Goal: Task Accomplishment & Management: Manage account settings

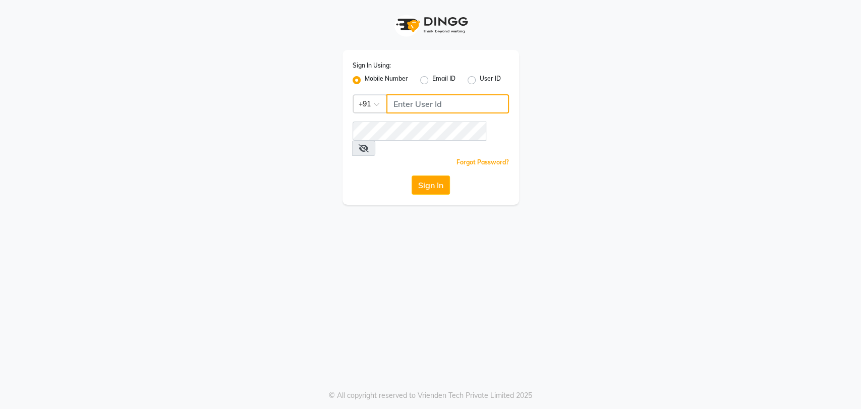
click at [425, 106] on input "Username" at bounding box center [447, 103] width 123 height 19
click at [411, 175] on button "Sign In" at bounding box center [430, 184] width 38 height 19
type input "7837525130"
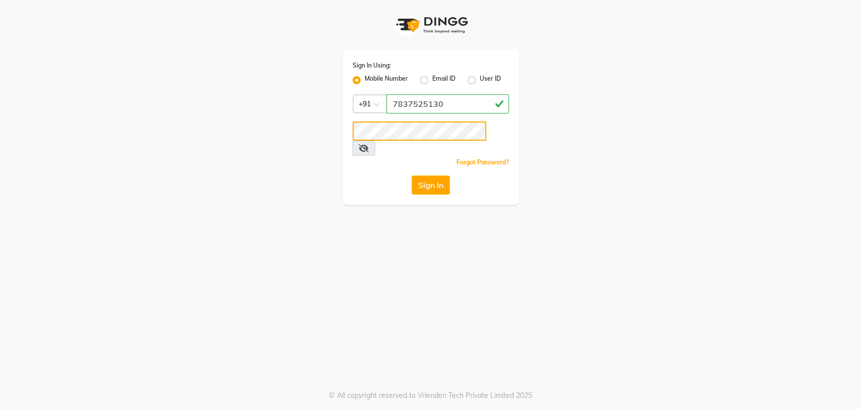
click at [411, 175] on button "Sign In" at bounding box center [430, 184] width 38 height 19
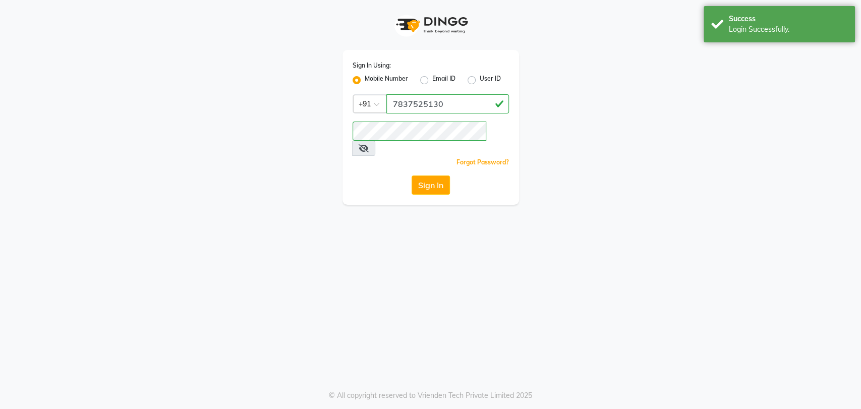
select select "by_client"
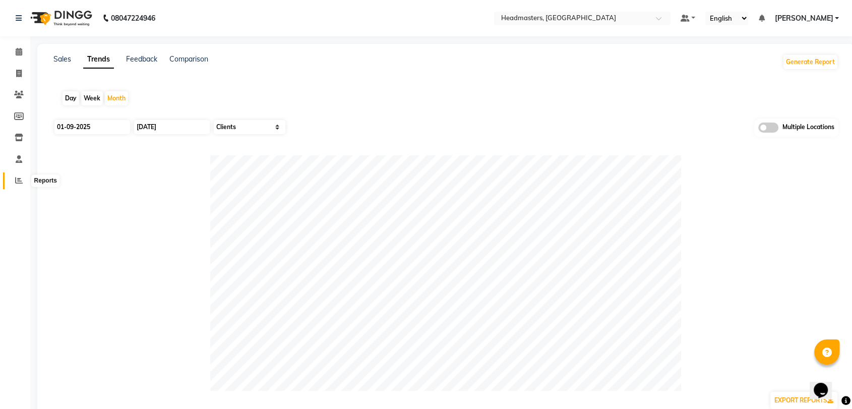
click at [20, 176] on span at bounding box center [19, 181] width 18 height 12
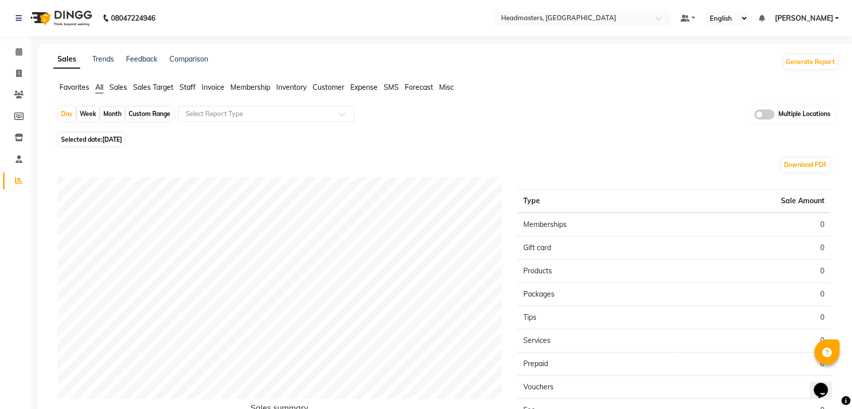
click at [121, 89] on span "Sales" at bounding box center [118, 87] width 18 height 9
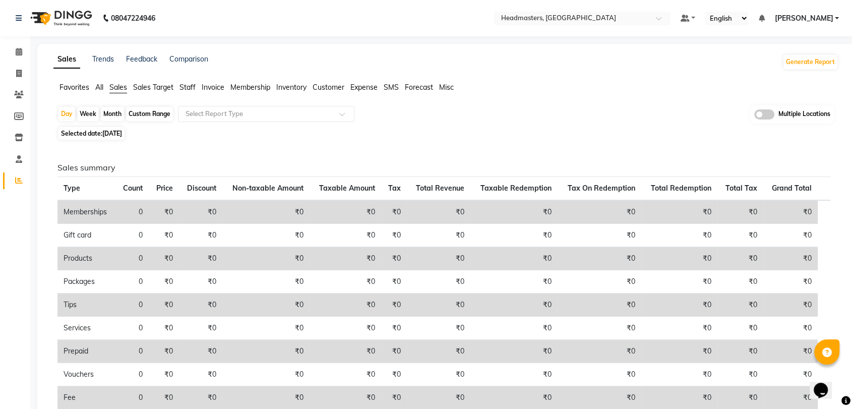
click at [122, 133] on span "03-09-2025" at bounding box center [112, 134] width 20 height 8
select select "9"
select select "2025"
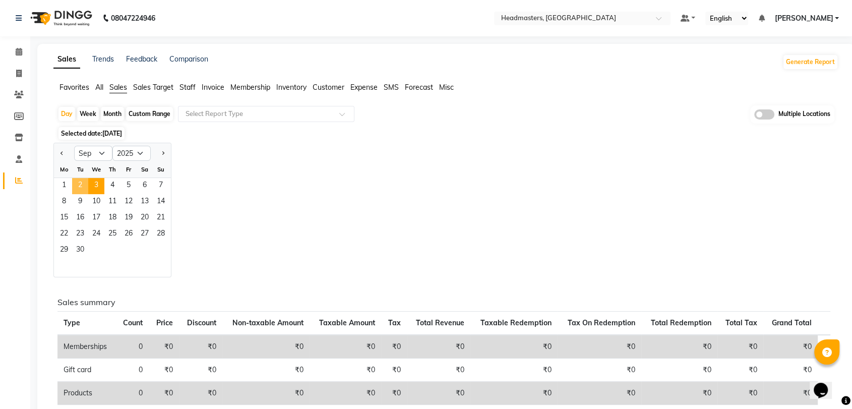
click at [84, 184] on span "2" at bounding box center [80, 186] width 16 height 16
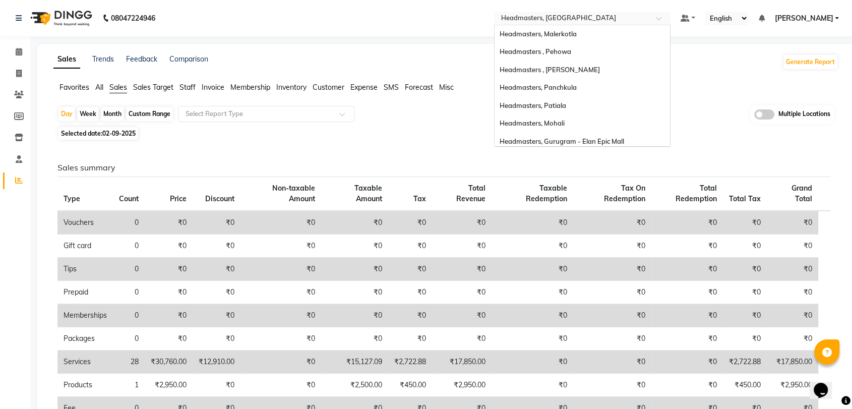
scroll to position [111, 0]
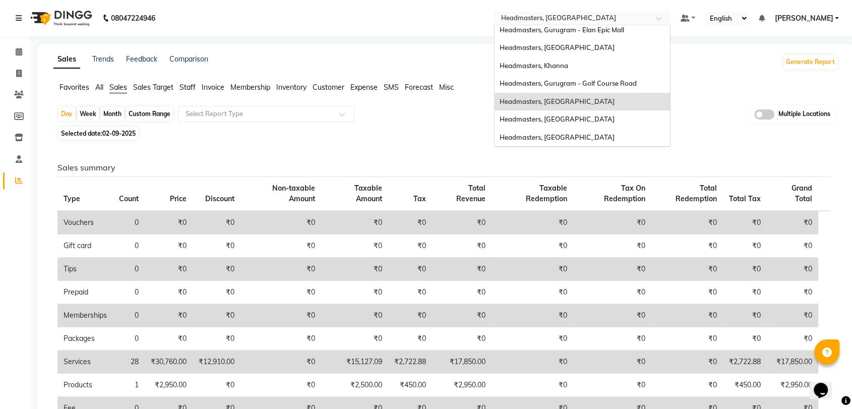
click at [601, 17] on input "text" at bounding box center [572, 19] width 146 height 10
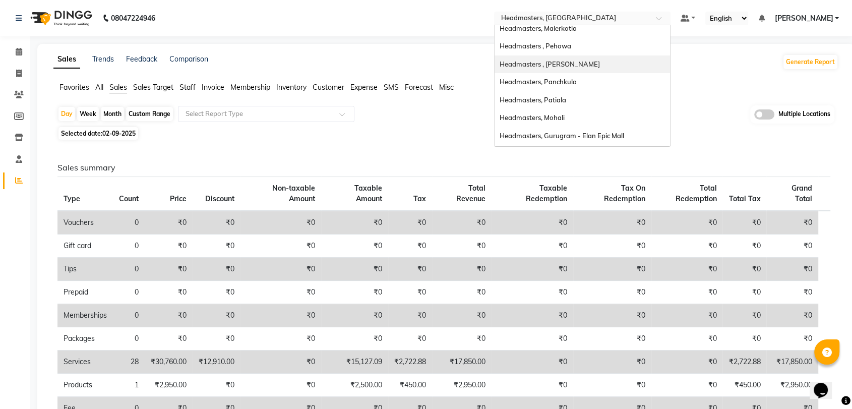
scroll to position [0, 0]
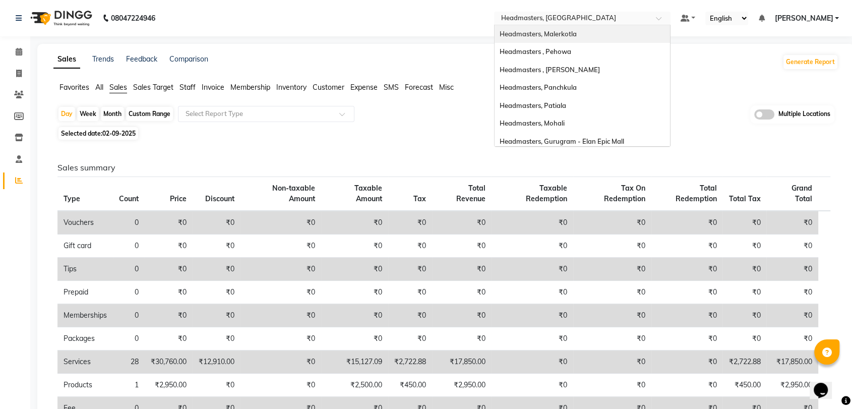
click at [577, 37] on span "Headmasters, Malerkotla" at bounding box center [538, 34] width 77 height 8
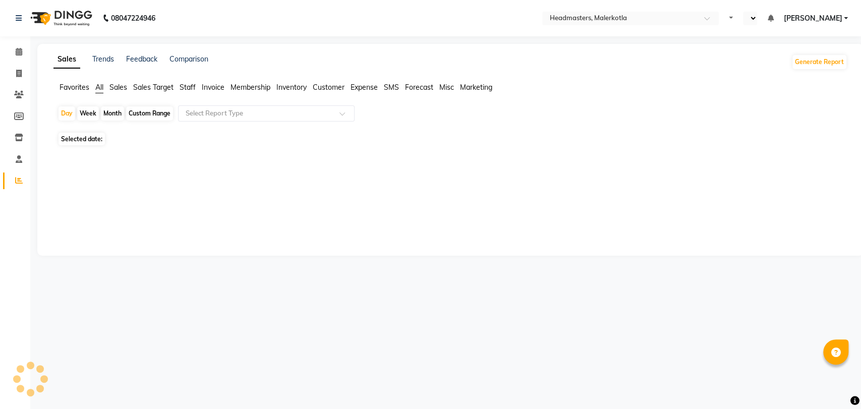
select select "en"
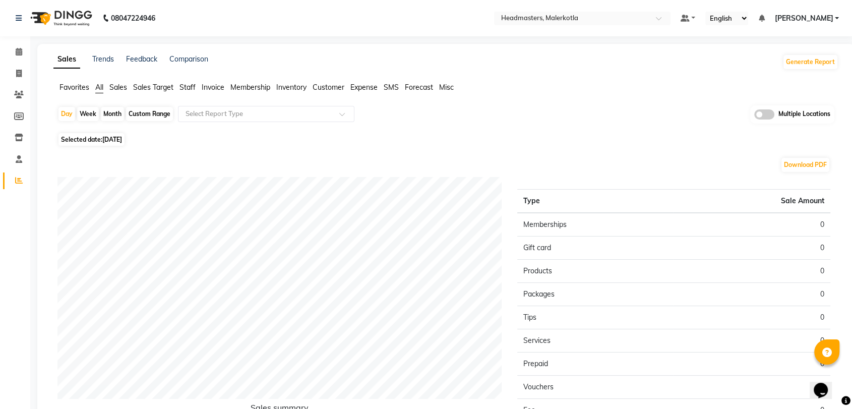
click at [120, 142] on span "[DATE]" at bounding box center [112, 140] width 20 height 8
select select "9"
select select "2025"
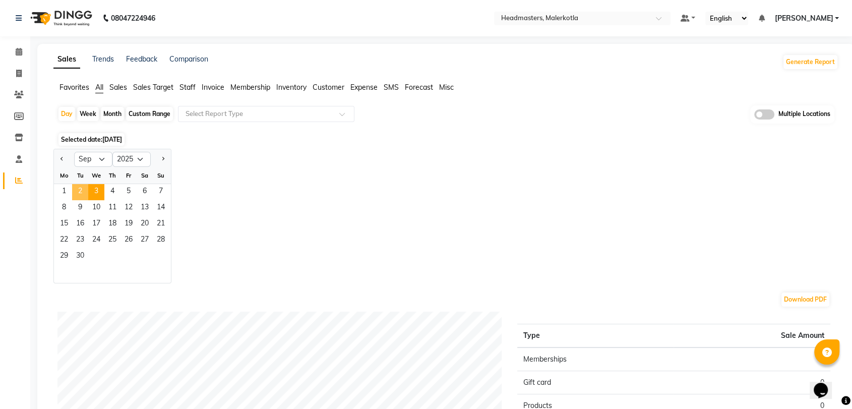
click at [81, 193] on span "2" at bounding box center [80, 192] width 16 height 16
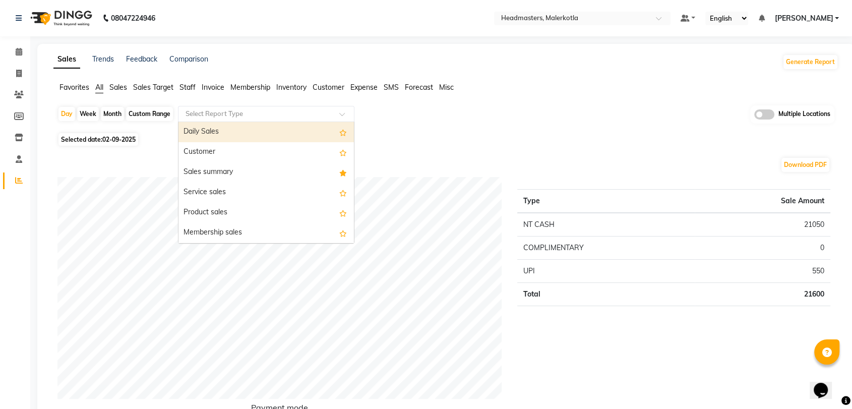
click at [239, 106] on div "Select Report Type" at bounding box center [266, 114] width 176 height 16
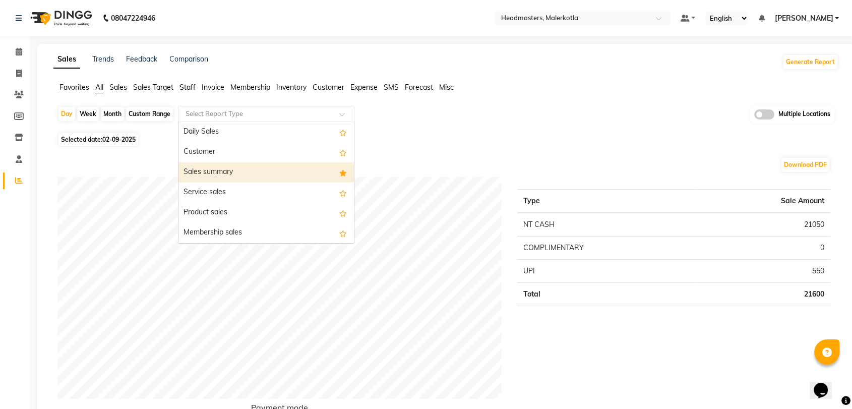
click at [229, 178] on div "Sales summary" at bounding box center [265, 172] width 175 height 20
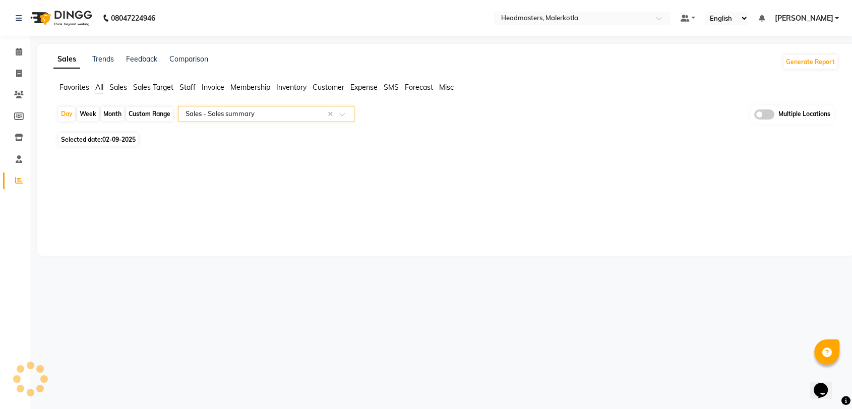
select select "full_report"
select select "csv"
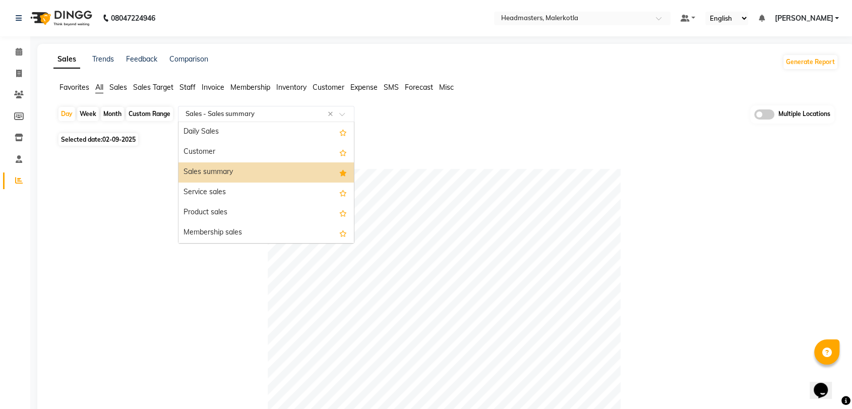
click at [245, 109] on input "text" at bounding box center [256, 114] width 145 height 10
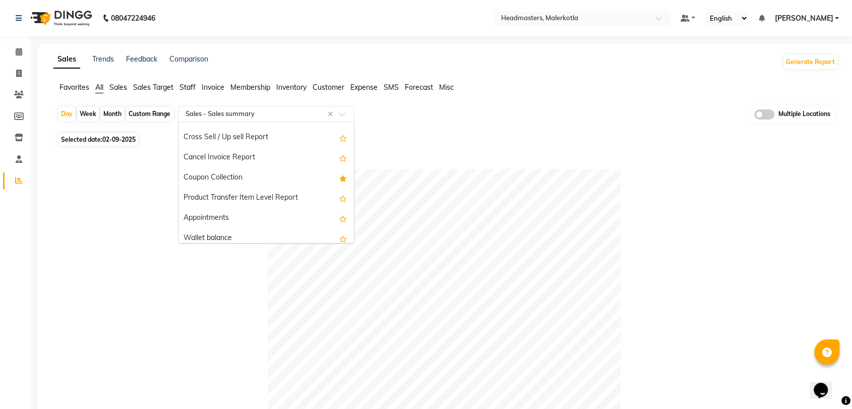
scroll to position [1602, 0]
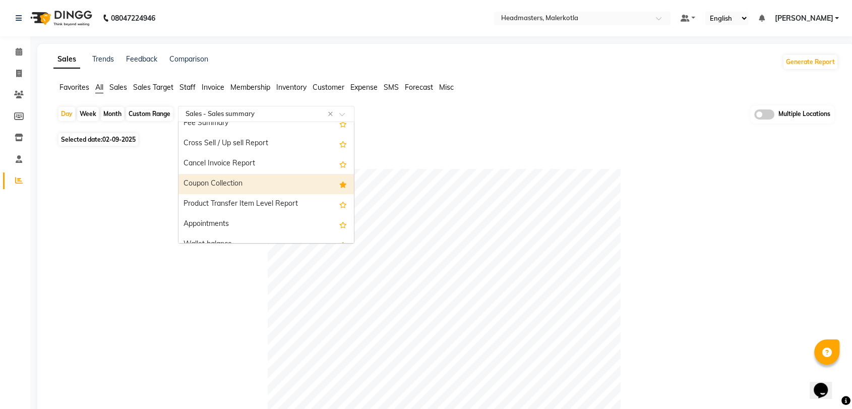
click at [236, 183] on div "Coupon Collection" at bounding box center [265, 184] width 175 height 20
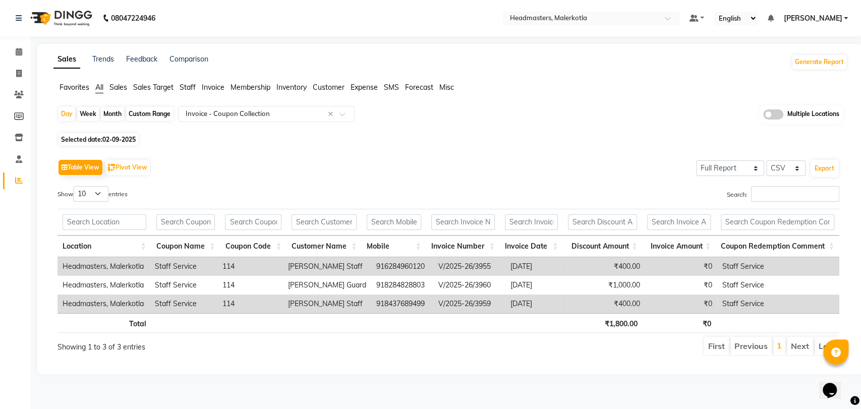
click at [66, 90] on span "Favorites" at bounding box center [74, 87] width 30 height 9
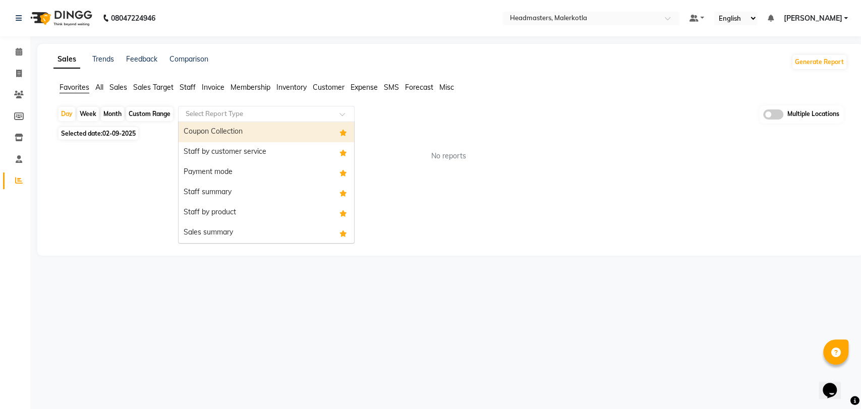
click at [227, 114] on input "text" at bounding box center [256, 114] width 145 height 10
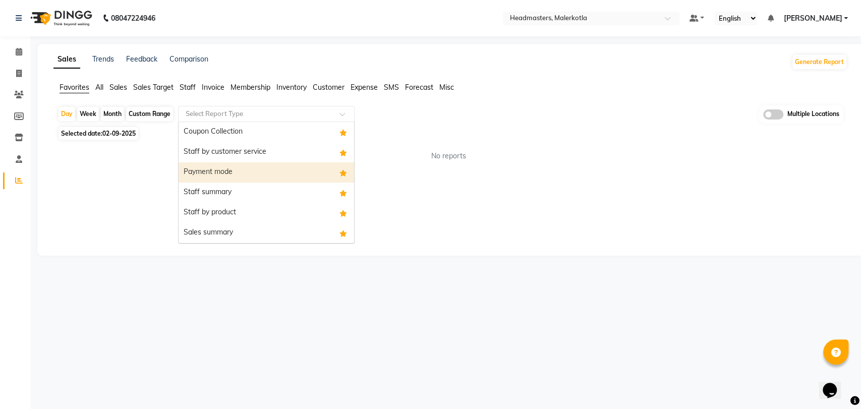
click at [239, 166] on div "Payment mode" at bounding box center [265, 172] width 175 height 20
select select "full_report"
select select "csv"
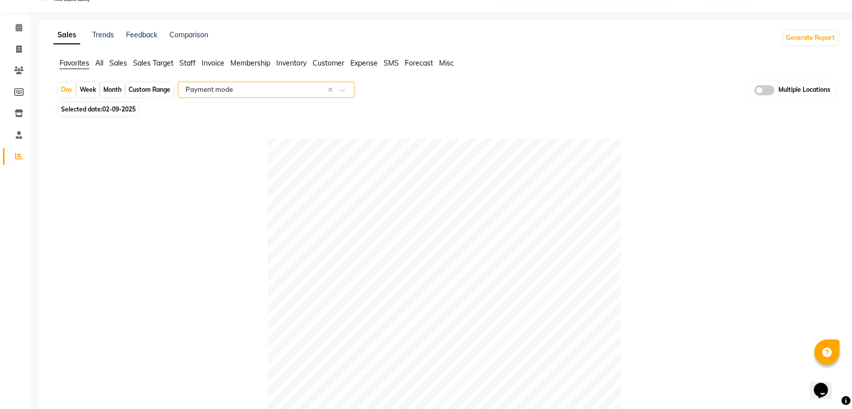
scroll to position [0, 0]
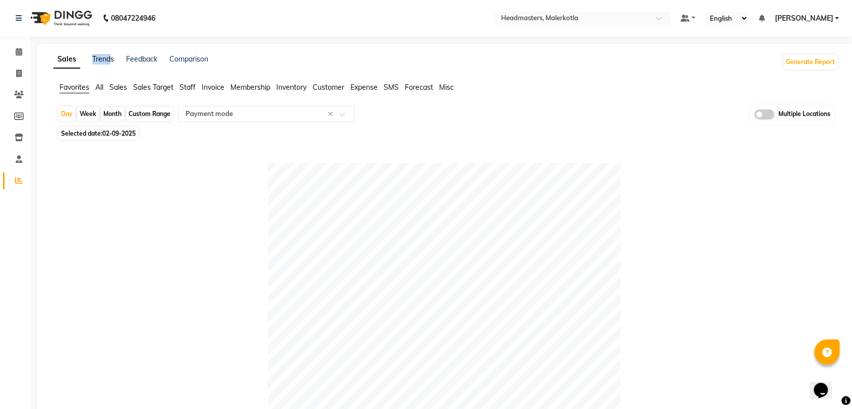
drag, startPoint x: 93, startPoint y: 65, endPoint x: 109, endPoint y: 55, distance: 19.5
click at [109, 55] on div "Trends" at bounding box center [103, 62] width 22 height 16
click at [109, 55] on link "Trends" at bounding box center [103, 58] width 22 height 9
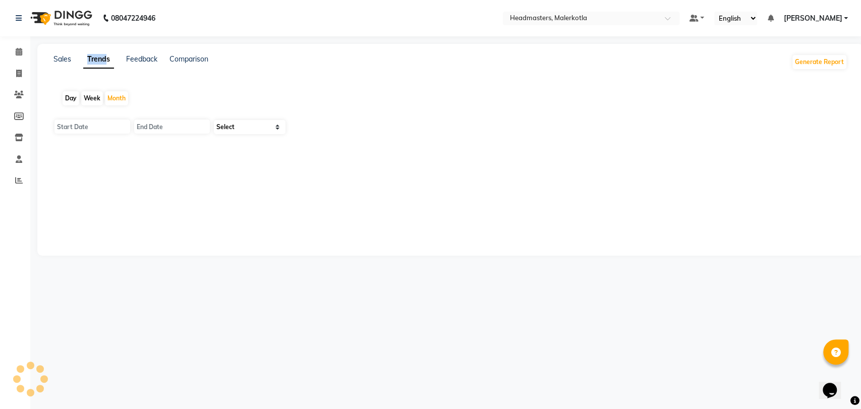
type input "01-09-2025"
type input "30-09-2025"
select select "by_client"
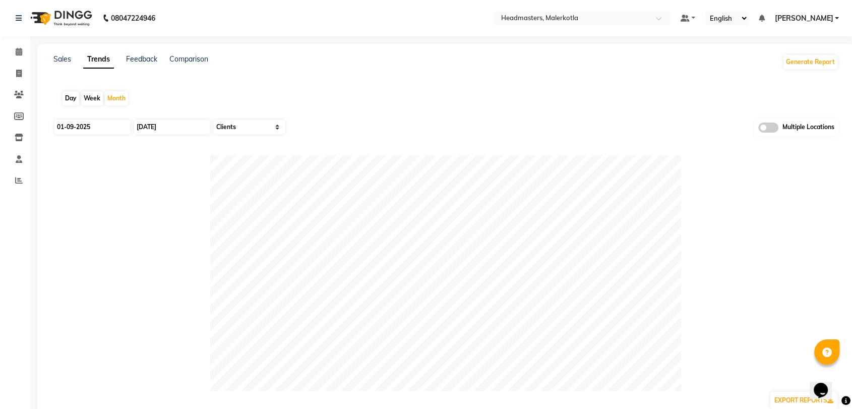
click at [181, 102] on div "Day Week Month" at bounding box center [445, 98] width 785 height 32
click at [68, 96] on div "Day" at bounding box center [71, 98] width 17 height 14
type input "03-09-2025"
click at [100, 133] on input "03-09-2025" at bounding box center [92, 127] width 76 height 14
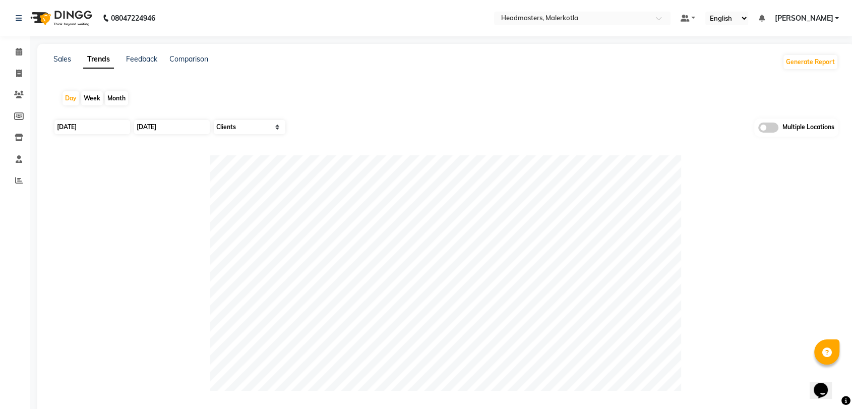
select select "9"
select select "2025"
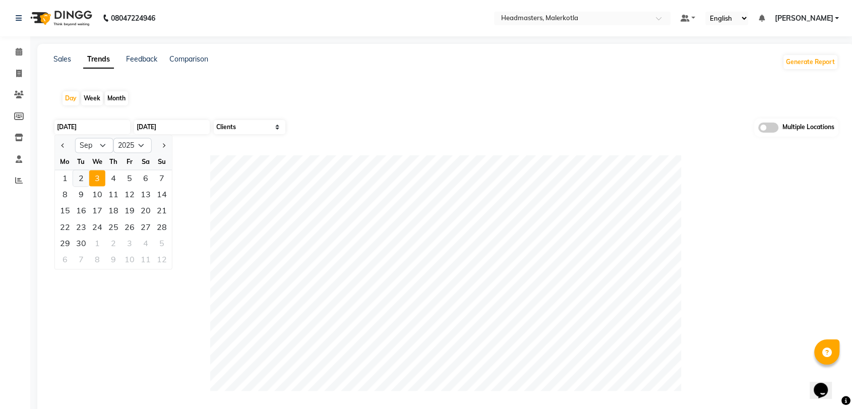
click at [79, 182] on div "2" at bounding box center [81, 178] width 16 height 16
type input "02-09-2025"
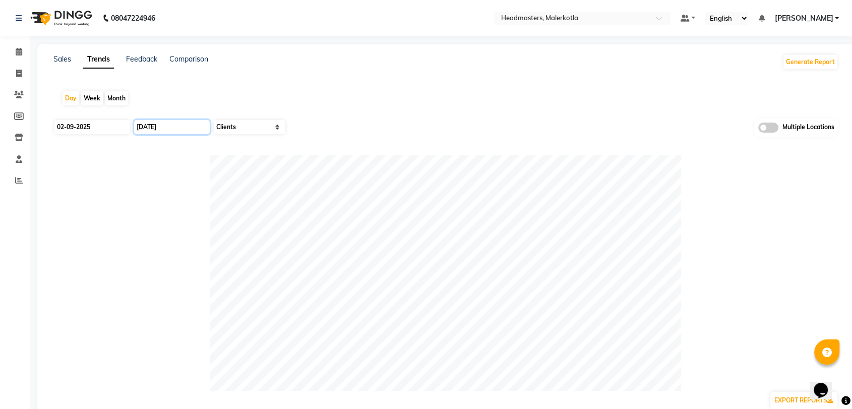
click at [189, 122] on input "03-09-2025" at bounding box center [172, 127] width 76 height 14
select select "9"
select select "2025"
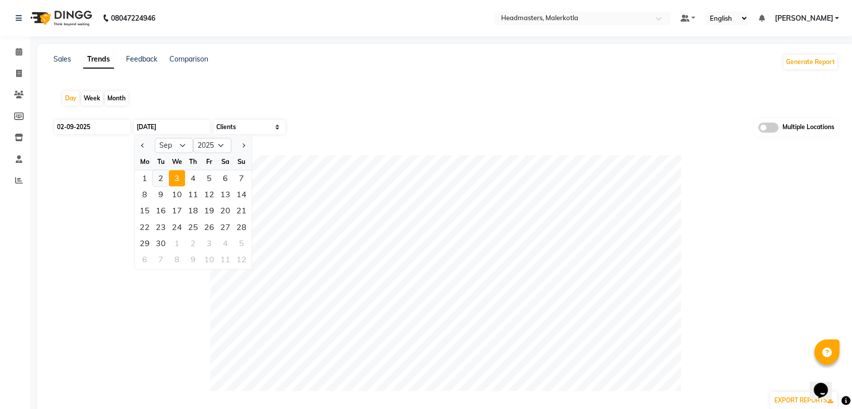
click at [159, 186] on div "2" at bounding box center [161, 178] width 16 height 16
type input "02-09-2025"
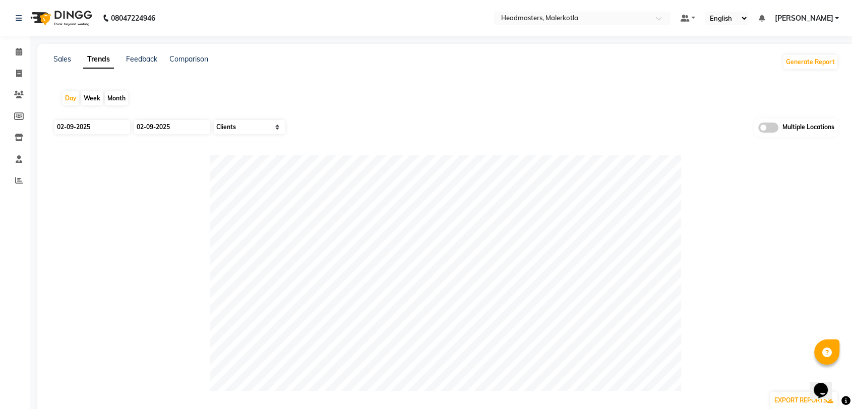
click at [400, 116] on app-trends "Day Week Month 02-09-2025 02-09-2025 Select Sales Clients Multiple Locations EX…" at bounding box center [445, 295] width 797 height 427
click at [66, 62] on link "Sales" at bounding box center [62, 58] width 18 height 9
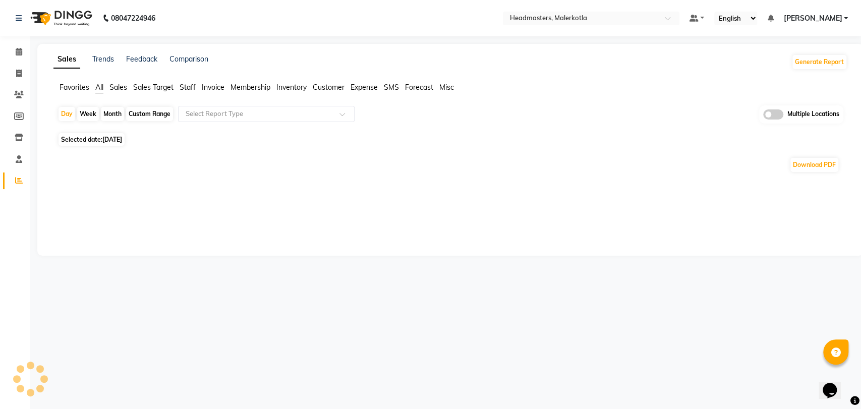
click at [74, 94] on div "Favorites All Sales Sales Target Staff Invoice Membership Inventory Customer Ex…" at bounding box center [450, 91] width 809 height 19
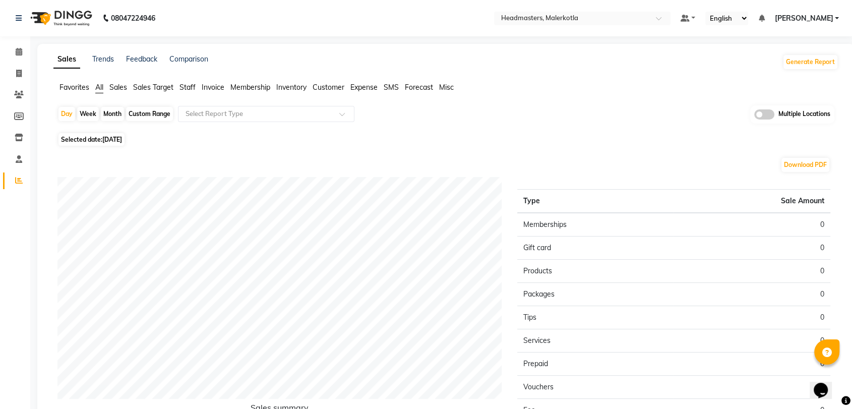
click at [76, 90] on span "Favorites" at bounding box center [74, 87] width 30 height 9
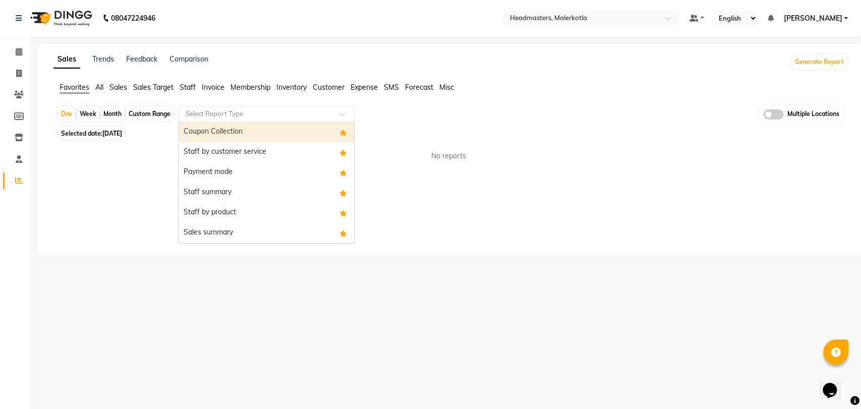
click at [253, 114] on input "text" at bounding box center [256, 114] width 145 height 10
click at [248, 134] on div "Coupon Collection" at bounding box center [265, 132] width 175 height 20
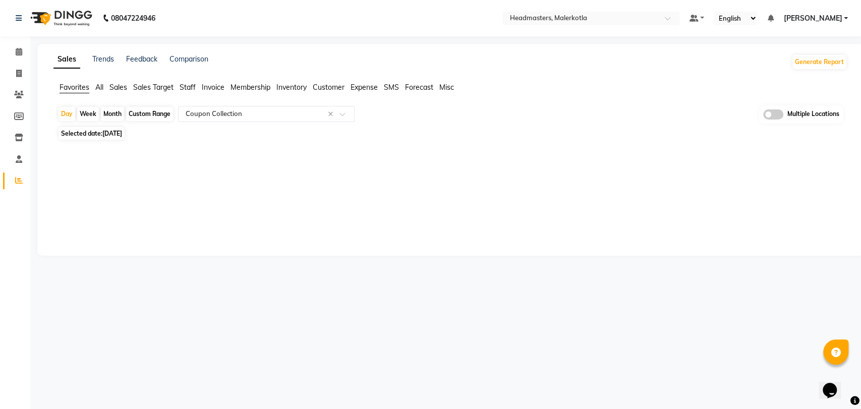
click at [122, 134] on span "03-09-2025" at bounding box center [112, 134] width 20 height 8
select select "9"
select select "2025"
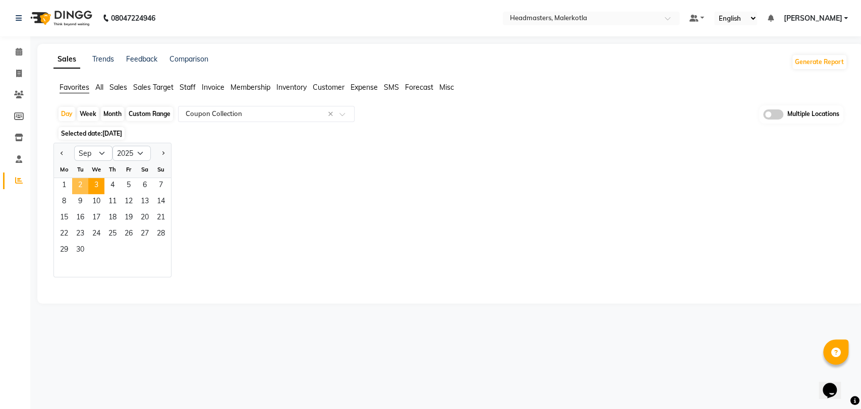
click at [80, 184] on span "2" at bounding box center [80, 186] width 16 height 16
select select "full_report"
select select "csv"
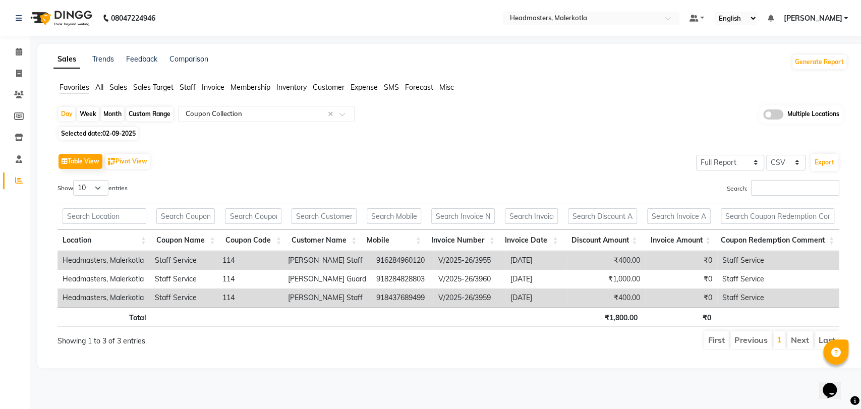
click at [287, 169] on div "Table View Pivot View Select Full Report Filtered Report Select CSV PDF Export" at bounding box center [447, 161] width 781 height 21
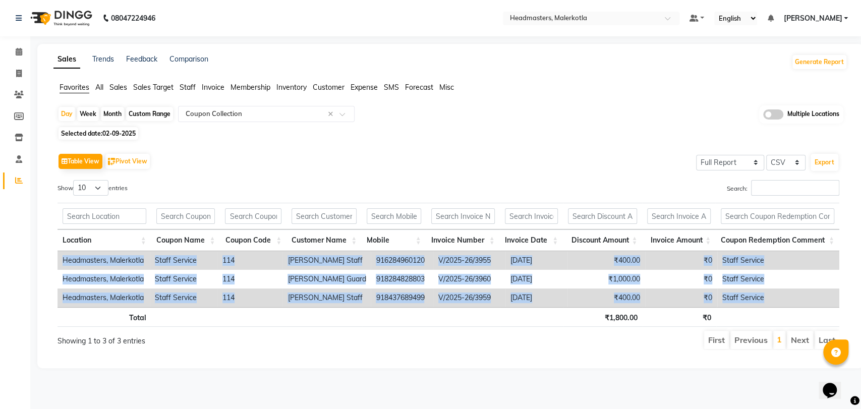
scroll to position [0, 8]
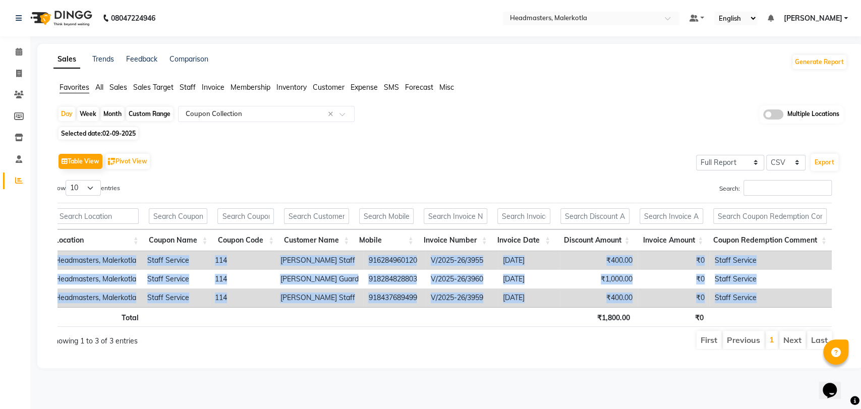
drag, startPoint x: 63, startPoint y: 262, endPoint x: 756, endPoint y: 293, distance: 693.9
click at [756, 293] on tbody "Headmasters, Malerkotla Staff Service 114 Parveen Staff 916284960120 V/2025-26/…" at bounding box center [440, 279] width 781 height 56
copy tbody "Headmasters, Malerkotla Staff Service 114 Parveen Staff 916284960120 V/2025-26/…"
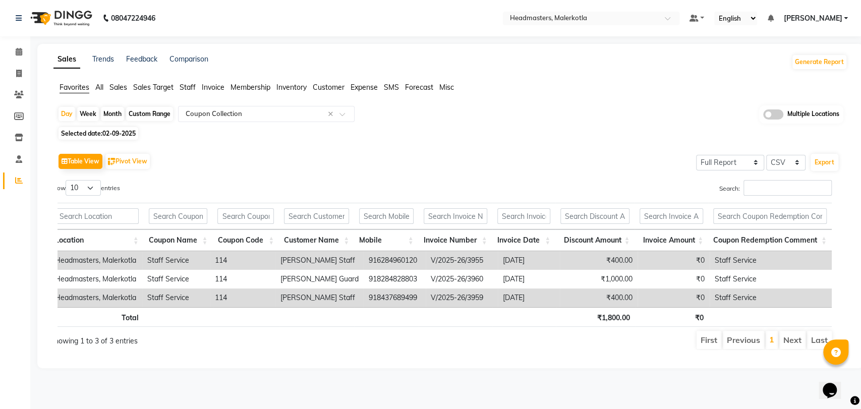
click at [286, 146] on div "Table View Pivot View Select Full Report Filtered Report Select CSV PDF Export …" at bounding box center [448, 250] width 798 height 215
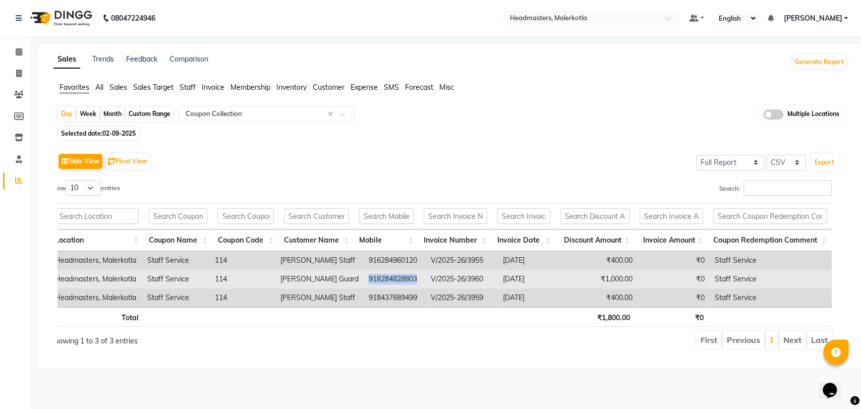
drag, startPoint x: 358, startPoint y: 278, endPoint x: 412, endPoint y: 279, distance: 54.0
click at [412, 279] on td "918284828803" at bounding box center [394, 279] width 62 height 19
copy td "918284828803"
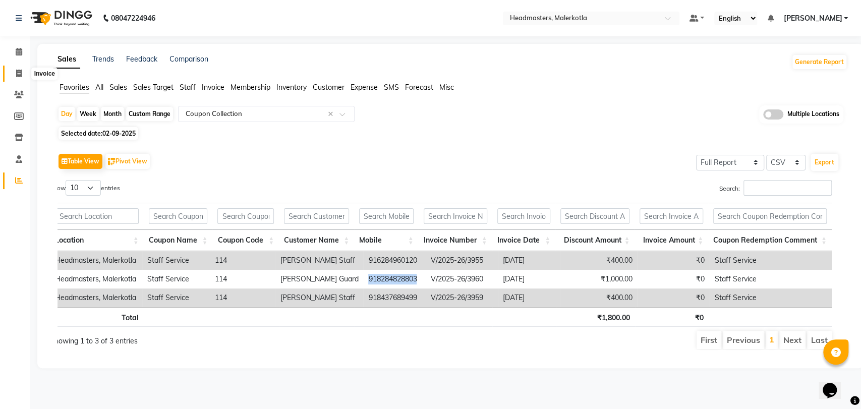
click at [15, 78] on span at bounding box center [19, 74] width 18 height 12
select select "service"
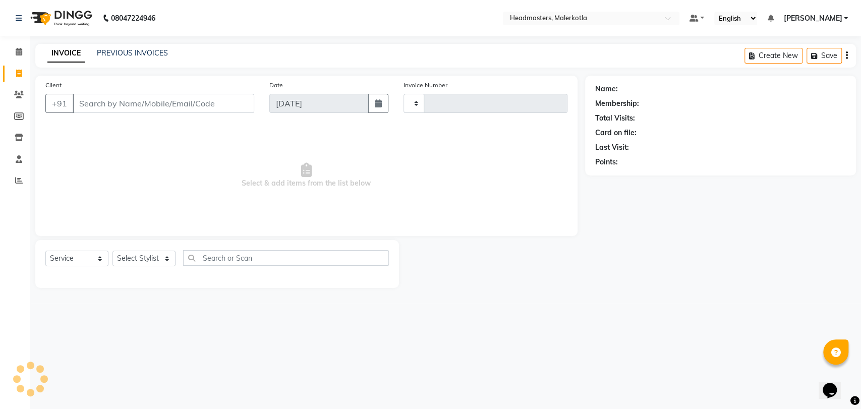
type input "3963"
select select "7368"
click at [93, 112] on input "Client" at bounding box center [163, 103] width 181 height 19
type input "918284828803"
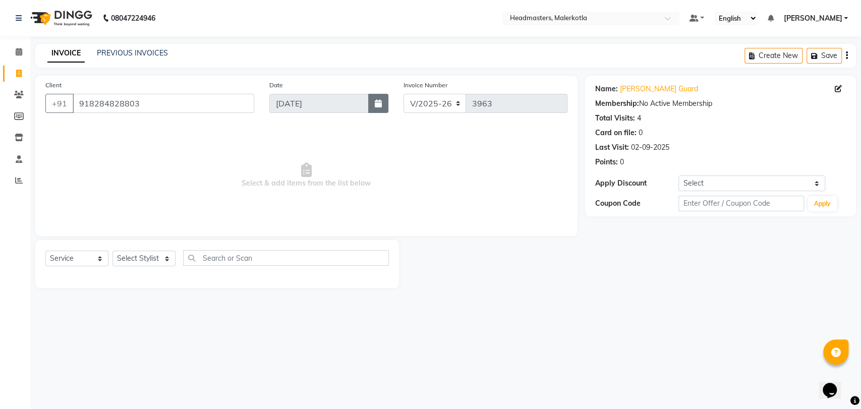
click at [379, 110] on button "button" at bounding box center [378, 103] width 20 height 19
select select "9"
select select "2025"
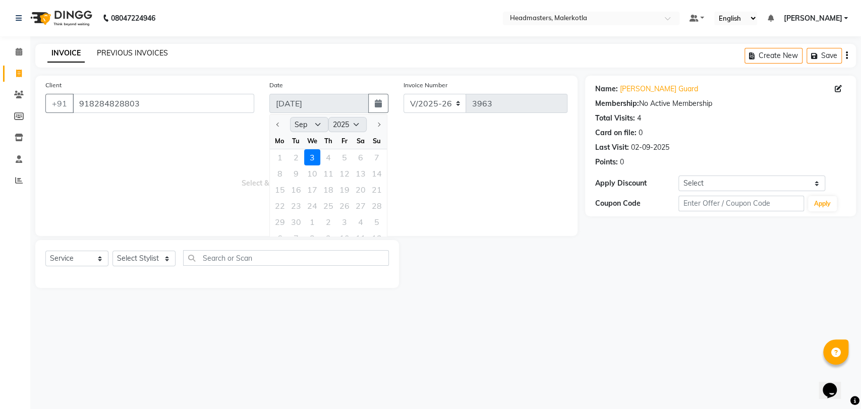
click at [121, 53] on link "PREVIOUS INVOICES" at bounding box center [132, 52] width 71 height 9
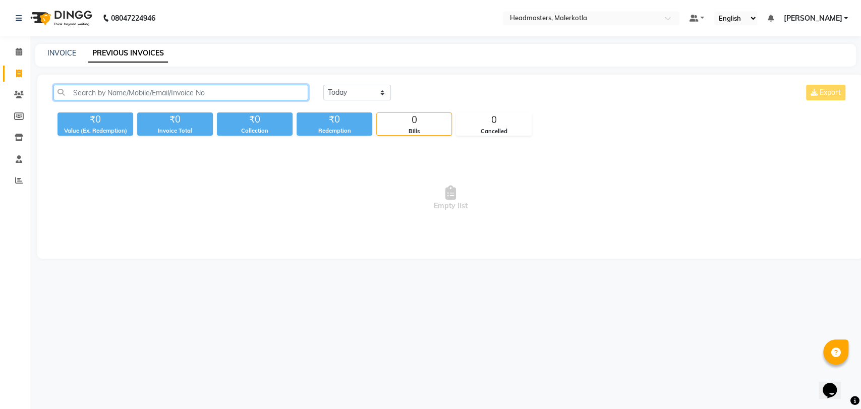
click at [155, 96] on input "text" at bounding box center [180, 93] width 255 height 16
paste input "918284828803"
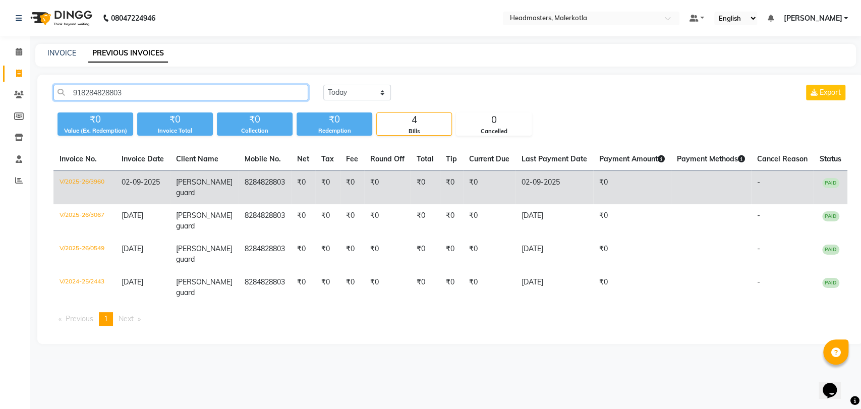
type input "918284828803"
click at [308, 191] on td "₹0" at bounding box center [303, 188] width 24 height 34
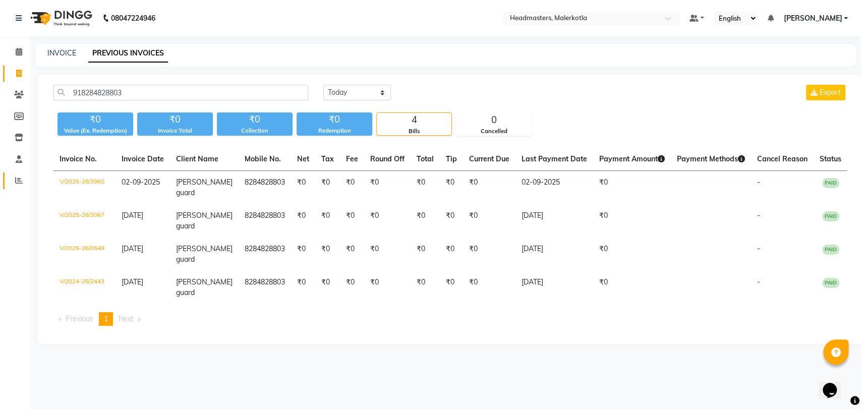
click at [8, 179] on link "Reports" at bounding box center [15, 180] width 24 height 17
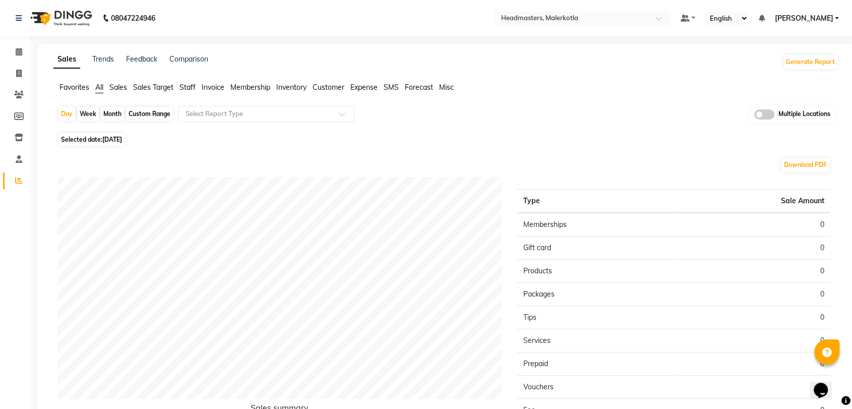
click at [72, 83] on span "Favorites" at bounding box center [74, 87] width 30 height 9
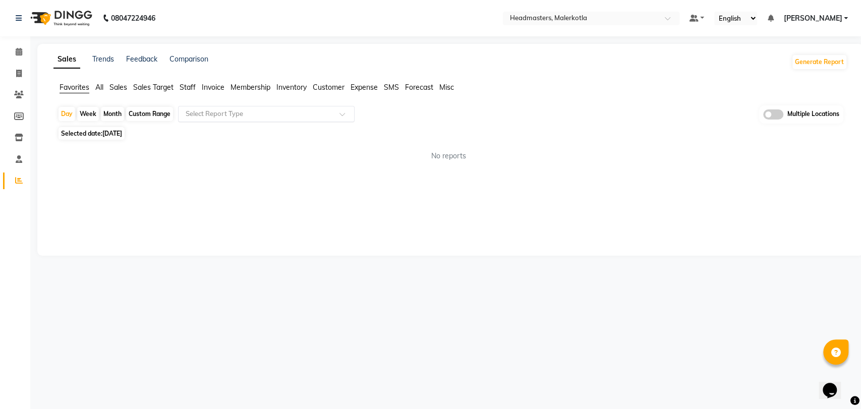
click at [235, 107] on div "Select Report Type" at bounding box center [266, 114] width 176 height 16
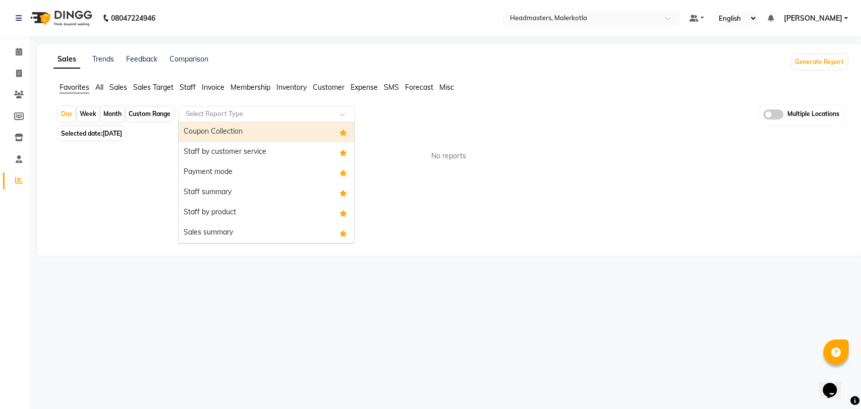
click at [236, 133] on div "Coupon Collection" at bounding box center [265, 132] width 175 height 20
click at [248, 112] on input "text" at bounding box center [256, 114] width 145 height 10
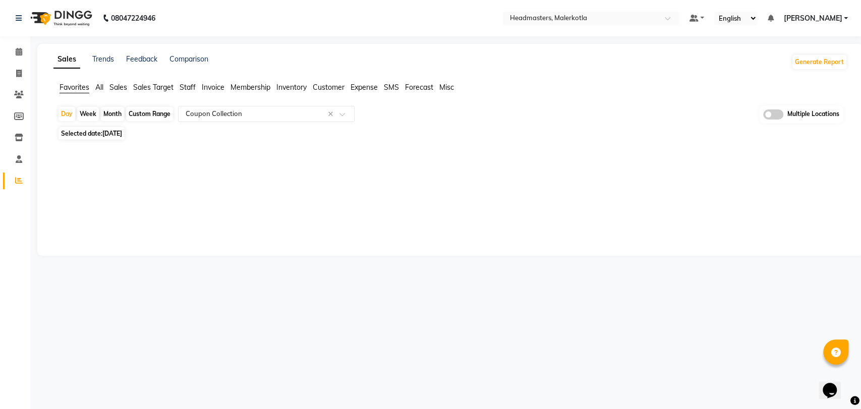
drag, startPoint x: 102, startPoint y: 157, endPoint x: 122, endPoint y: 139, distance: 26.8
click at [122, 139] on div "Day Week Month Custom Range Select Report Type × Coupon Collection × Multiple L…" at bounding box center [450, 131] width 794 height 53
click at [122, 139] on span "Selected date: 03-09-2025" at bounding box center [91, 133] width 66 height 13
select select "9"
select select "2025"
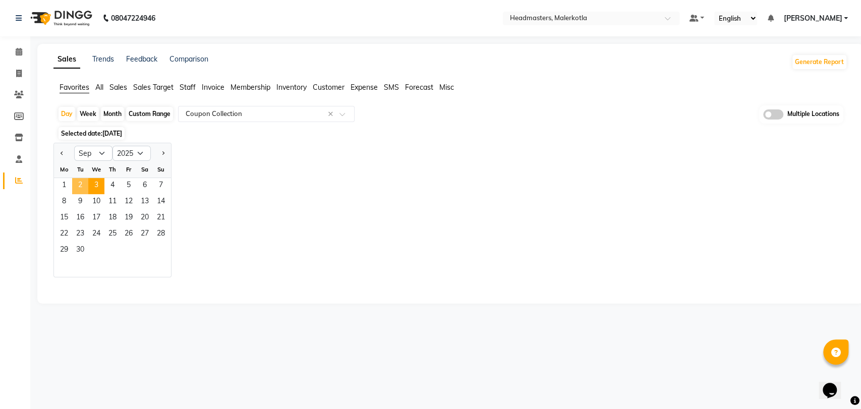
click at [84, 187] on span "2" at bounding box center [80, 186] width 16 height 16
select select "full_report"
select select "csv"
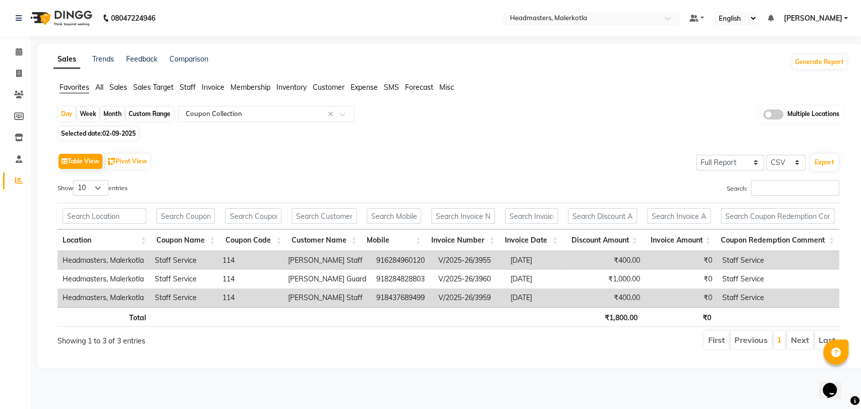
click at [242, 174] on div "Table View Pivot View Select Full Report Filtered Report Select CSV PDF Export …" at bounding box center [447, 250] width 781 height 199
click at [362, 146] on div "Table View Pivot View Select Full Report Filtered Report Select CSV PDF Export …" at bounding box center [448, 250] width 798 height 215
click at [278, 154] on div "Table View Pivot View Select Full Report Filtered Report Select CSV PDF Export" at bounding box center [447, 161] width 781 height 21
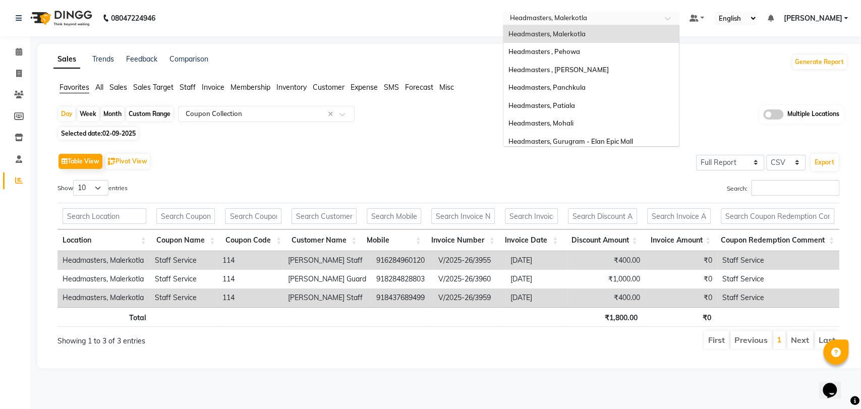
click at [626, 18] on input "text" at bounding box center [581, 19] width 146 height 10
click at [600, 92] on div "Headmasters, Panchkula" at bounding box center [590, 88] width 175 height 18
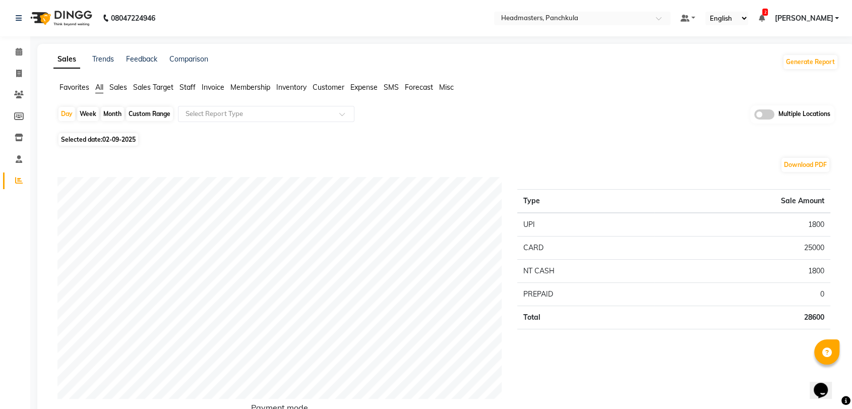
click at [117, 90] on span "Sales" at bounding box center [118, 87] width 18 height 9
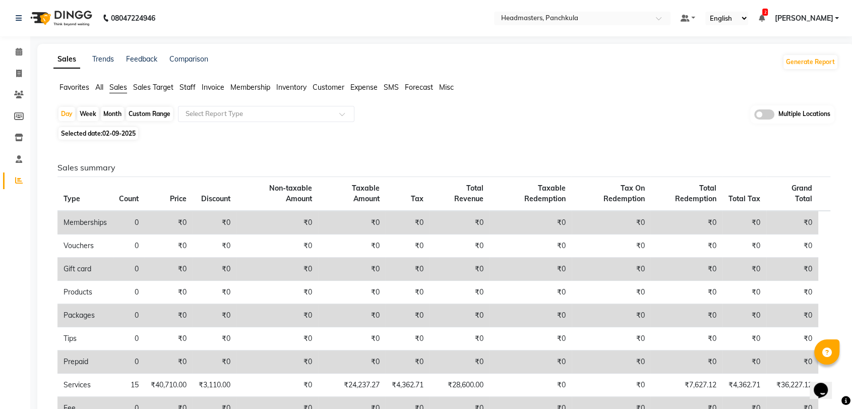
click at [89, 87] on span "Favorites" at bounding box center [74, 87] width 30 height 9
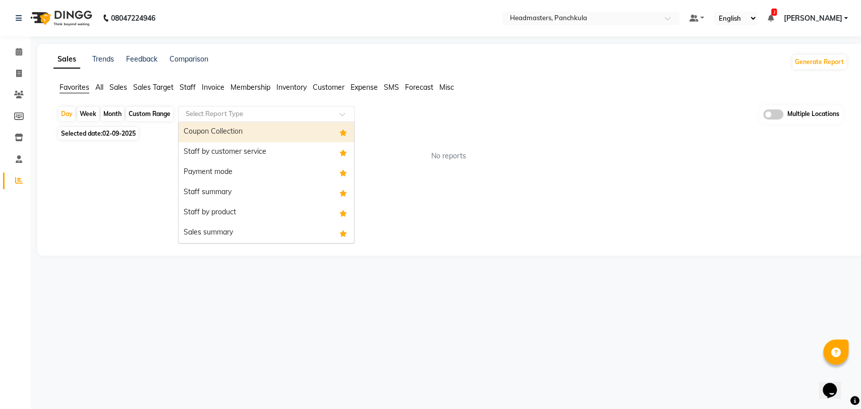
click at [253, 112] on input "text" at bounding box center [256, 114] width 145 height 10
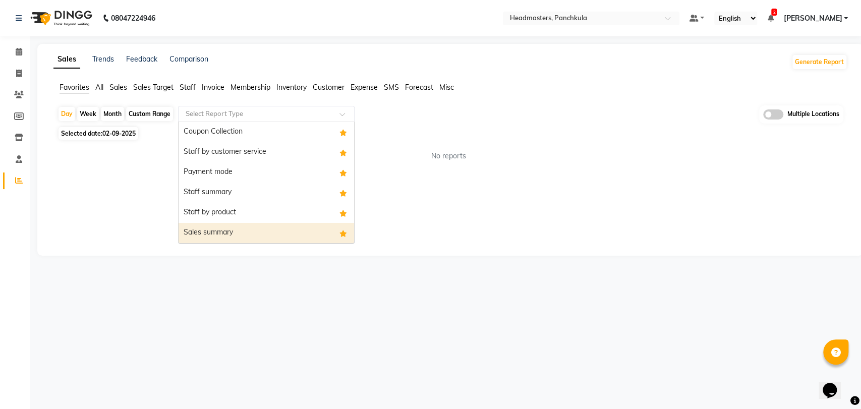
click at [260, 230] on div "Sales summary" at bounding box center [265, 233] width 175 height 20
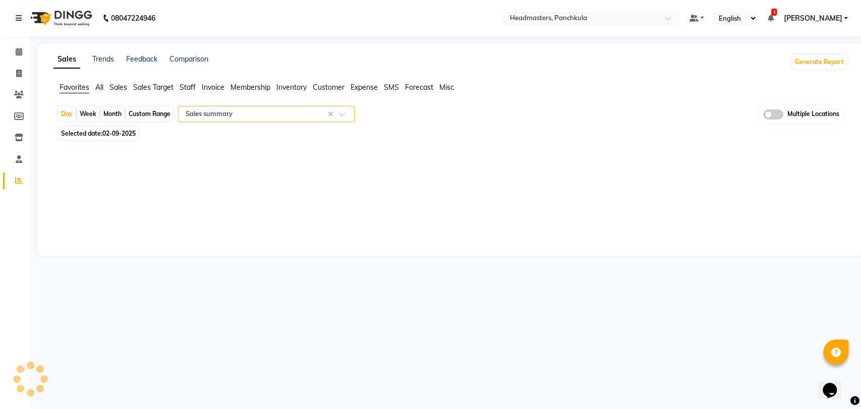
select select "full_report"
select select "csv"
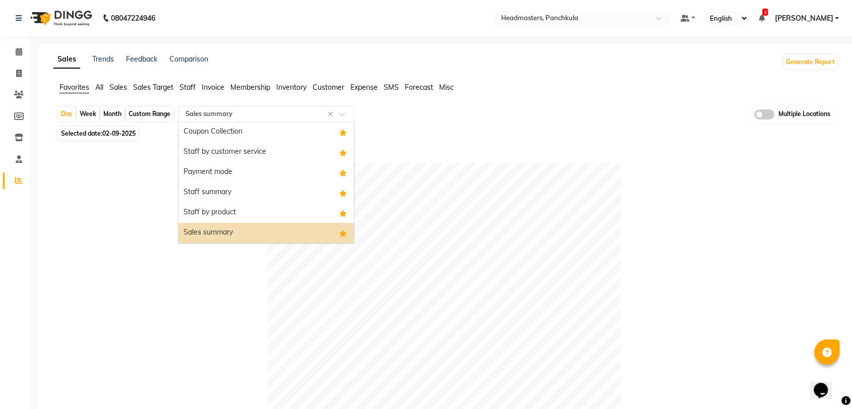
click at [215, 117] on input "text" at bounding box center [256, 114] width 145 height 10
click at [228, 170] on div "Payment mode" at bounding box center [265, 172] width 175 height 20
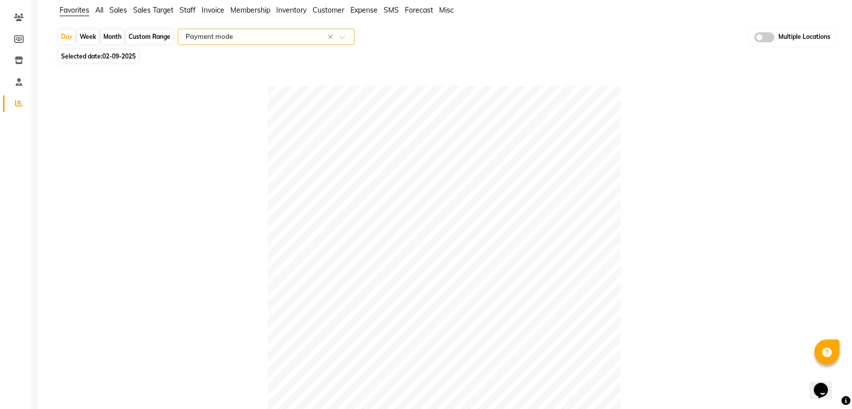
scroll to position [36, 0]
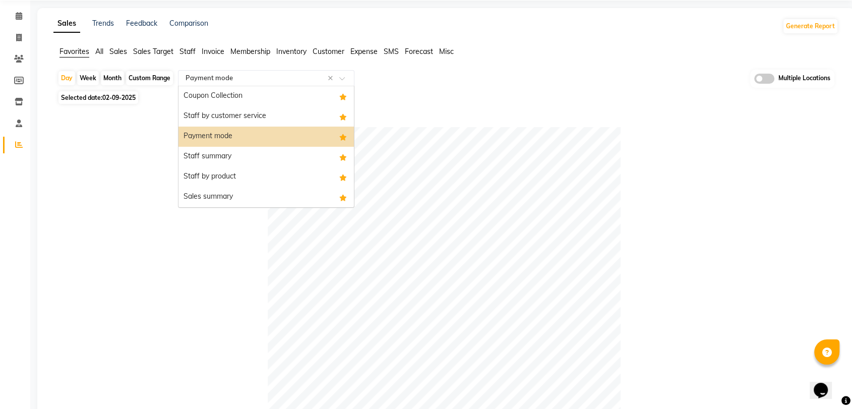
click at [275, 82] on input "text" at bounding box center [256, 78] width 145 height 10
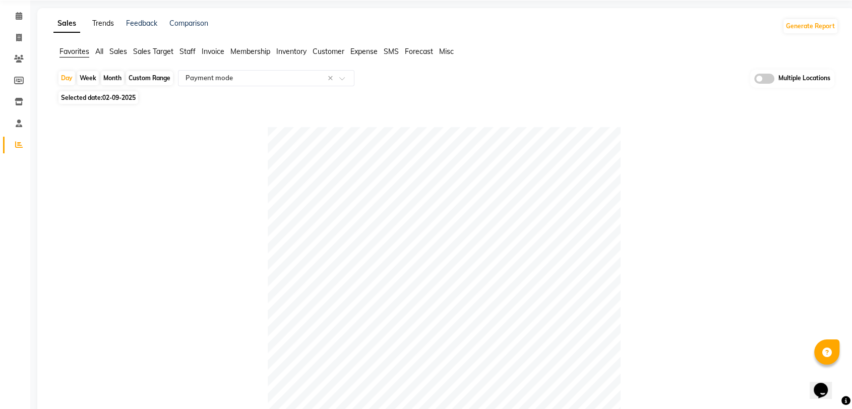
click at [105, 21] on link "Trends" at bounding box center [103, 23] width 22 height 9
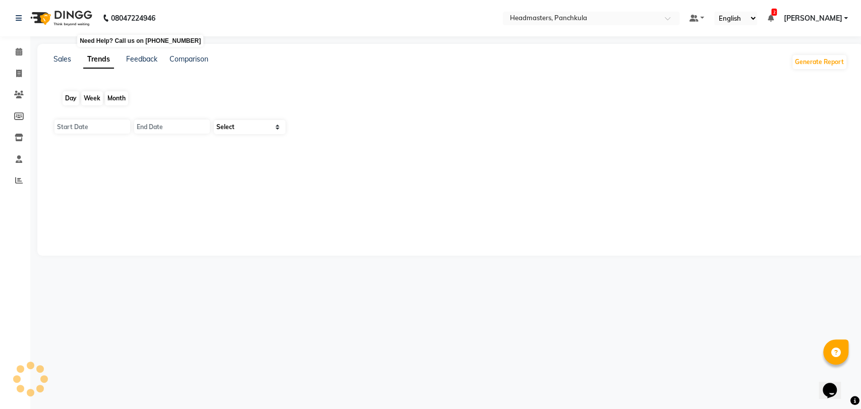
type input "01-09-2025"
type input "[DATE]"
select select "by_client"
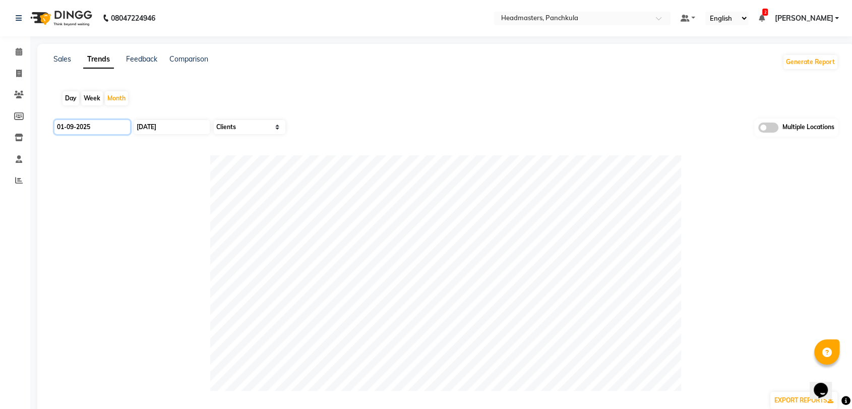
click at [109, 124] on input "01-09-2025" at bounding box center [92, 127] width 76 height 14
select select "9"
select select "2025"
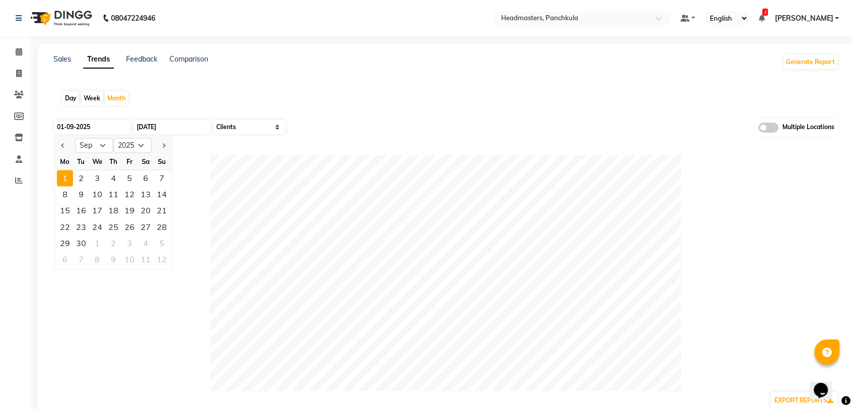
click at [71, 96] on div "Day" at bounding box center [71, 98] width 17 height 14
type input "[DATE]"
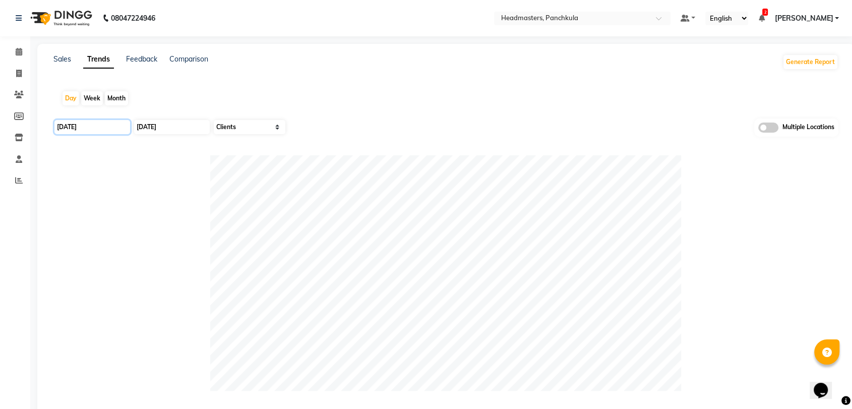
click at [90, 131] on input "[DATE]" at bounding box center [92, 127] width 76 height 14
select select "9"
select select "2025"
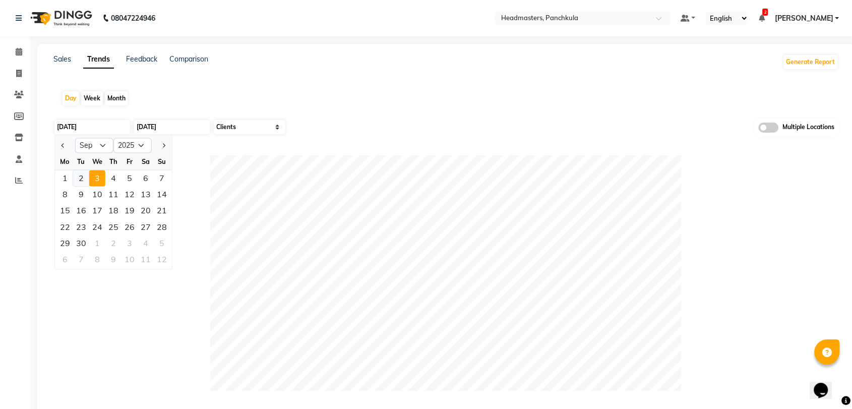
click at [81, 176] on div "2" at bounding box center [81, 178] width 16 height 16
type input "02-09-2025"
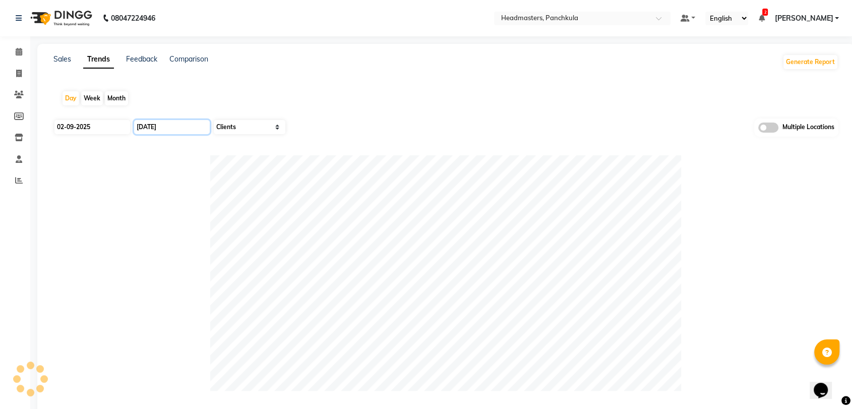
click at [189, 126] on input "[DATE]" at bounding box center [172, 127] width 76 height 14
select select "9"
select select "2025"
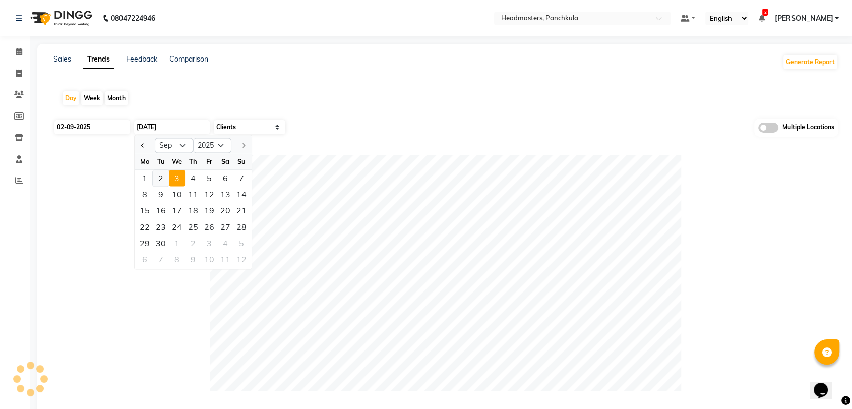
click at [164, 176] on div "2" at bounding box center [161, 178] width 16 height 16
type input "02-09-2025"
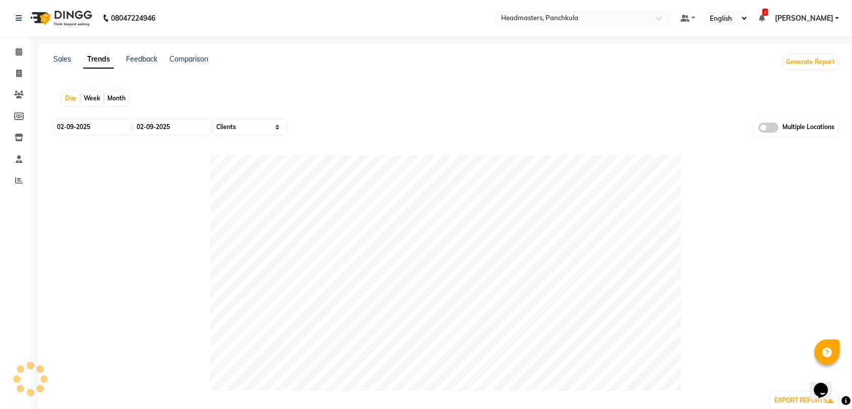
click at [301, 96] on div "Day Week Month" at bounding box center [445, 98] width 785 height 32
click at [60, 61] on link "Sales" at bounding box center [62, 58] width 18 height 9
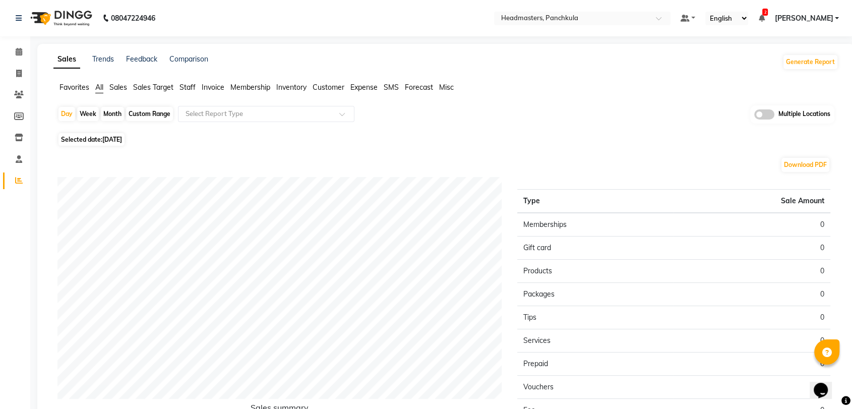
click at [71, 89] on span "Favorites" at bounding box center [74, 87] width 30 height 9
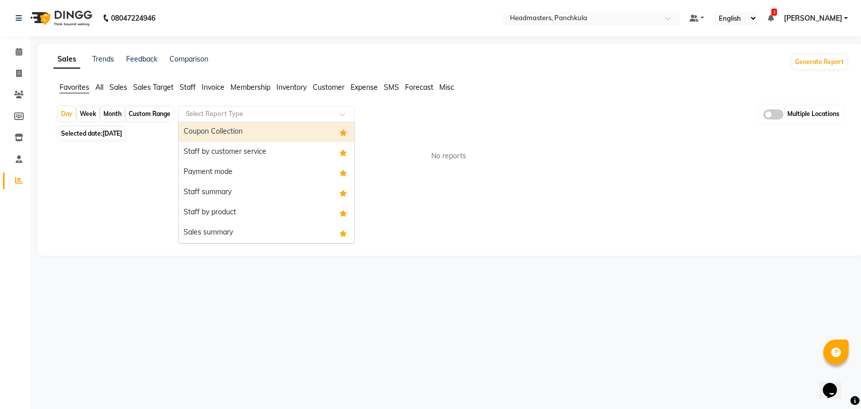
click at [215, 112] on input "text" at bounding box center [256, 114] width 145 height 10
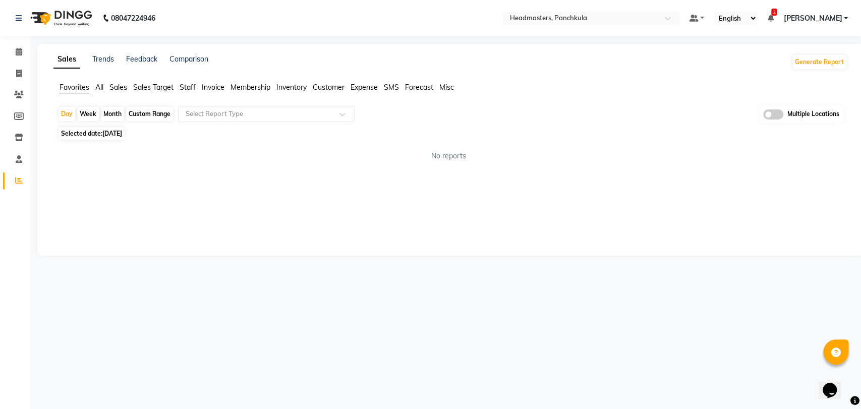
click at [117, 131] on span "[DATE]" at bounding box center [112, 134] width 20 height 8
select select "9"
select select "2025"
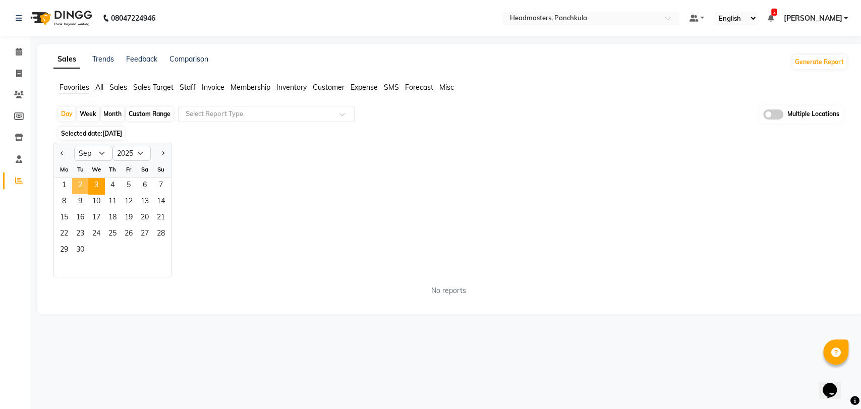
click at [83, 180] on span "2" at bounding box center [80, 186] width 16 height 16
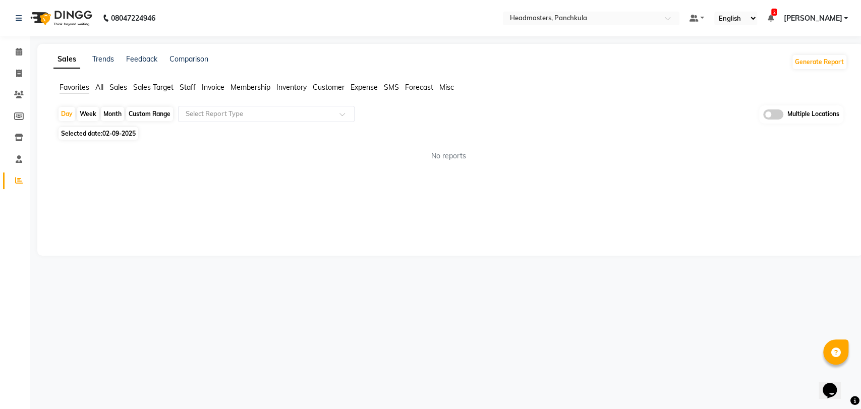
click at [209, 125] on div "Day Week Month Custom Range Select Report Type Multiple Locations Selected date…" at bounding box center [450, 137] width 794 height 64
click at [220, 118] on div "Select Report Type" at bounding box center [266, 114] width 176 height 16
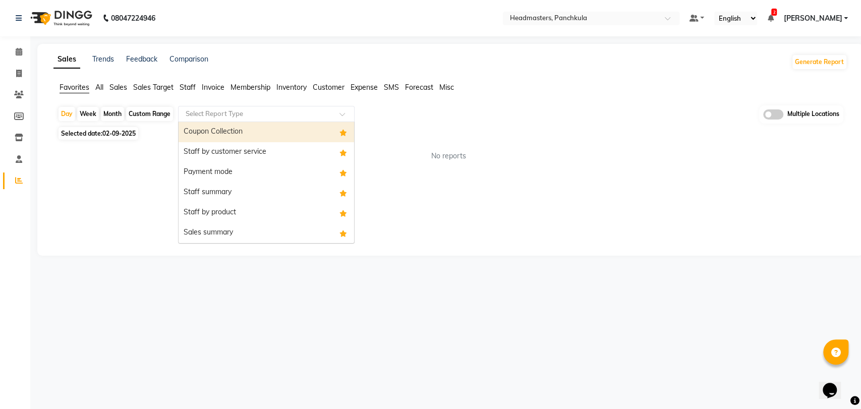
click at [222, 133] on div "Coupon Collection" at bounding box center [265, 132] width 175 height 20
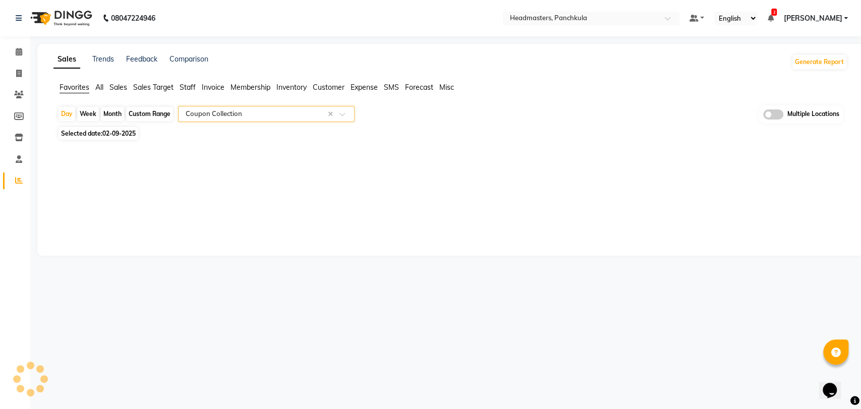
select select "full_report"
select select "csv"
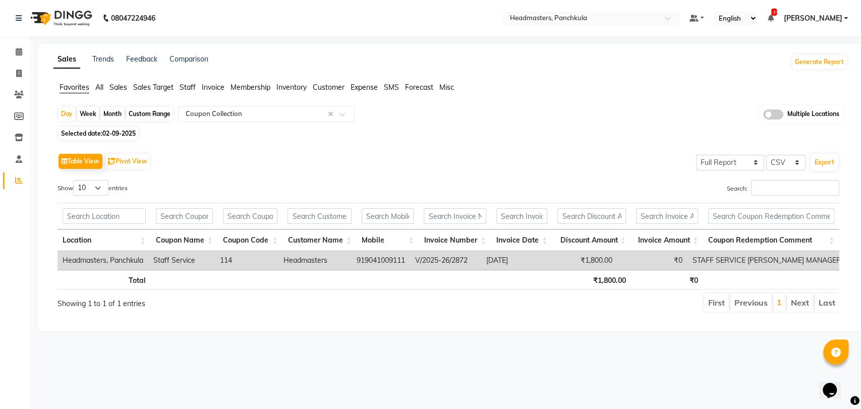
click at [459, 132] on div "Selected date: [DATE]" at bounding box center [451, 133] width 789 height 11
drag, startPoint x: 609, startPoint y: 27, endPoint x: 613, endPoint y: 15, distance: 12.1
click at [613, 15] on nav "08047224946 Select Location × Headmasters, Panchkula Default Panel My Panel Eng…" at bounding box center [430, 18] width 861 height 36
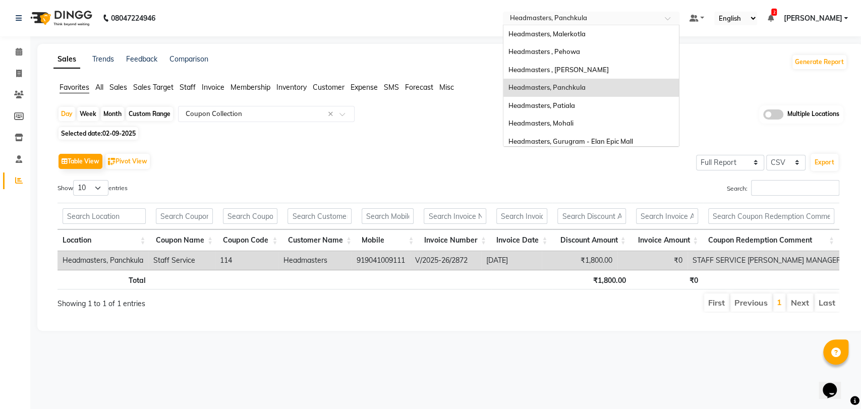
click at [613, 15] on input "text" at bounding box center [581, 19] width 146 height 10
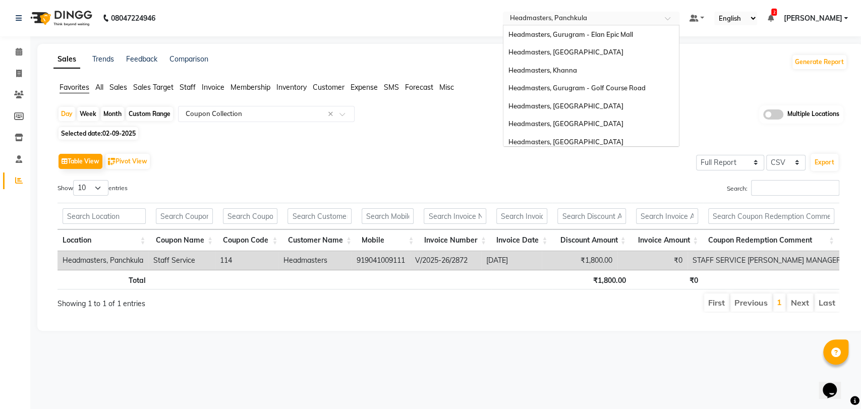
scroll to position [111, 0]
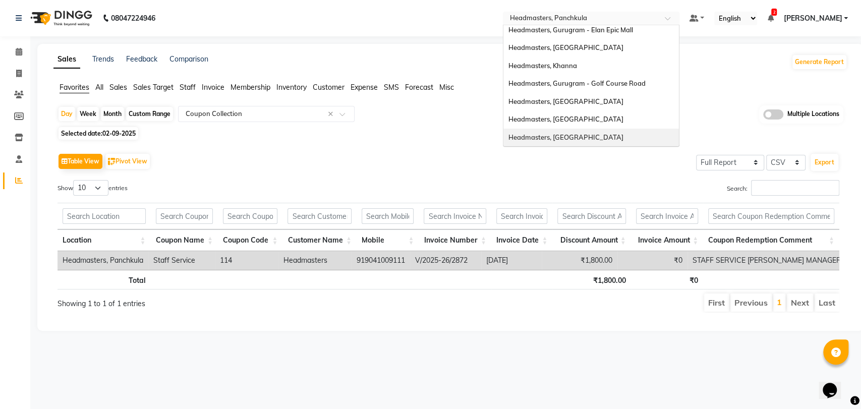
click at [611, 134] on div "Headmasters, [GEOGRAPHIC_DATA]" at bounding box center [590, 138] width 175 height 18
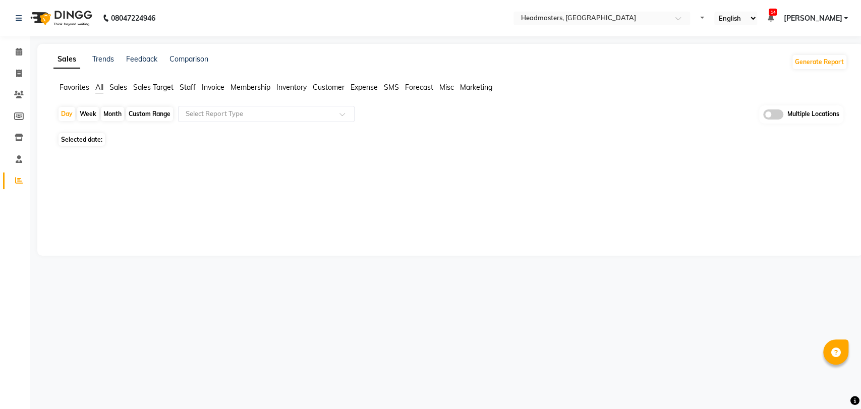
select select "en"
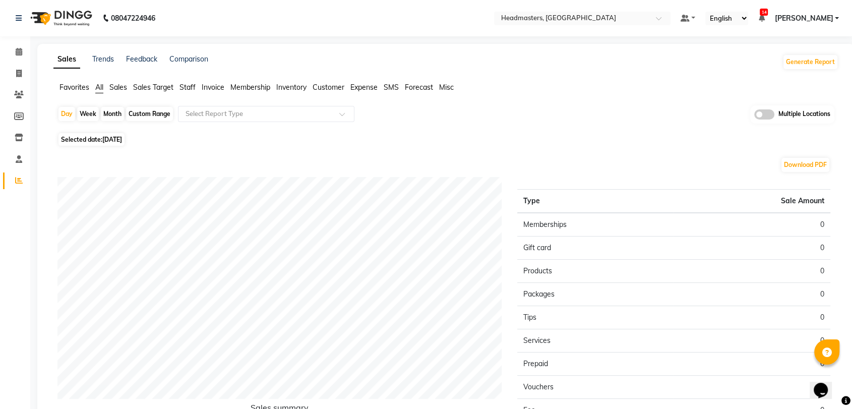
click at [114, 136] on span "03-09-2025" at bounding box center [112, 140] width 20 height 8
select select "9"
select select "2025"
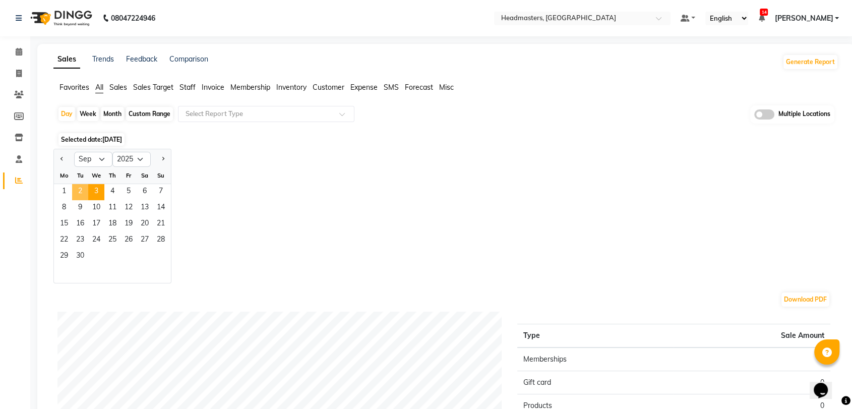
click at [85, 185] on span "2" at bounding box center [80, 192] width 16 height 16
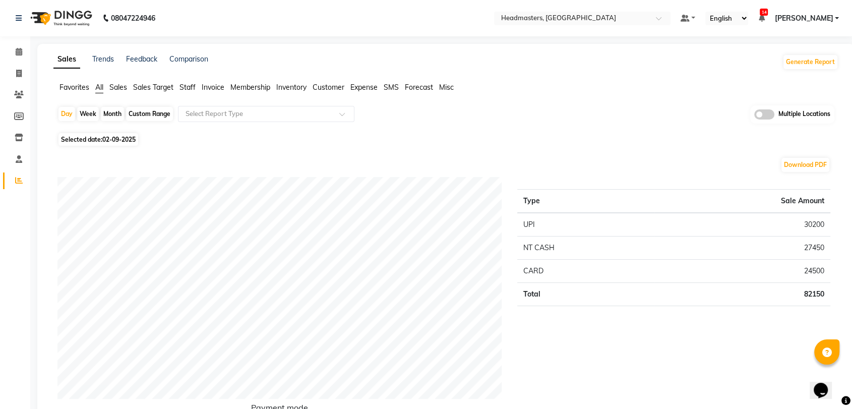
click at [121, 91] on span "Sales" at bounding box center [118, 87] width 18 height 9
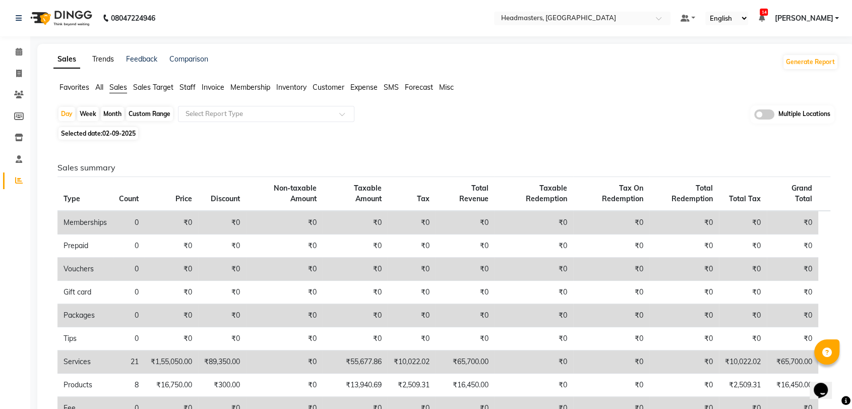
click at [100, 62] on link "Trends" at bounding box center [103, 58] width 22 height 9
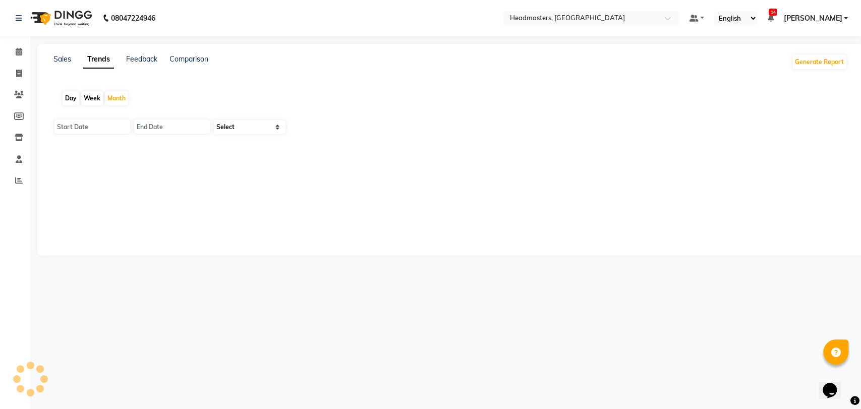
type input "01-09-2025"
type input "30-09-2025"
select select "by_client"
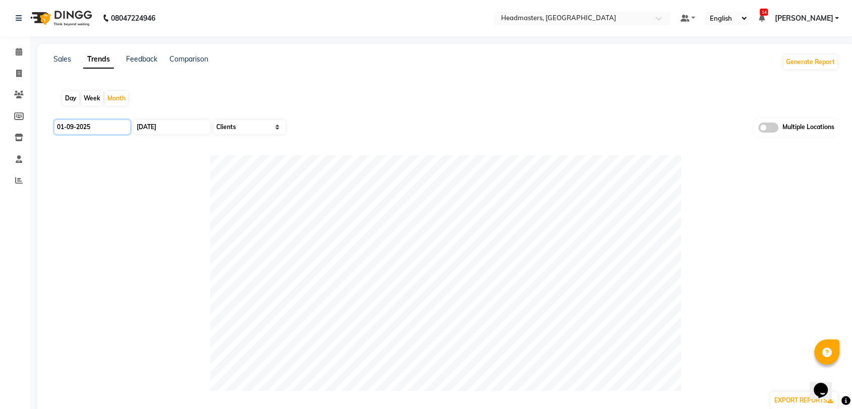
click at [94, 124] on input "01-09-2025" at bounding box center [92, 127] width 76 height 14
select select "9"
select select "2025"
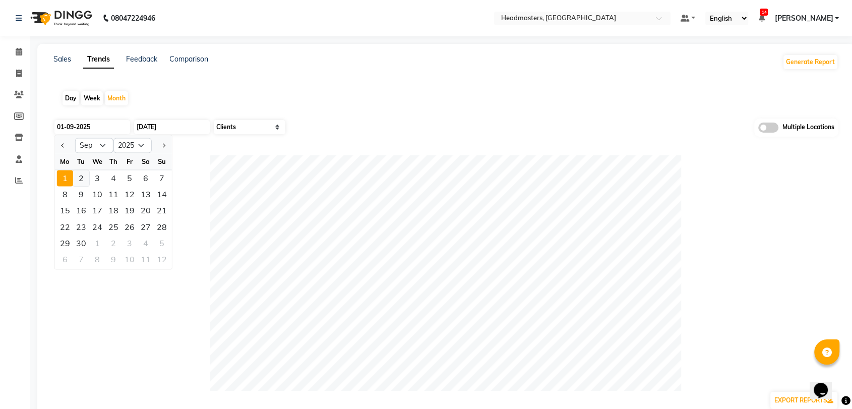
click at [81, 176] on div "2" at bounding box center [81, 178] width 16 height 16
type input "01-09-2025"
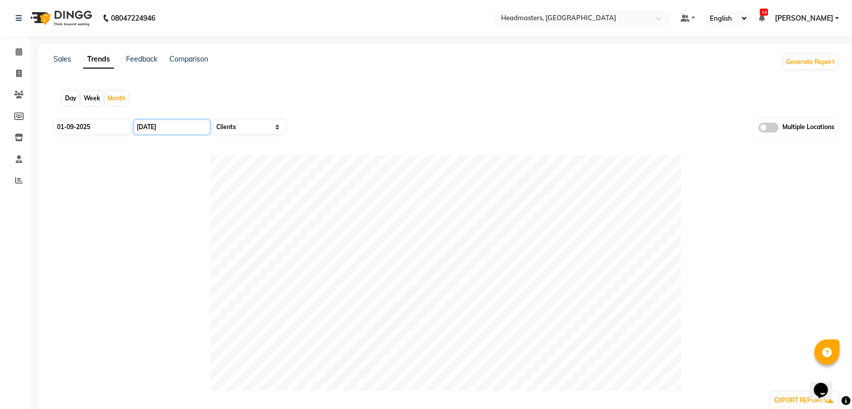
click at [177, 126] on input "30-09-2025" at bounding box center [172, 127] width 76 height 14
select select "9"
select select "2025"
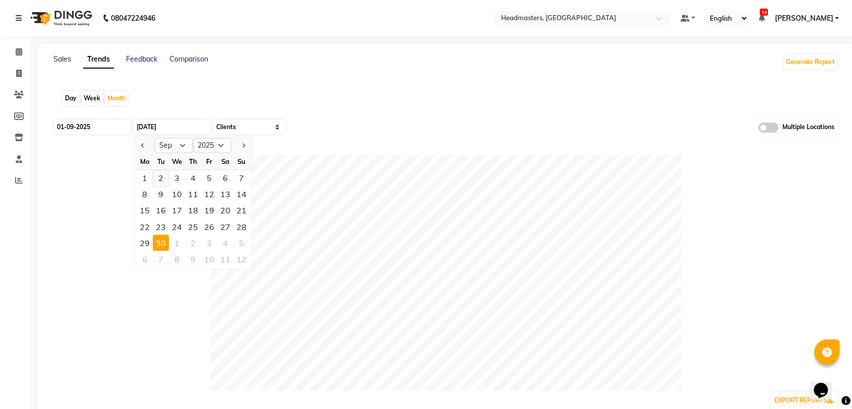
click at [158, 176] on div "2" at bounding box center [161, 178] width 16 height 16
type input "30-09-2025"
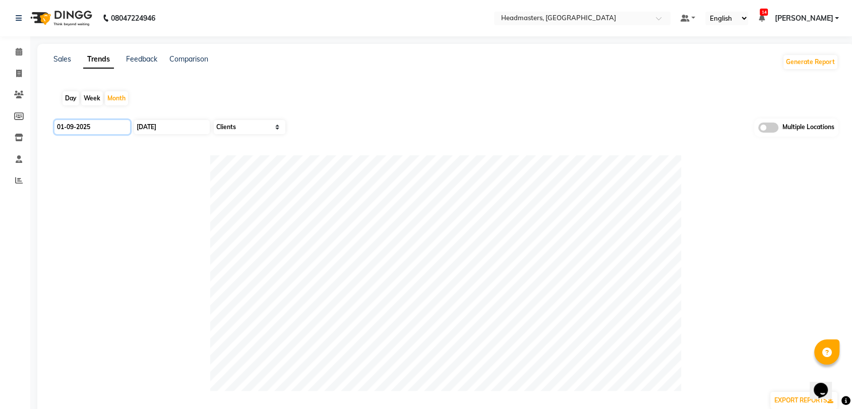
click at [98, 126] on input "01-09-2025" at bounding box center [92, 127] width 76 height 14
select select "9"
select select "2025"
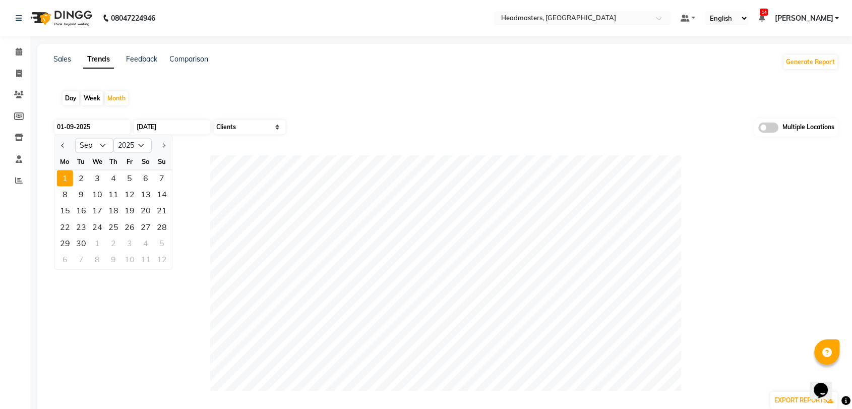
click at [75, 98] on div "Day" at bounding box center [71, 98] width 17 height 14
type input "03-09-2025"
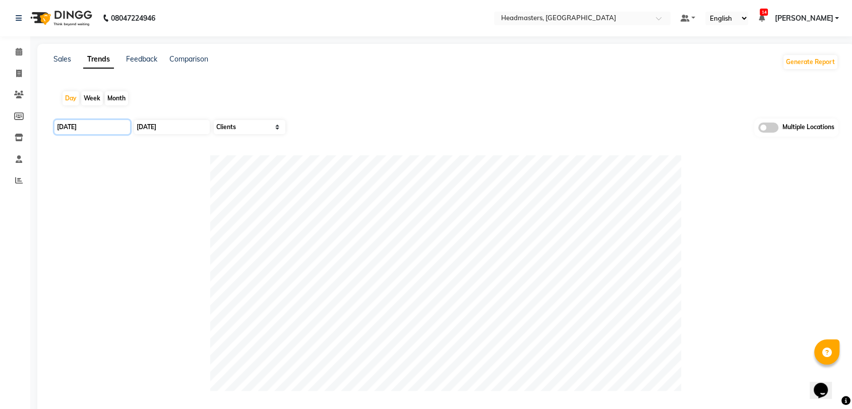
click at [99, 123] on input "03-09-2025" at bounding box center [92, 127] width 76 height 14
select select "9"
select select "2025"
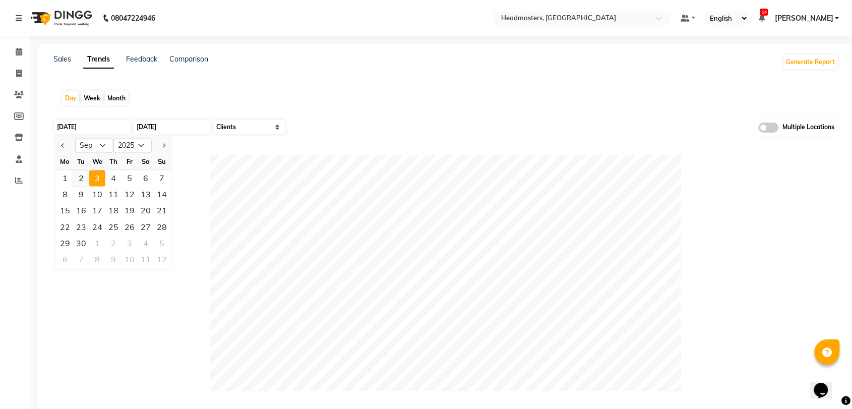
click at [83, 175] on div "2" at bounding box center [81, 178] width 16 height 16
type input "02-09-2025"
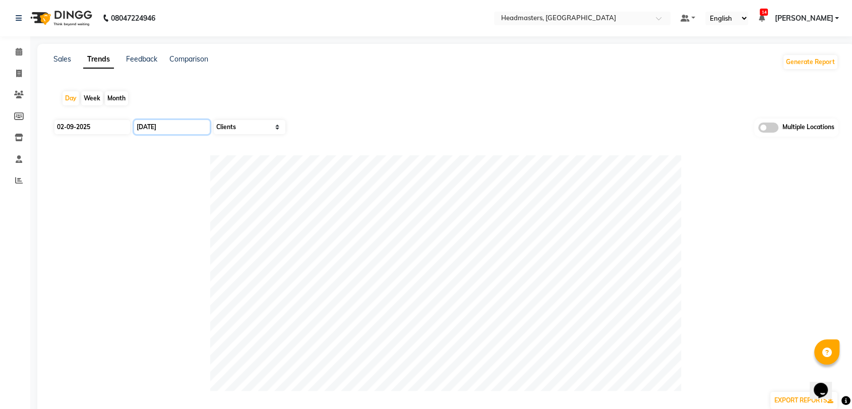
click at [187, 130] on input "03-09-2025" at bounding box center [172, 127] width 76 height 14
select select "9"
select select "2025"
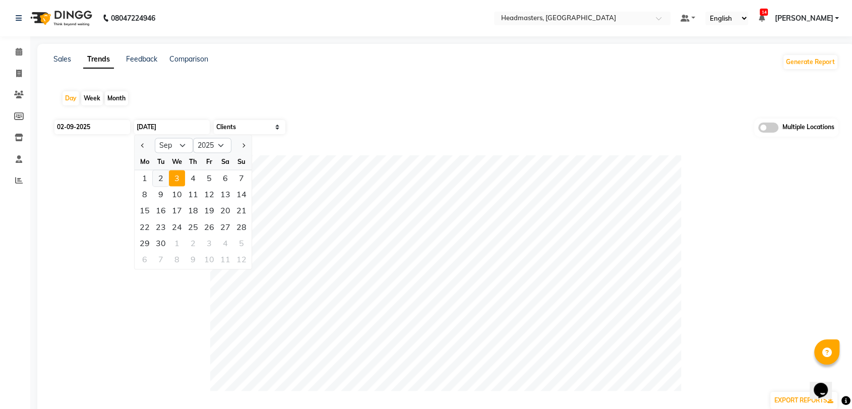
click at [162, 178] on div "2" at bounding box center [161, 178] width 16 height 16
type input "02-09-2025"
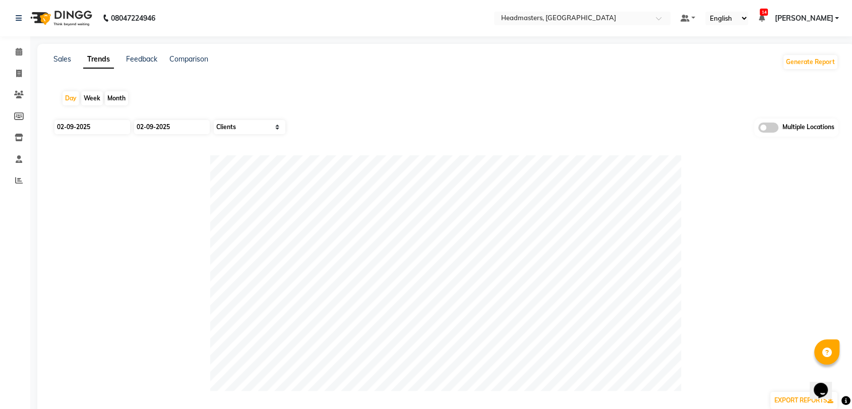
drag, startPoint x: 186, startPoint y: 114, endPoint x: 239, endPoint y: 97, distance: 55.5
click at [239, 97] on div "Day Week Month" at bounding box center [445, 98] width 785 height 32
click at [62, 64] on div "Sales" at bounding box center [62, 62] width 18 height 16
click at [61, 60] on link "Sales" at bounding box center [62, 58] width 18 height 9
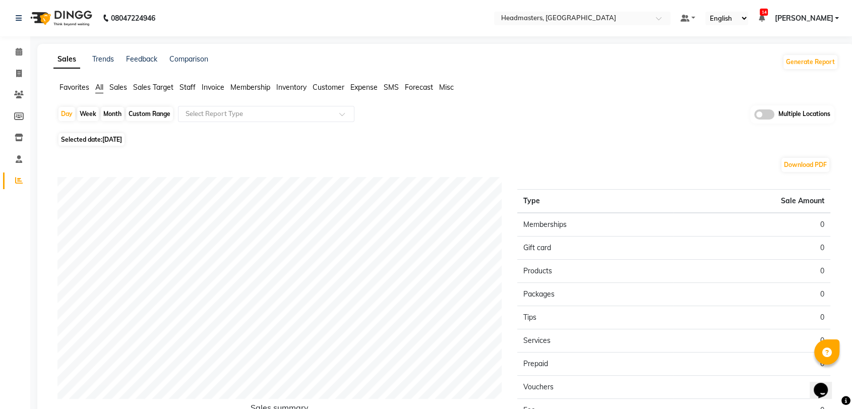
click at [122, 136] on span "03-09-2025" at bounding box center [112, 140] width 20 height 8
select select "9"
select select "2025"
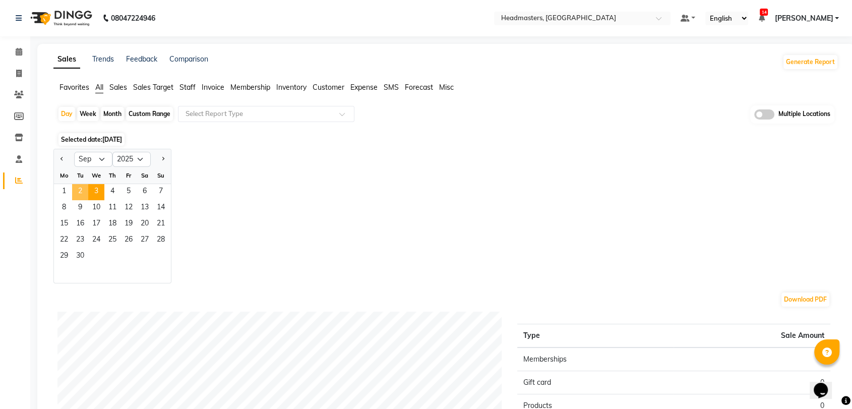
click at [83, 184] on span "2" at bounding box center [80, 192] width 16 height 16
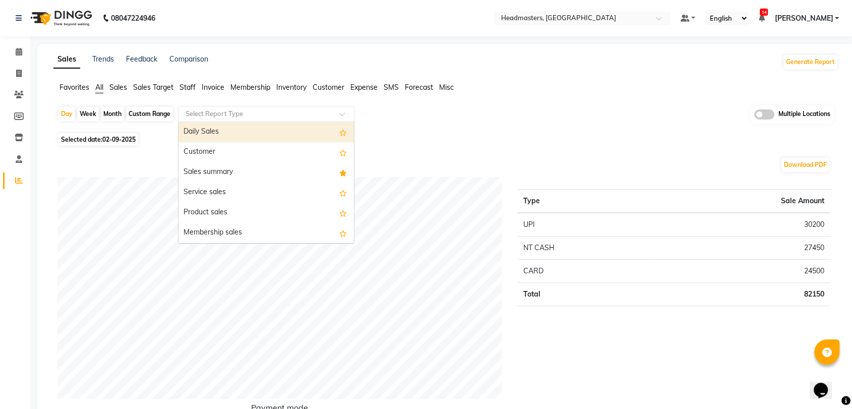
click at [217, 107] on div "Select Report Type" at bounding box center [266, 114] width 176 height 16
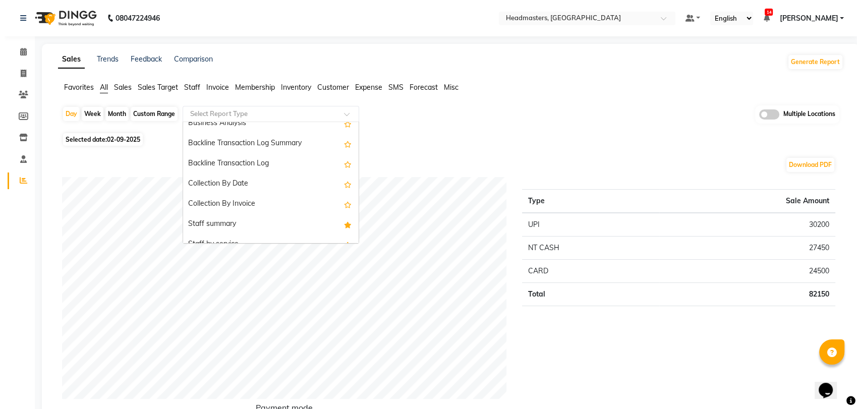
scroll to position [273, 0]
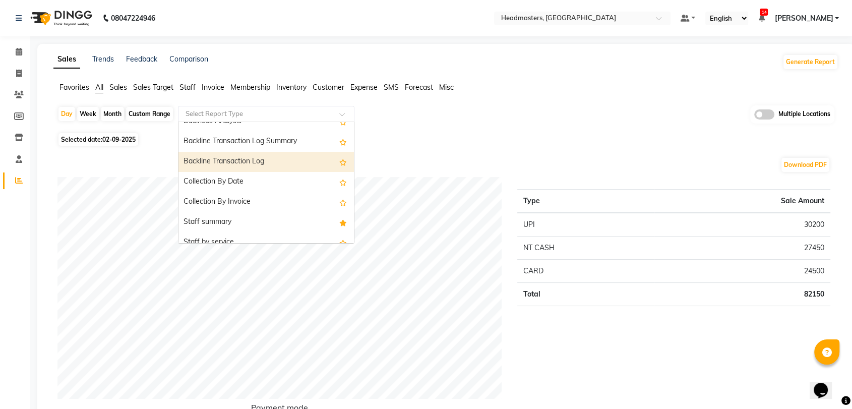
click at [73, 86] on span "Favorites" at bounding box center [74, 87] width 30 height 9
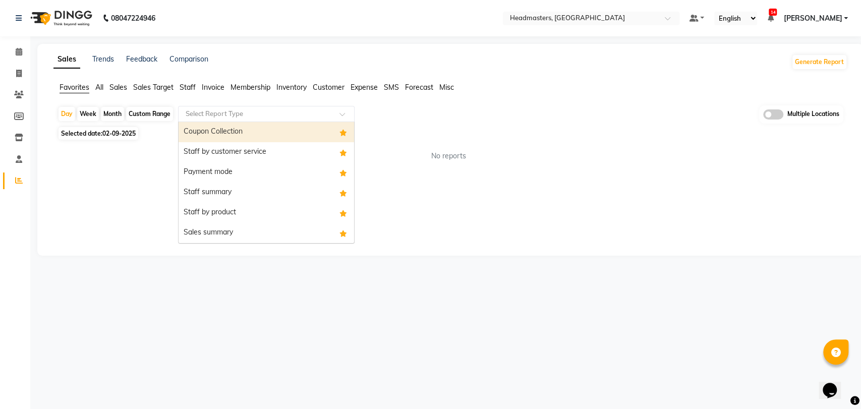
click at [243, 106] on div "Select Report Type" at bounding box center [266, 114] width 176 height 16
click at [231, 129] on div "Coupon Collection" at bounding box center [265, 132] width 175 height 20
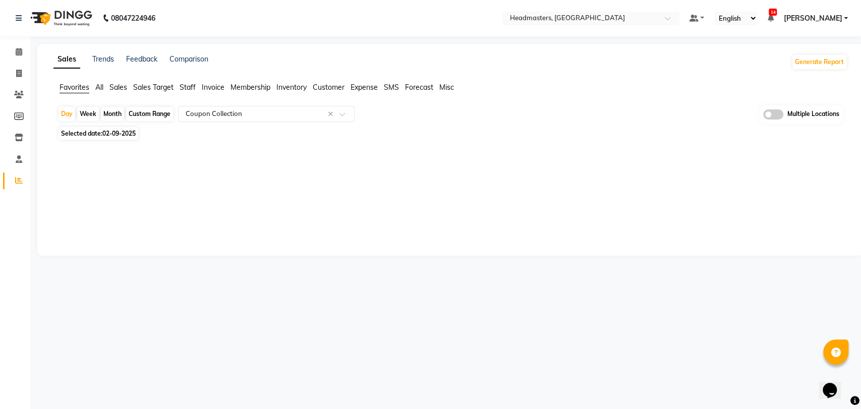
click at [121, 127] on span "Selected date: [DATE]" at bounding box center [98, 133] width 80 height 13
select select "9"
select select "2025"
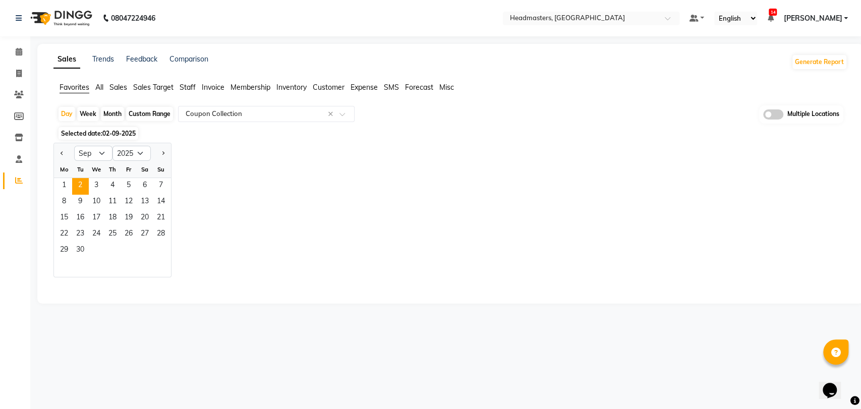
click at [233, 163] on div "Jan Feb Mar Apr May Jun Jul Aug Sep Oct Nov Dec 2015 2016 2017 2018 2019 2020 2…" at bounding box center [450, 210] width 794 height 135
click at [338, 193] on div "Jan Feb Mar Apr May Jun Jul Aug Sep Oct Nov Dec 2015 2016 2017 2018 2019 2020 2…" at bounding box center [450, 210] width 794 height 135
click at [82, 184] on span "2" at bounding box center [80, 186] width 16 height 16
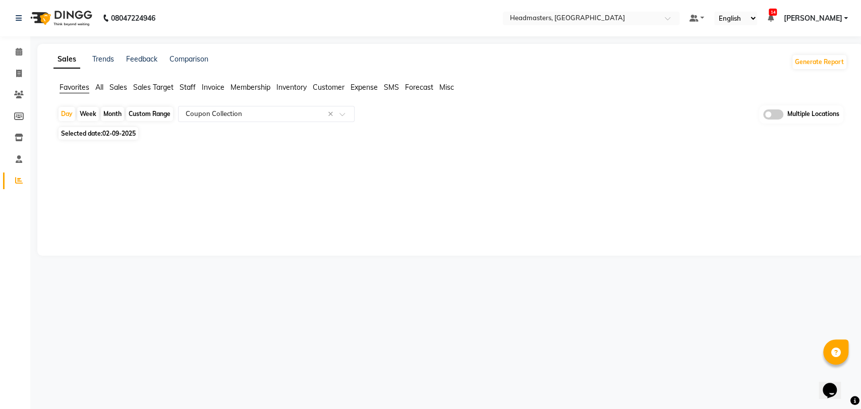
click at [306, 205] on div "Sales Trends Feedback Comparison Generate Report Favorites All Sales Sales Targ…" at bounding box center [450, 150] width 826 height 212
click at [628, 11] on nav "08047224946 Select Location × Headmasters, Amritsar Default Panel My Panel Engl…" at bounding box center [430, 18] width 861 height 36
click at [627, 18] on input "text" at bounding box center [581, 19] width 146 height 10
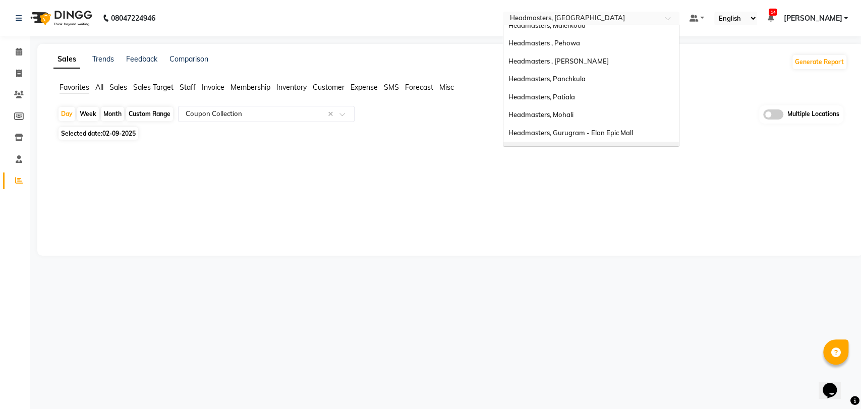
scroll to position [0, 0]
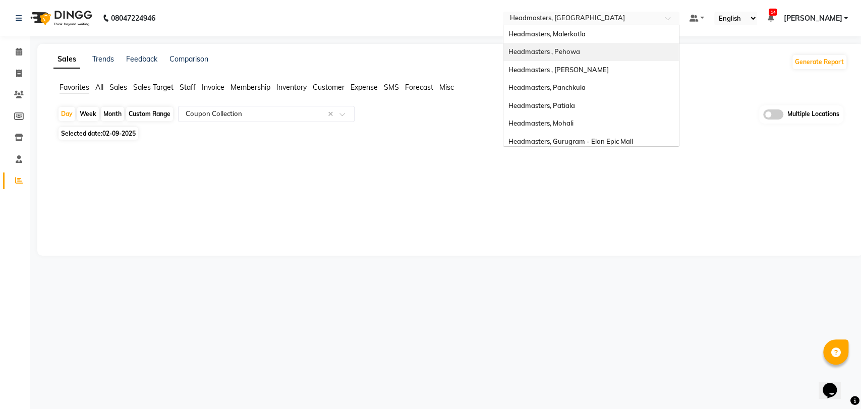
click at [580, 53] on span "Headmasters , Pehowa" at bounding box center [544, 51] width 72 height 8
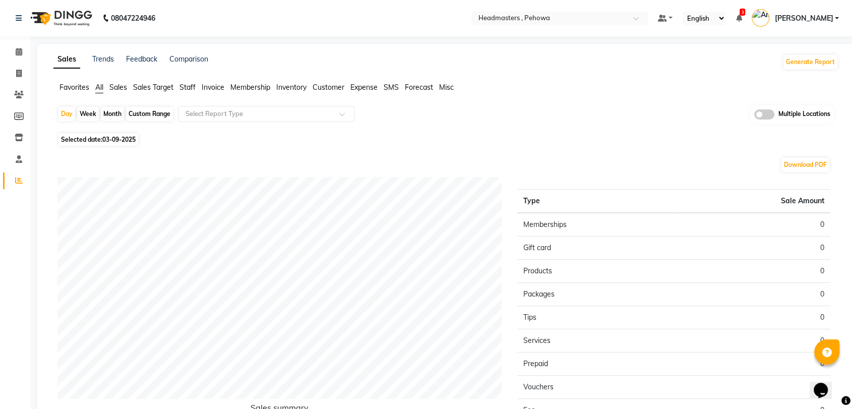
click at [118, 90] on span "Sales" at bounding box center [118, 87] width 18 height 9
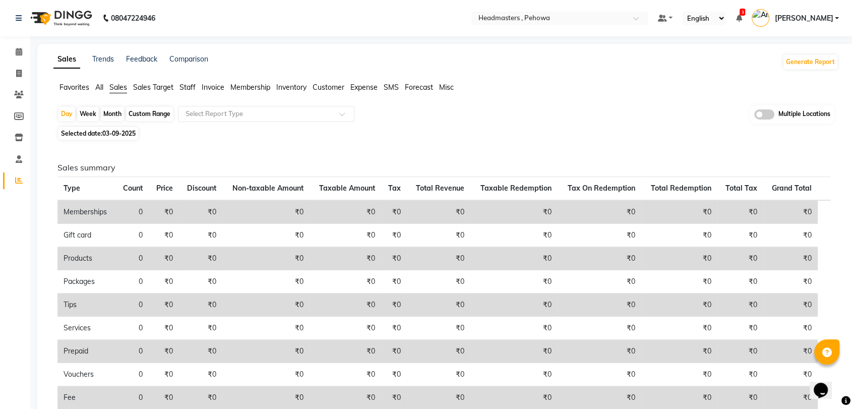
click at [114, 139] on span "Selected date: [DATE]" at bounding box center [98, 133] width 80 height 13
select select "9"
select select "2025"
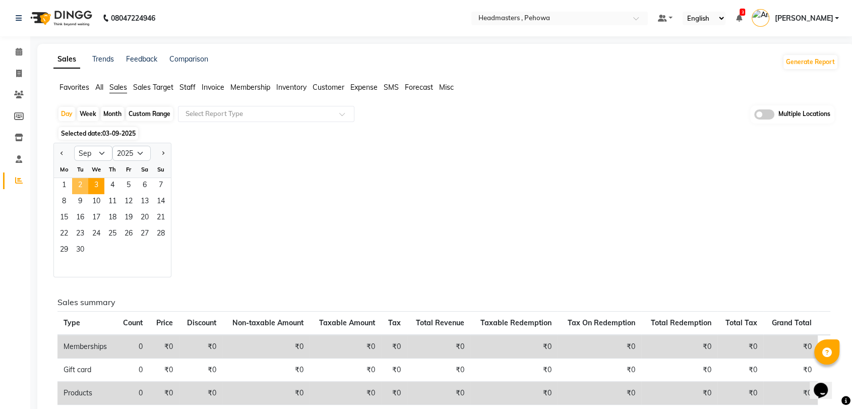
click at [77, 184] on span "2" at bounding box center [80, 186] width 16 height 16
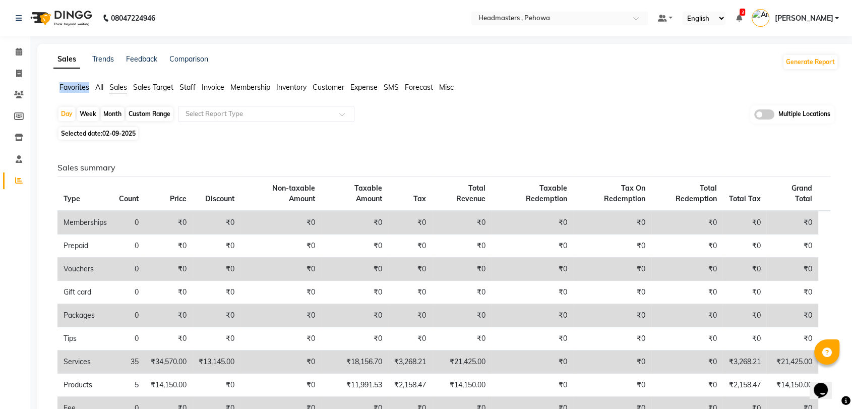
drag, startPoint x: 77, startPoint y: 94, endPoint x: 74, endPoint y: 79, distance: 14.9
click at [74, 79] on div "Sales Trends Feedback Comparison Generate Report Favorites All Sales Sales Targ…" at bounding box center [445, 303] width 817 height 519
drag, startPoint x: 79, startPoint y: 95, endPoint x: 77, endPoint y: 90, distance: 5.7
click at [77, 90] on div "Favorites All Sales Sales Target Staff Invoice Membership Inventory Customer Ex…" at bounding box center [446, 91] width 800 height 19
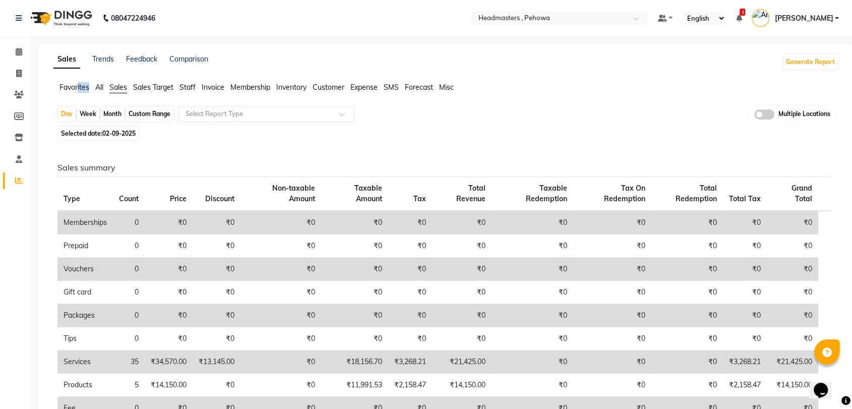
click at [77, 90] on span "Favorites" at bounding box center [74, 87] width 30 height 9
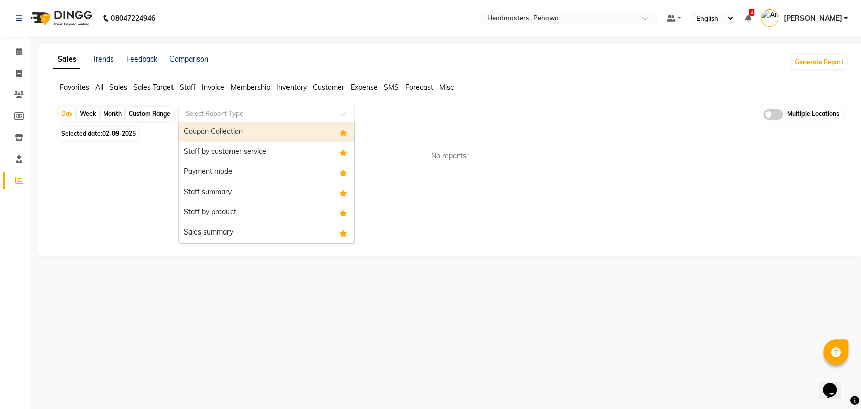
click at [230, 113] on input "text" at bounding box center [256, 114] width 145 height 10
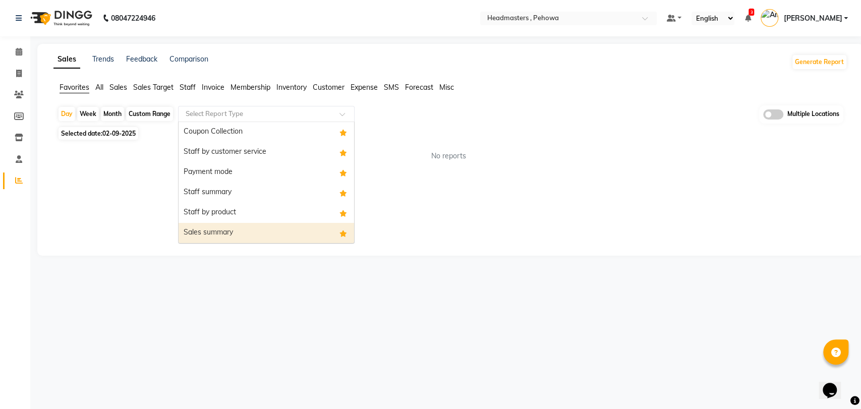
click at [231, 230] on div "Sales summary" at bounding box center [265, 233] width 175 height 20
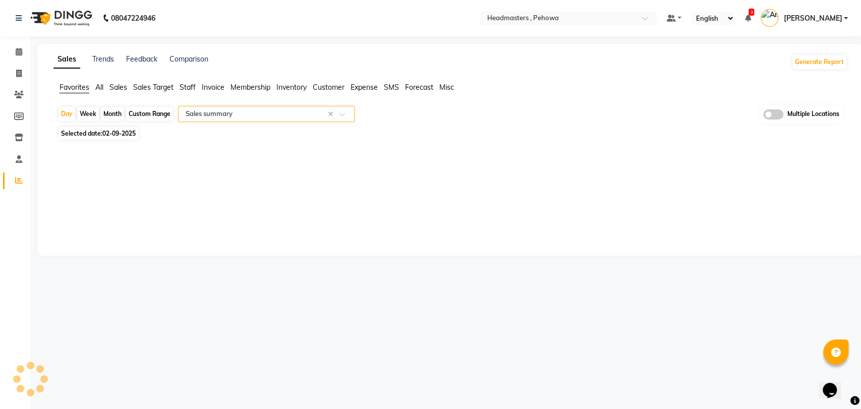
select select "full_report"
select select "csv"
click at [205, 113] on input "text" at bounding box center [256, 114] width 145 height 10
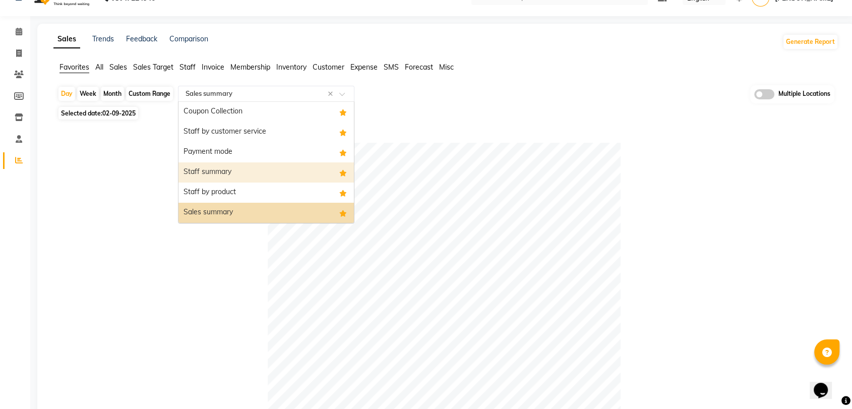
scroll to position [20, 0]
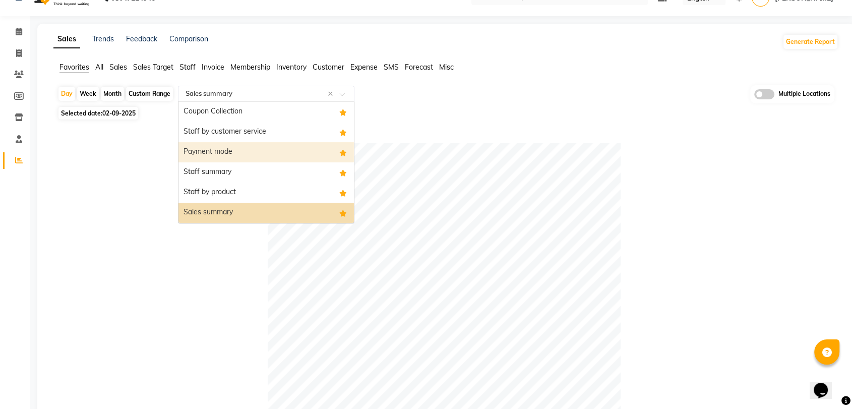
click at [223, 153] on div "Payment mode" at bounding box center [265, 152] width 175 height 20
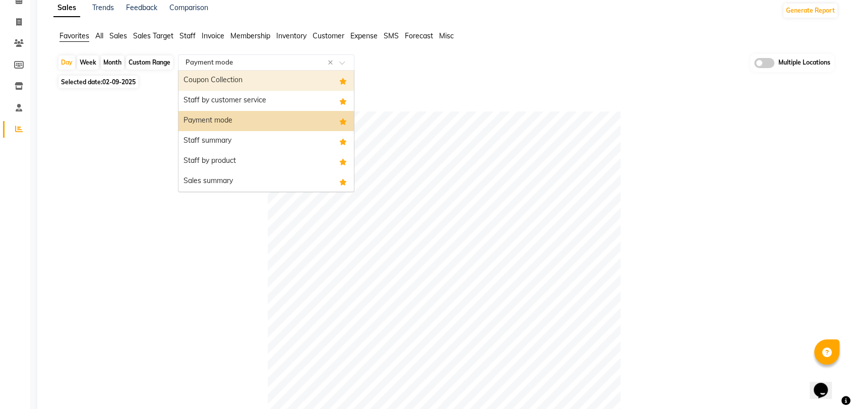
scroll to position [0, 0]
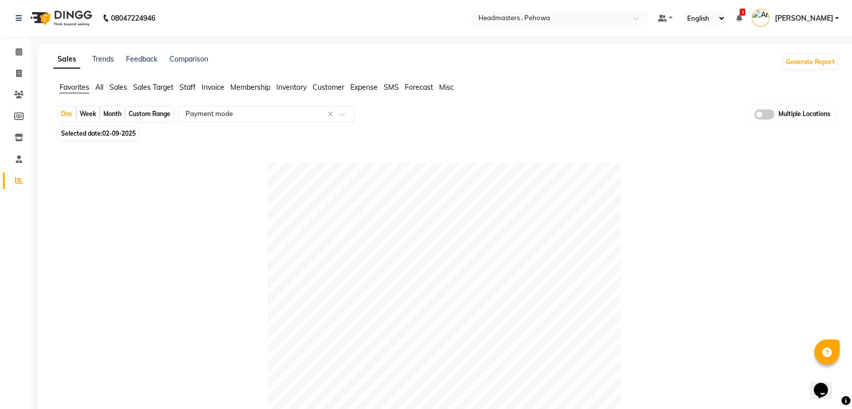
click at [104, 62] on link "Trends" at bounding box center [103, 58] width 22 height 9
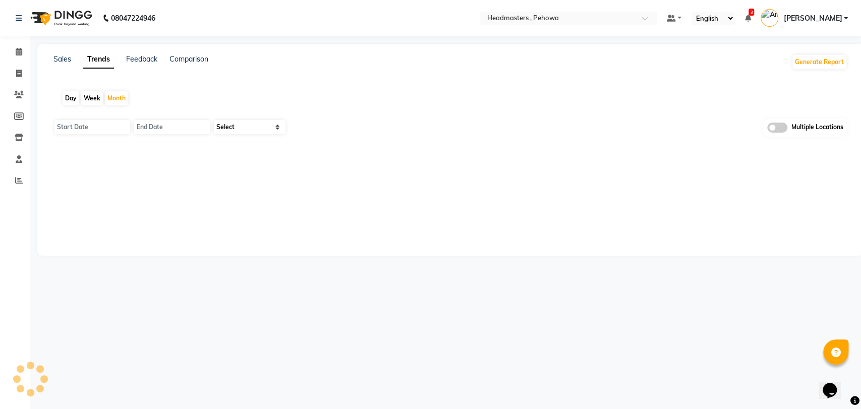
type input "01-09-2025"
type input "[DATE]"
select select "by_client"
click at [68, 101] on div "Day" at bounding box center [71, 98] width 17 height 14
type input "03-09-2025"
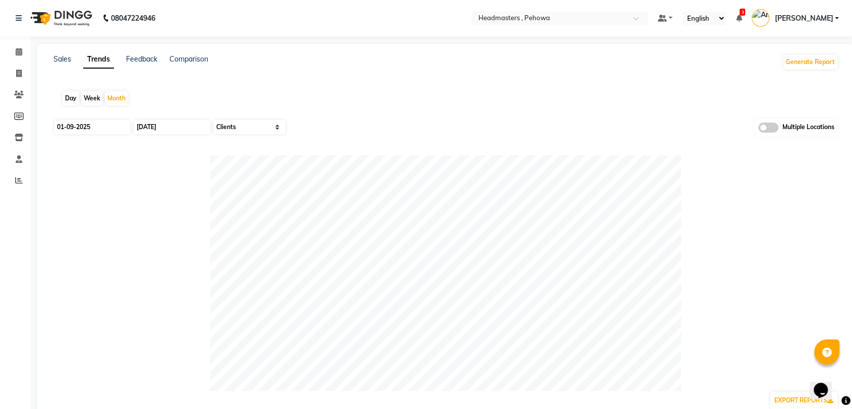
type input "03-09-2025"
click at [81, 120] on input "03-09-2025" at bounding box center [92, 127] width 76 height 14
select select "9"
select select "2025"
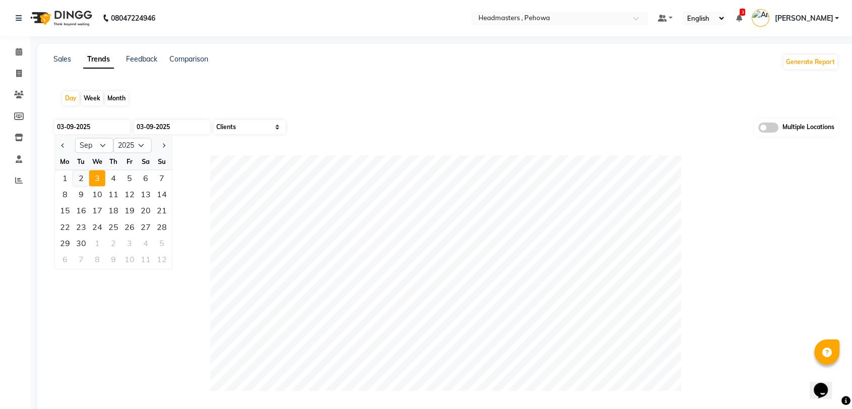
click at [81, 179] on div "2" at bounding box center [81, 178] width 16 height 16
type input "02-09-2025"
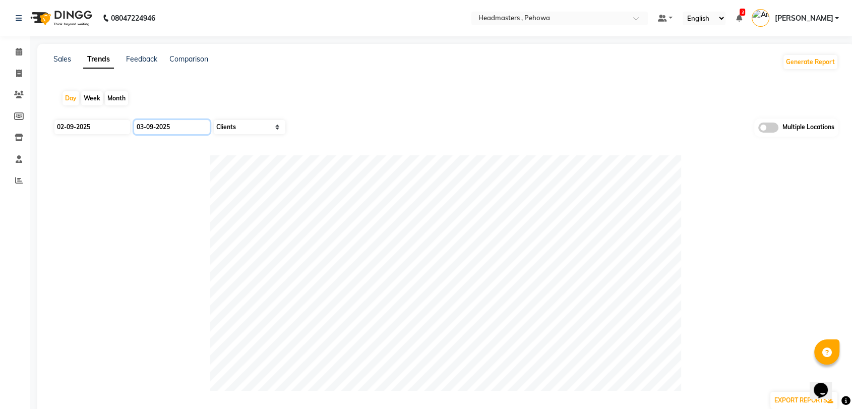
click at [176, 130] on input "03-09-2025" at bounding box center [172, 127] width 76 height 14
select select "9"
select select "2025"
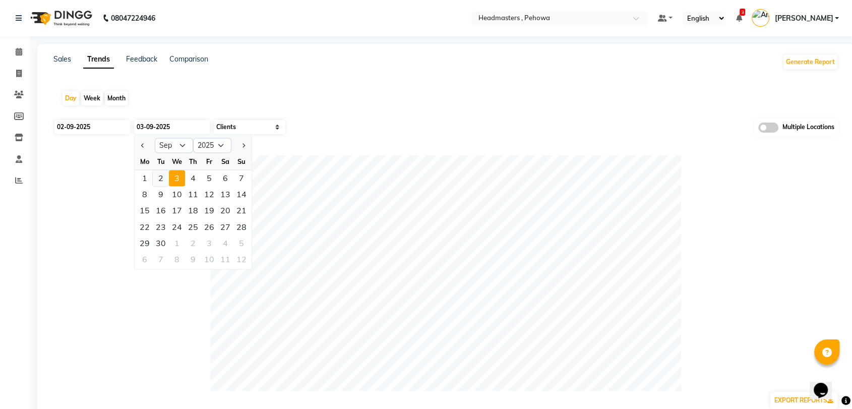
click at [161, 177] on div "2" at bounding box center [161, 178] width 16 height 16
type input "02-09-2025"
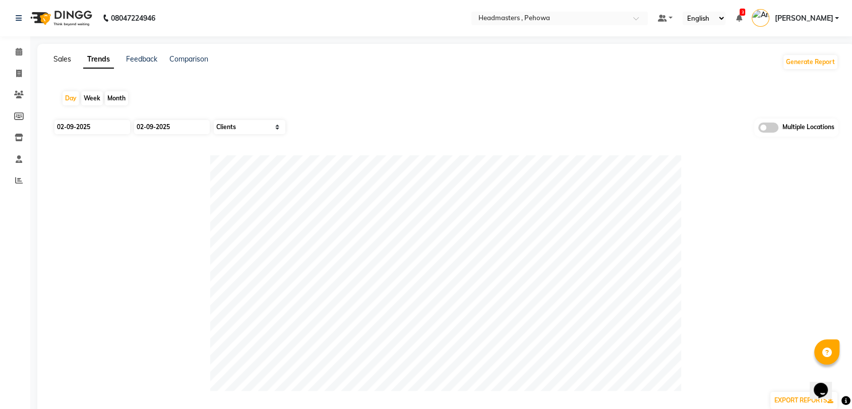
click at [65, 59] on link "Sales" at bounding box center [62, 58] width 18 height 9
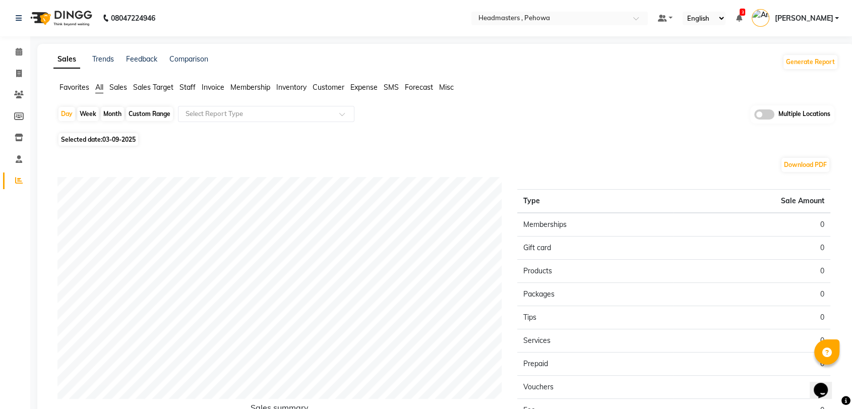
click at [69, 84] on span "Favorites" at bounding box center [74, 87] width 30 height 9
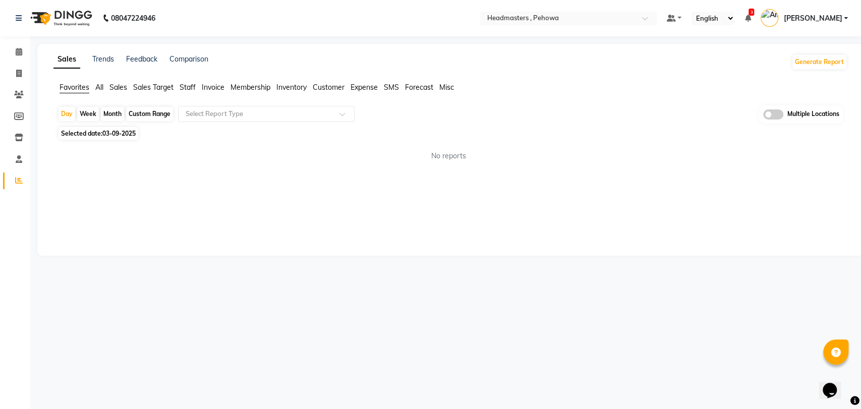
click at [125, 138] on span "Selected date: [DATE]" at bounding box center [98, 133] width 80 height 13
select select "9"
select select "2025"
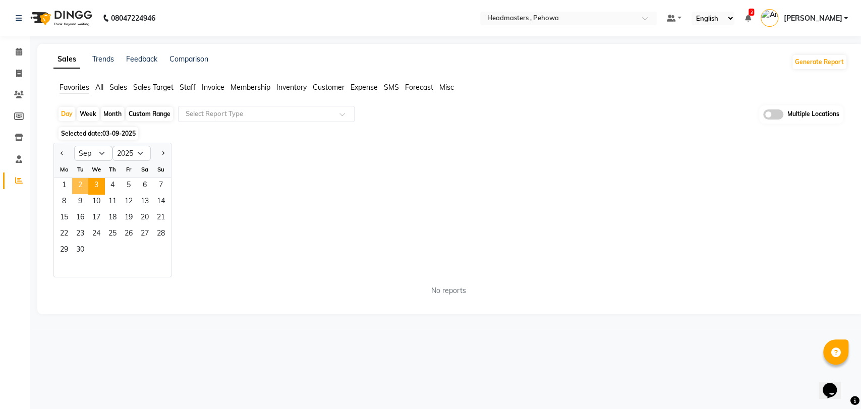
click at [85, 184] on span "2" at bounding box center [80, 186] width 16 height 16
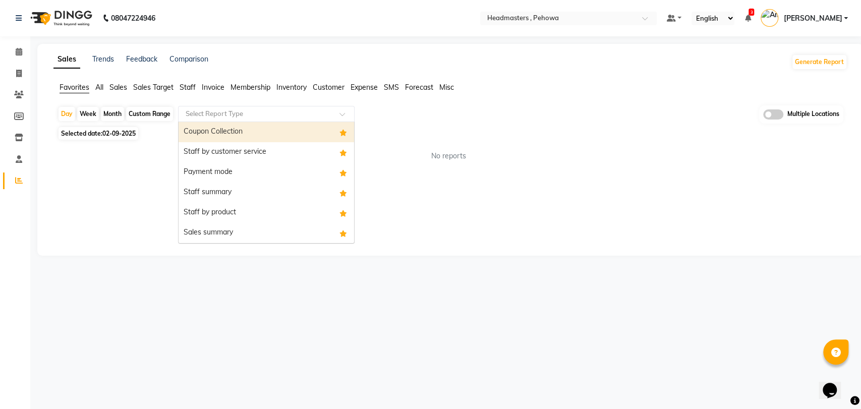
click at [218, 106] on div "Select Report Type" at bounding box center [266, 114] width 176 height 16
click at [229, 137] on div "Coupon Collection" at bounding box center [265, 132] width 175 height 20
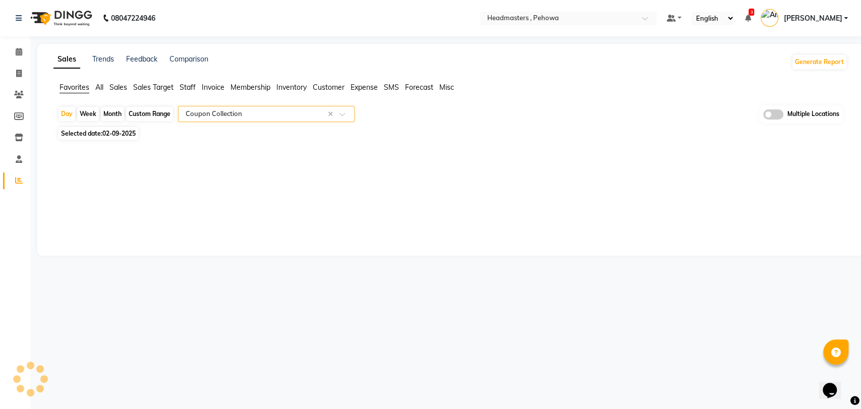
select select "full_report"
select select "csv"
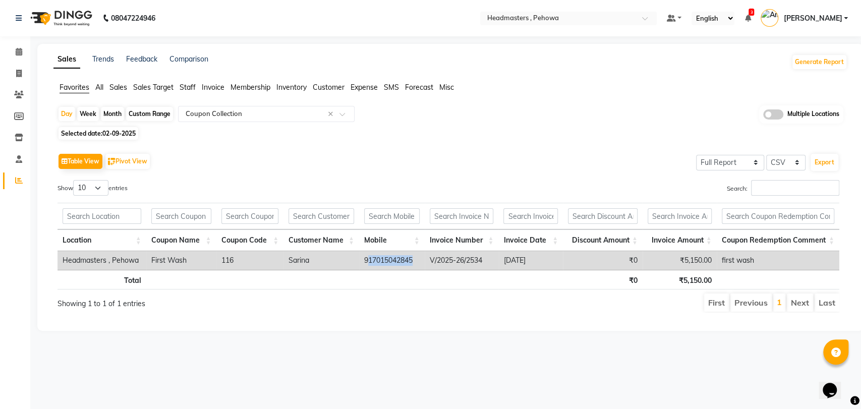
drag, startPoint x: 366, startPoint y: 260, endPoint x: 421, endPoint y: 265, distance: 55.2
click at [421, 265] on td "917015042845" at bounding box center [392, 260] width 66 height 19
click at [399, 274] on th at bounding box center [392, 280] width 66 height 20
drag, startPoint x: 365, startPoint y: 258, endPoint x: 421, endPoint y: 265, distance: 56.5
click at [421, 265] on td "917015042845" at bounding box center [392, 260] width 66 height 19
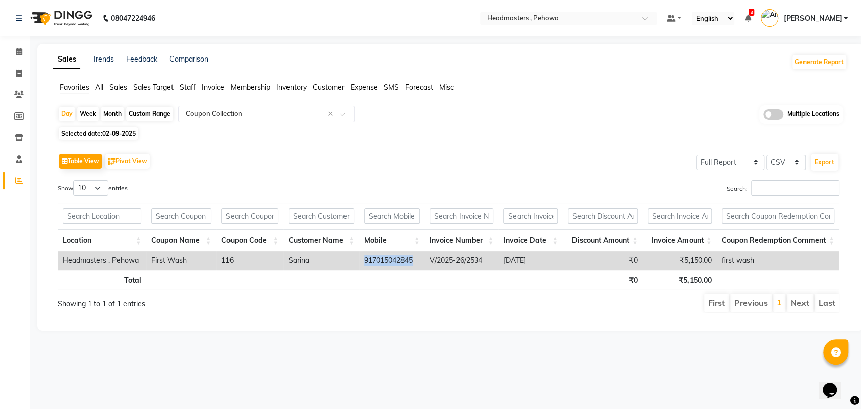
copy td "917015042845"
click at [19, 78] on span at bounding box center [19, 74] width 18 height 12
select select "service"
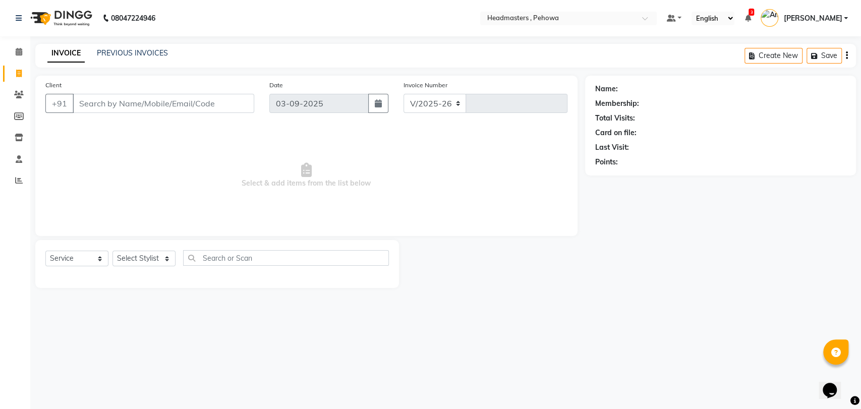
select select "7727"
type input "2546"
click at [142, 56] on link "PREVIOUS INVOICES" at bounding box center [132, 52] width 71 height 9
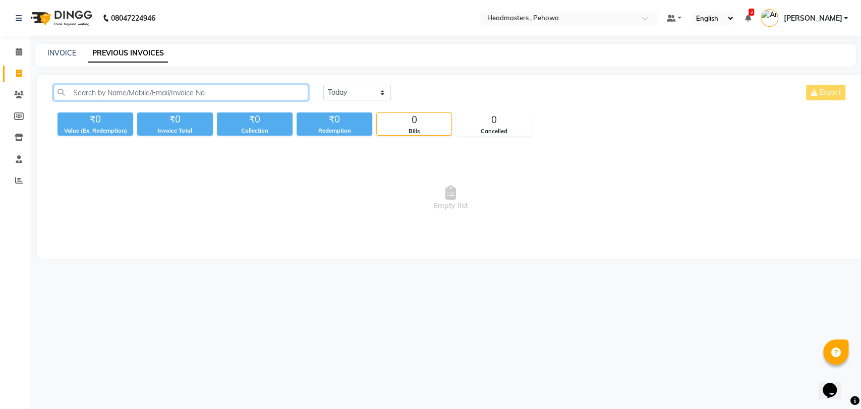
click at [134, 89] on input "text" at bounding box center [180, 93] width 255 height 16
paste input "917015042845"
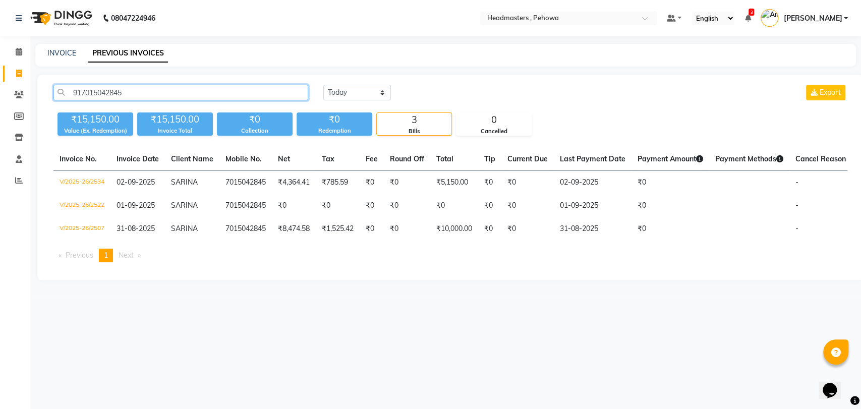
type input "917015042845"
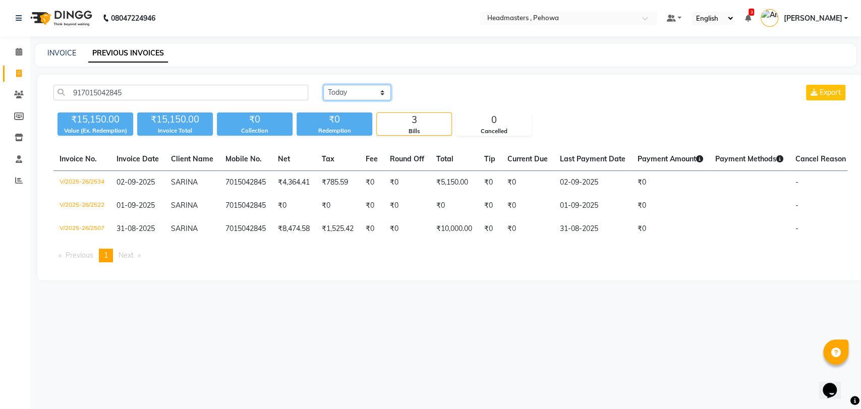
click at [348, 96] on select "[DATE] [DATE] Custom Range" at bounding box center [357, 93] width 68 height 16
select select "[DATE]"
click at [323, 85] on select "[DATE] [DATE] Custom Range" at bounding box center [357, 93] width 68 height 16
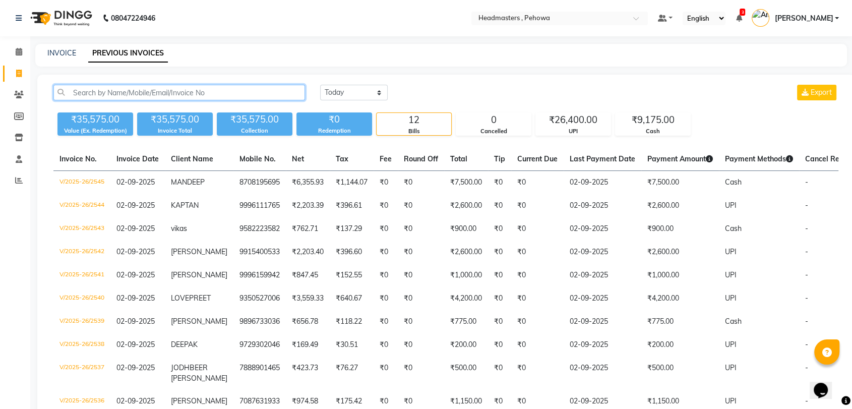
click at [130, 91] on input "text" at bounding box center [179, 93] width 252 height 16
paste input "917015042845"
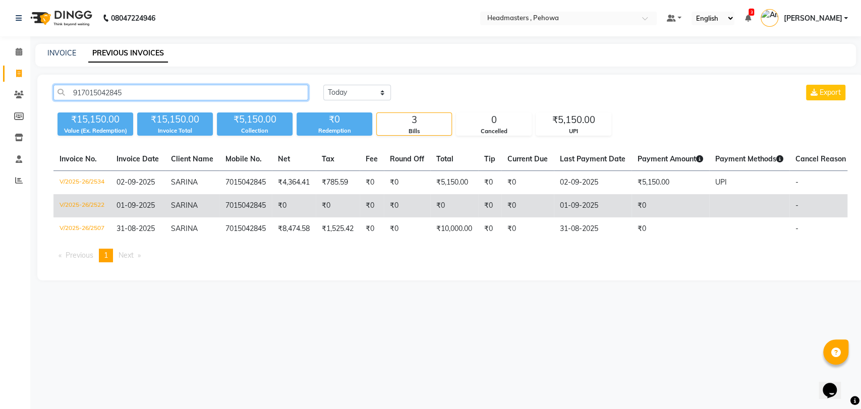
type input "917015042845"
click at [90, 205] on td "V/2025-26/2522" at bounding box center [81, 205] width 57 height 23
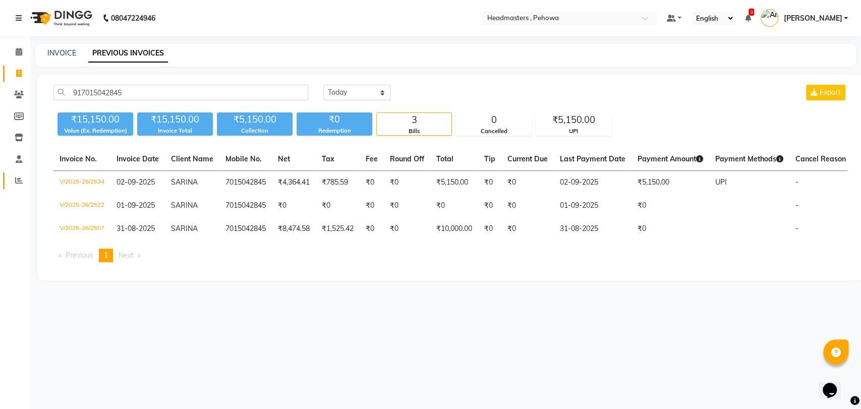
click at [19, 173] on link "Reports" at bounding box center [15, 180] width 24 height 17
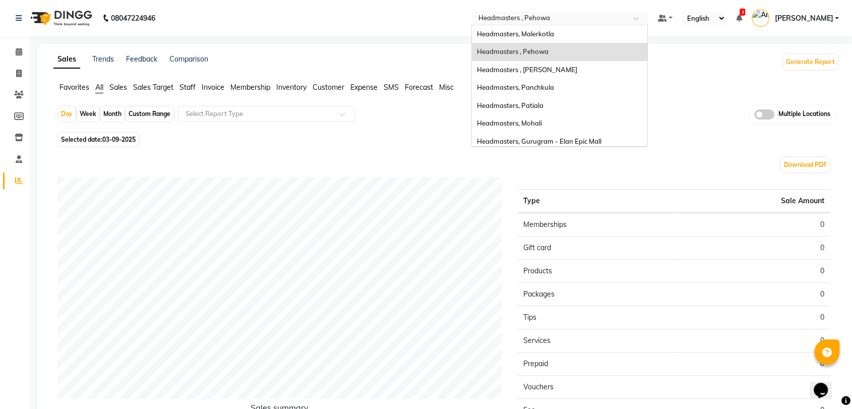
click at [613, 21] on input "text" at bounding box center [549, 19] width 146 height 10
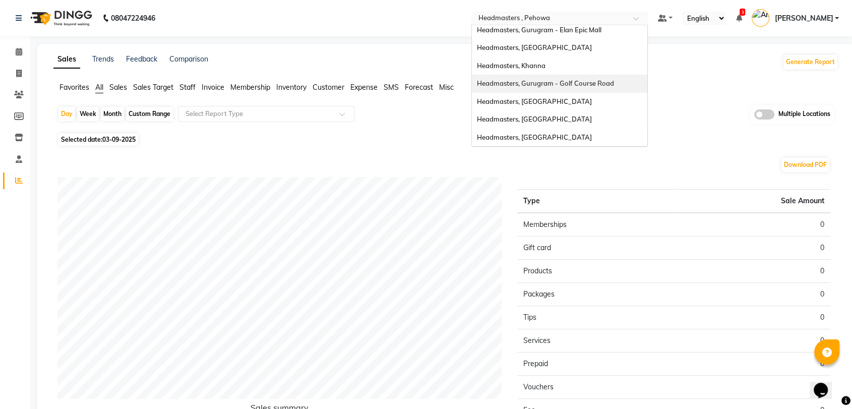
scroll to position [109, 0]
click at [577, 106] on div "Headmasters, [GEOGRAPHIC_DATA]" at bounding box center [559, 104] width 175 height 18
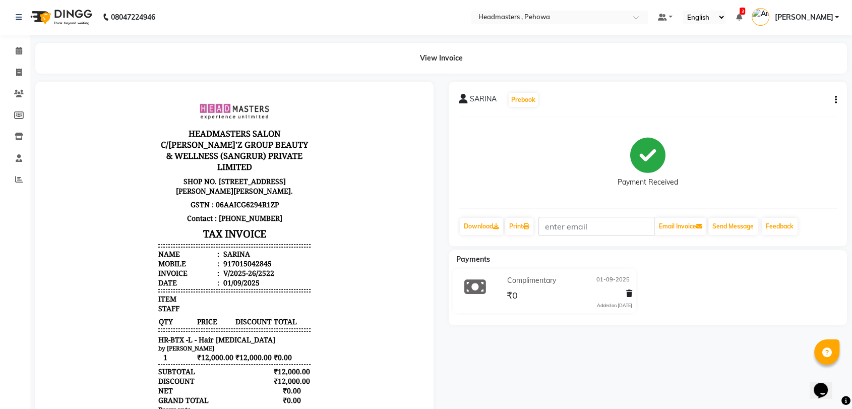
scroll to position [101, 0]
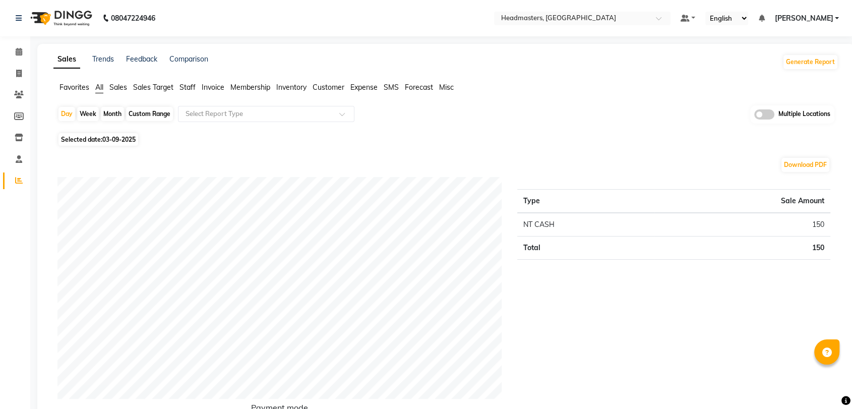
click at [116, 140] on span "03-09-2025" at bounding box center [118, 140] width 33 height 8
select select "9"
select select "2025"
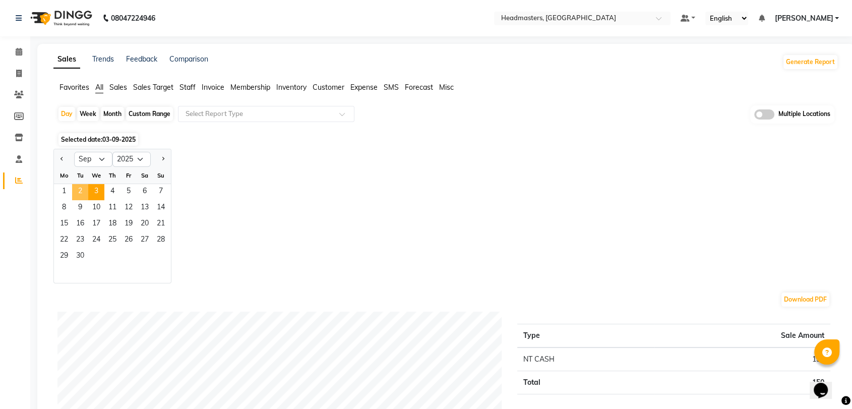
click at [78, 190] on span "2" at bounding box center [80, 192] width 16 height 16
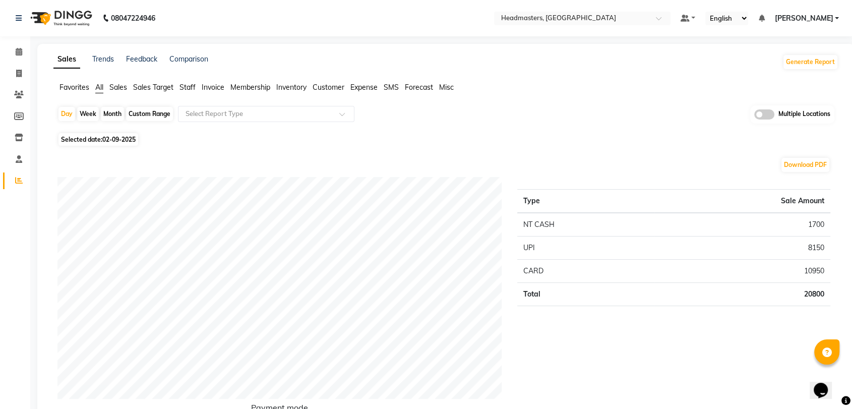
click at [196, 115] on input "text" at bounding box center [256, 114] width 145 height 10
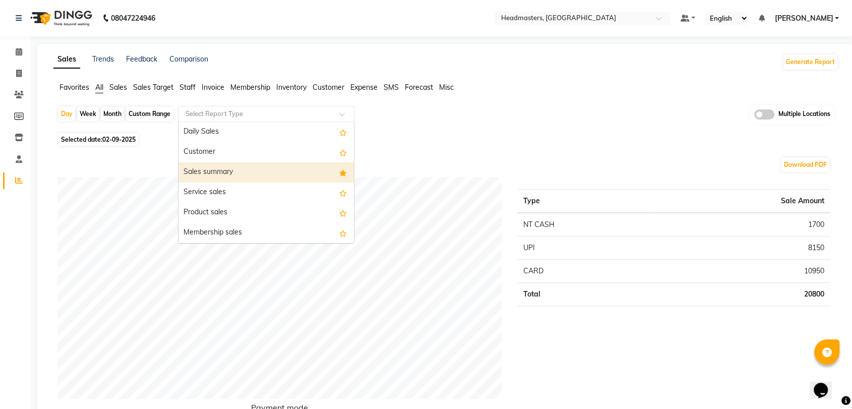
click at [221, 168] on div "Sales summary" at bounding box center [265, 172] width 175 height 20
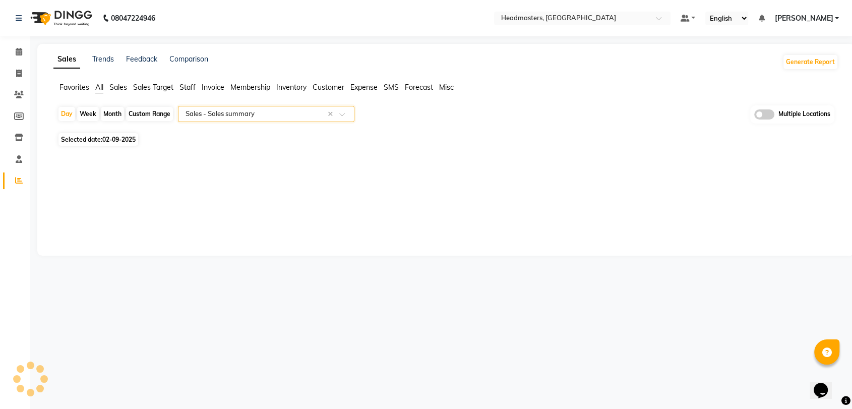
select select "full_report"
select select "csv"
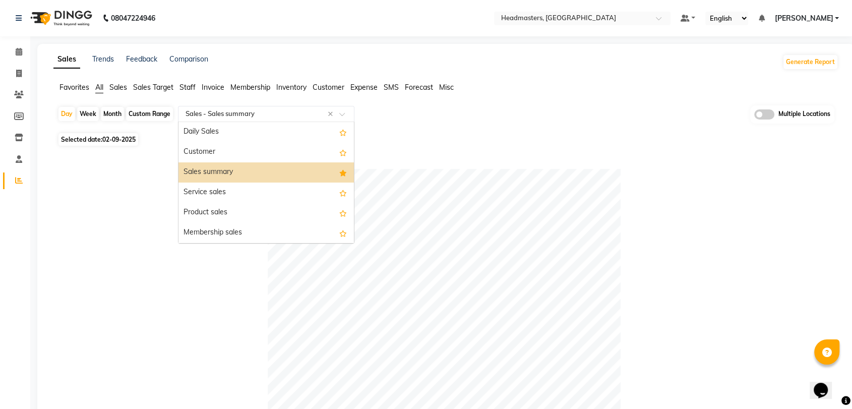
click at [223, 119] on div "Select Report Type × Sales - Sales summary ×" at bounding box center [266, 114] width 176 height 16
click at [82, 85] on span "Favorites" at bounding box center [74, 87] width 30 height 9
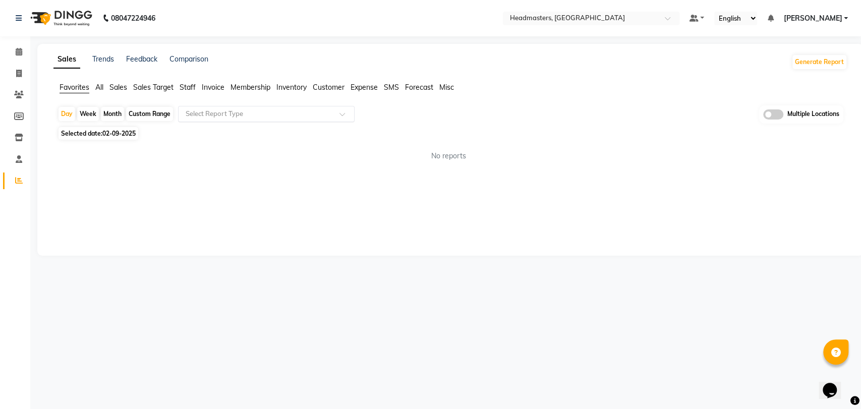
click at [230, 115] on input "text" at bounding box center [256, 114] width 145 height 10
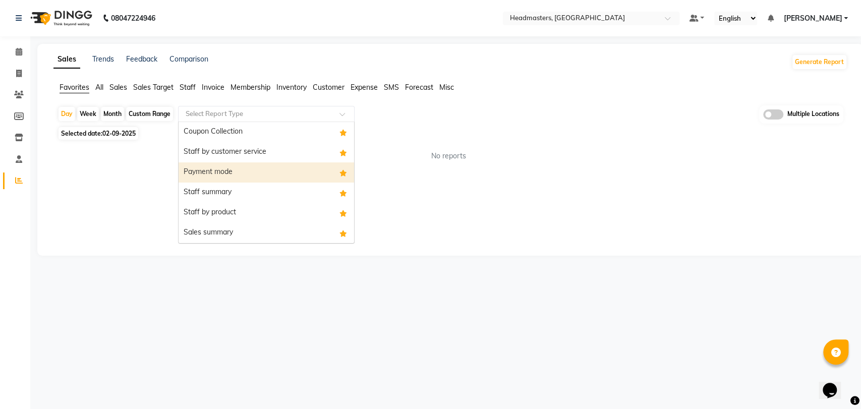
click at [241, 169] on div "Payment mode" at bounding box center [265, 172] width 175 height 20
select select "full_report"
select select "csv"
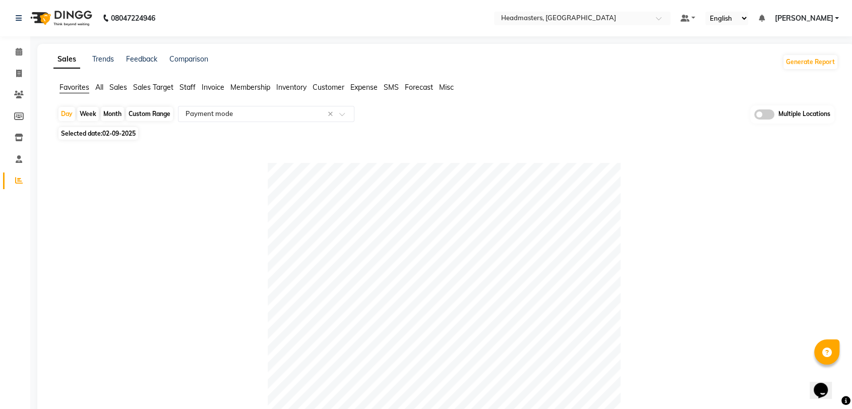
click at [117, 87] on span "Sales" at bounding box center [118, 87] width 18 height 9
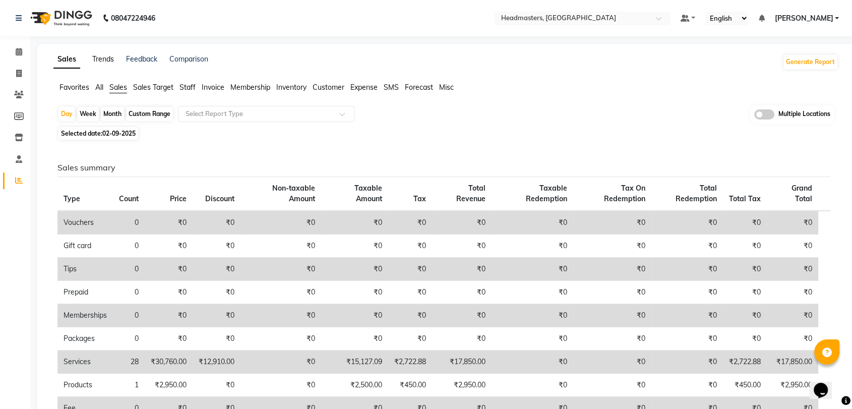
click at [106, 54] on link "Trends" at bounding box center [103, 58] width 22 height 9
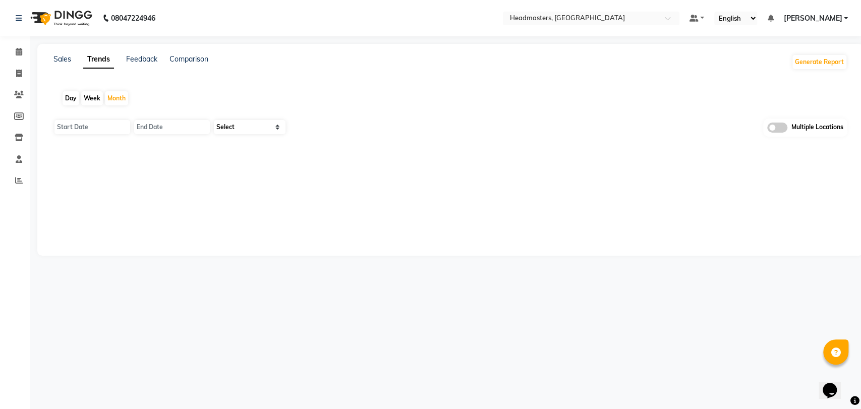
type input "01-09-2025"
type input "[DATE]"
select select "by_client"
click at [70, 99] on div "Day" at bounding box center [71, 98] width 17 height 14
type input "03-09-2025"
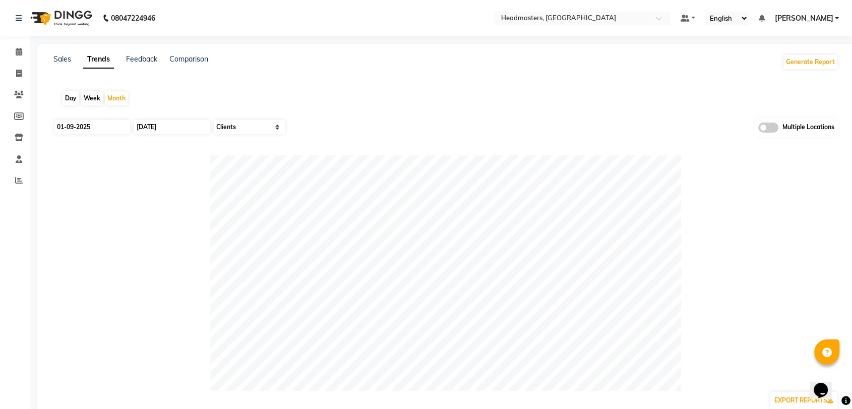
type input "03-09-2025"
click at [93, 121] on input "03-09-2025" at bounding box center [92, 127] width 76 height 14
select select "9"
select select "2025"
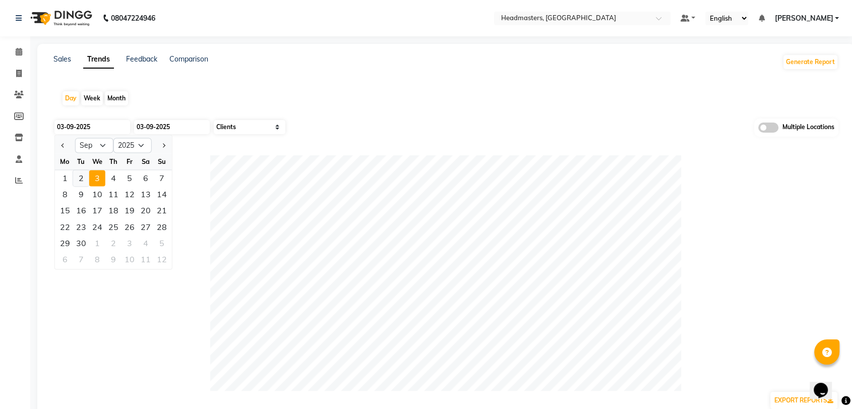
click at [86, 176] on div "2" at bounding box center [81, 178] width 16 height 16
type input "02-09-2025"
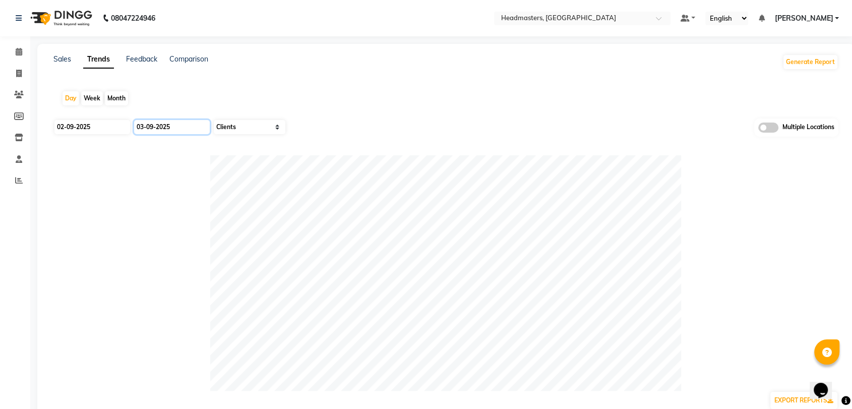
click at [177, 126] on input "03-09-2025" at bounding box center [172, 127] width 76 height 14
select select "9"
select select "2025"
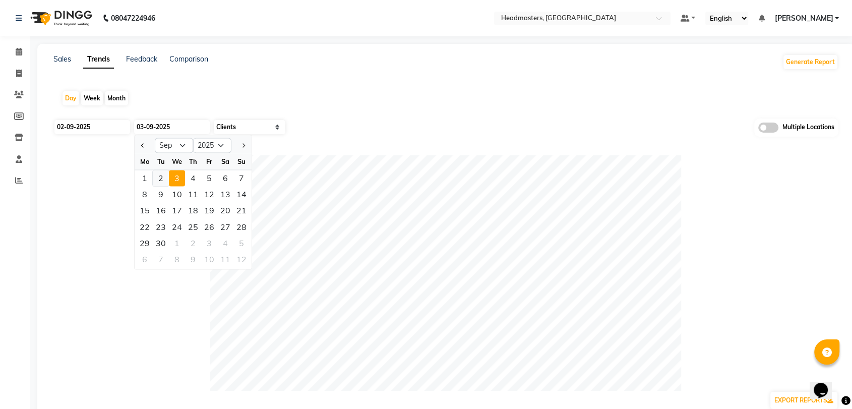
click at [160, 178] on div "2" at bounding box center [161, 178] width 16 height 16
type input "02-09-2025"
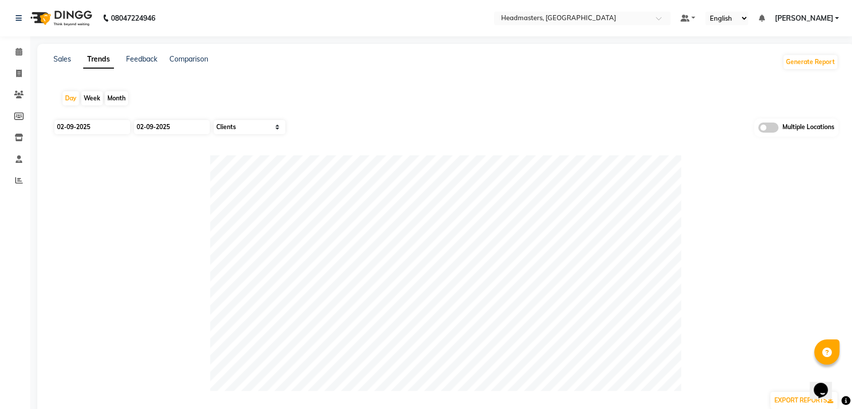
click at [205, 98] on div "Day Week Month" at bounding box center [445, 98] width 785 height 32
click at [67, 57] on link "Sales" at bounding box center [62, 58] width 18 height 9
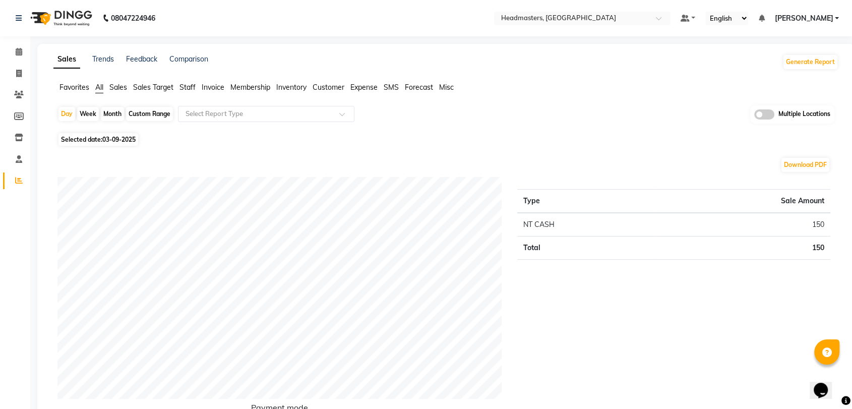
click at [78, 88] on span "Favorites" at bounding box center [74, 87] width 30 height 9
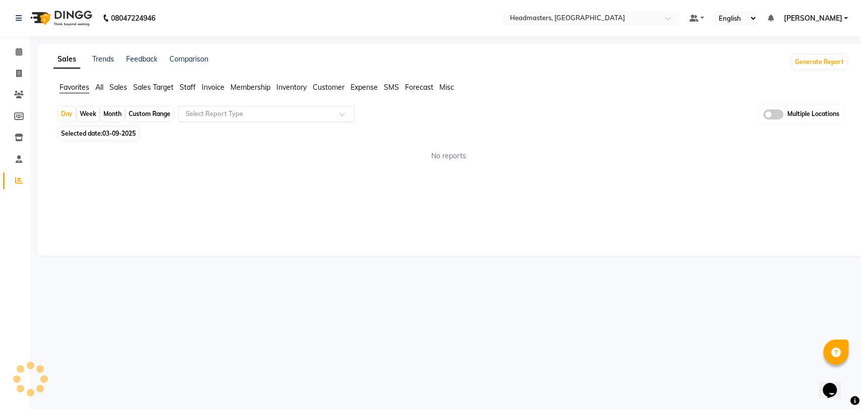
click at [221, 119] on div "Select Report Type" at bounding box center [266, 114] width 176 height 16
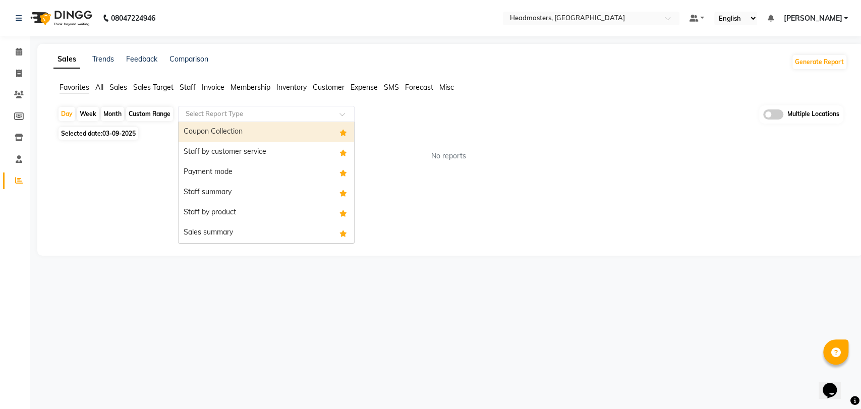
click at [230, 139] on div "Coupon Collection" at bounding box center [265, 132] width 175 height 20
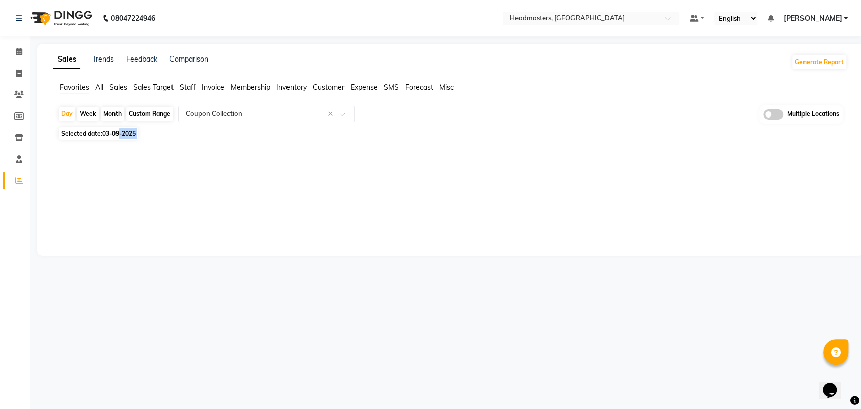
drag, startPoint x: 122, startPoint y: 142, endPoint x: 121, endPoint y: 134, distance: 8.1
click at [121, 134] on div "Day Week Month Custom Range Select Report Type × Coupon Collection × Multiple L…" at bounding box center [450, 131] width 794 height 53
click at [121, 134] on span "03-09-2025" at bounding box center [118, 134] width 33 height 8
select select "9"
select select "2025"
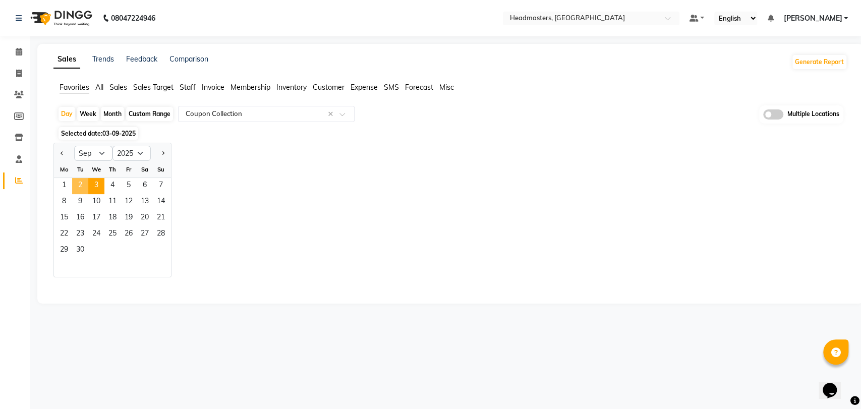
click at [81, 187] on span "2" at bounding box center [80, 186] width 16 height 16
select select "full_report"
select select "csv"
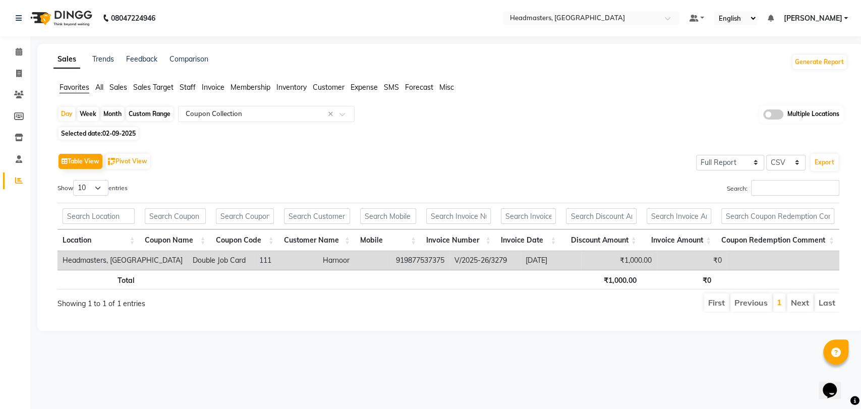
click at [243, 180] on div "Show 10 25 50 100 entries" at bounding box center [248, 190] width 383 height 20
drag, startPoint x: 359, startPoint y: 261, endPoint x: 410, endPoint y: 260, distance: 50.9
click at [410, 260] on td "919877537375" at bounding box center [420, 260] width 58 height 19
copy td "919877537375"
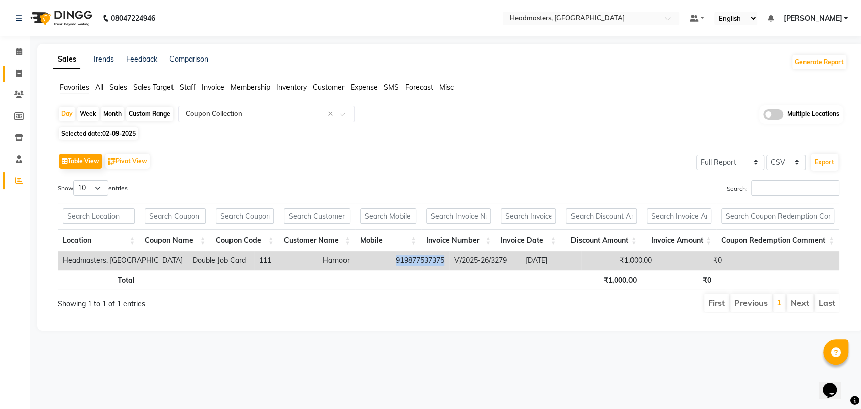
click at [22, 67] on link "Invoice" at bounding box center [15, 74] width 24 height 17
select select "service"
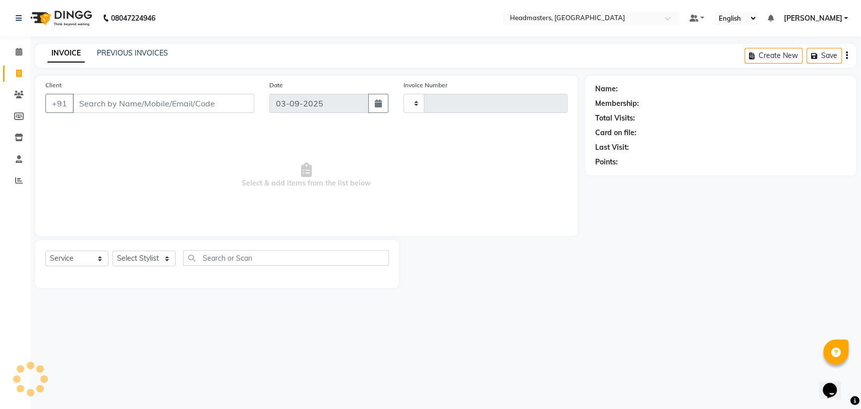
type input "3283"
select select "7136"
click at [129, 49] on link "PREVIOUS INVOICES" at bounding box center [132, 52] width 71 height 9
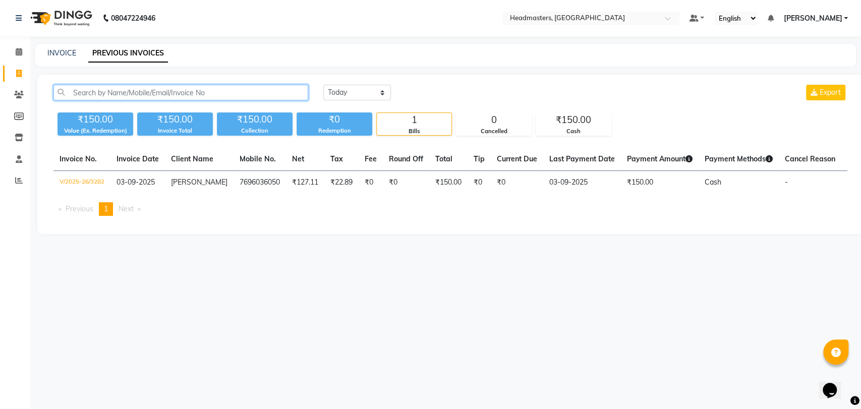
click at [139, 96] on input "text" at bounding box center [180, 93] width 255 height 16
paste input "919877537375"
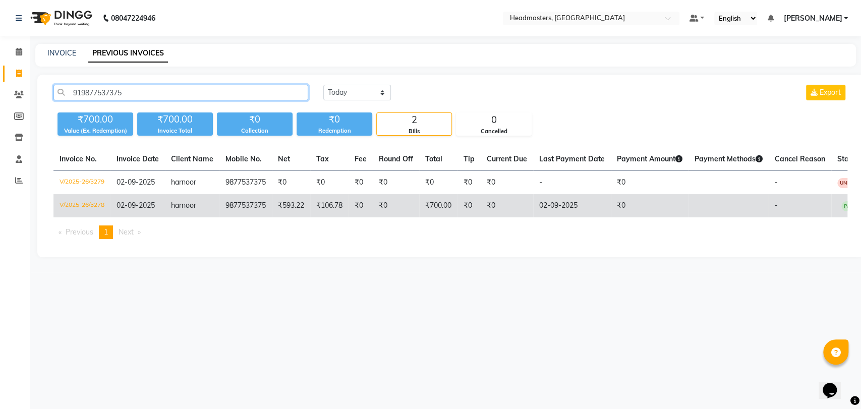
type input "919877537375"
click at [96, 201] on td "V/2025-26/3278" at bounding box center [81, 205] width 57 height 23
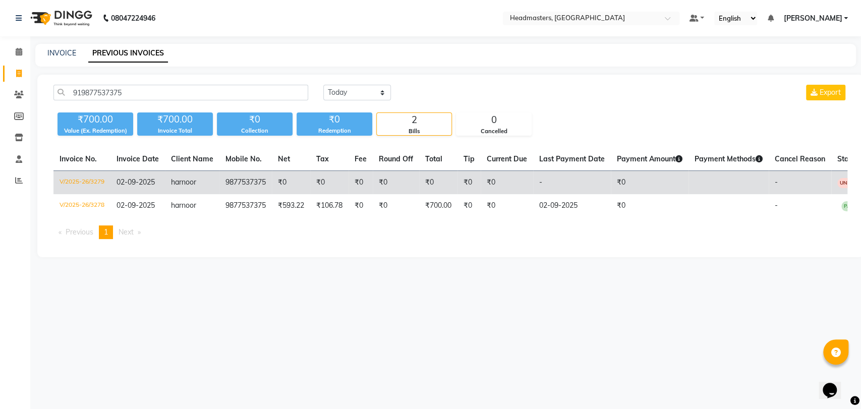
click at [96, 180] on td "V/2025-26/3279" at bounding box center [81, 183] width 57 height 24
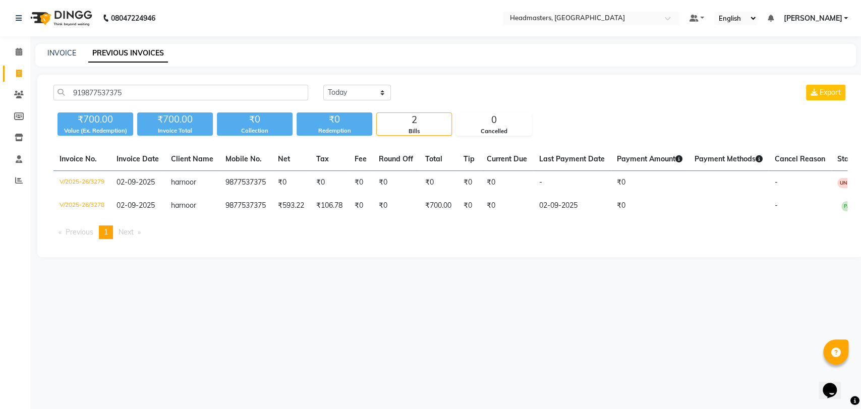
click at [268, 9] on nav "08047224946 Select Location × Headmasters, Batala Default Panel My Panel Englis…" at bounding box center [430, 18] width 861 height 36
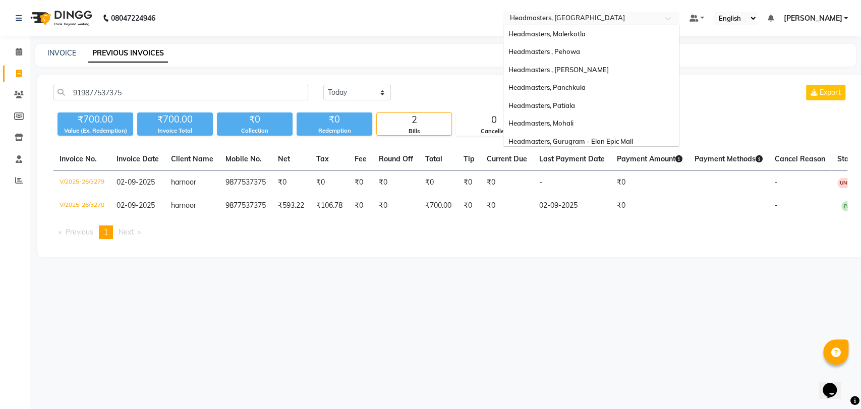
click at [587, 24] on div "Select Location × Headmasters, [GEOGRAPHIC_DATA]" at bounding box center [591, 19] width 176 height 14
click at [593, 42] on div "Headmasters, Malerkotla" at bounding box center [590, 34] width 175 height 18
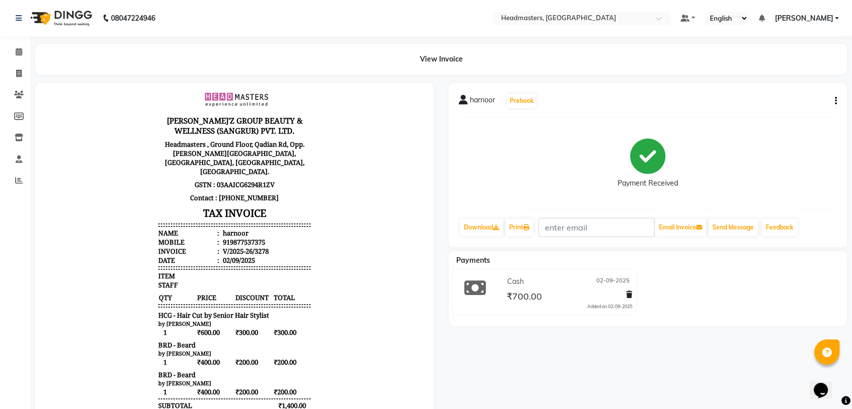
scroll to position [60, 0]
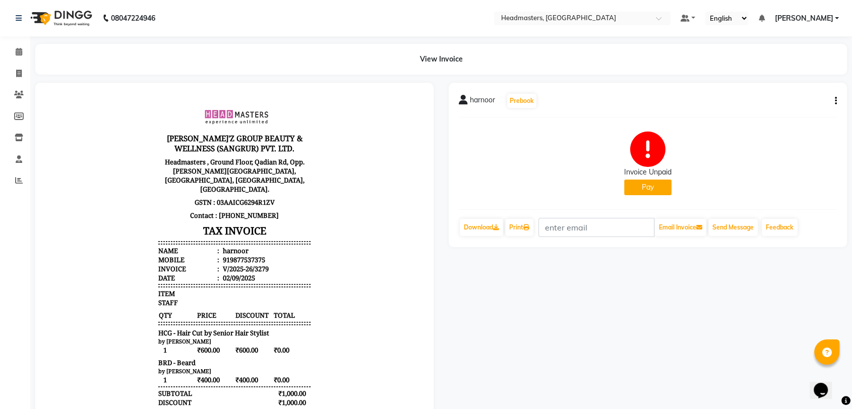
scroll to position [8, 0]
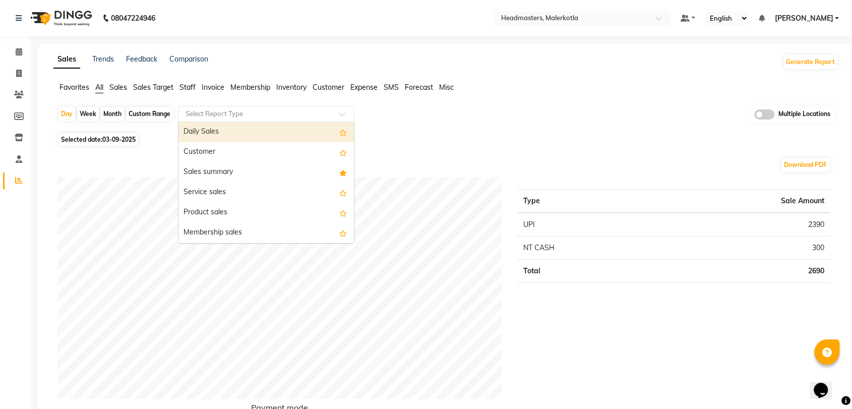
click at [213, 118] on div "Select Report Type" at bounding box center [266, 114] width 176 height 16
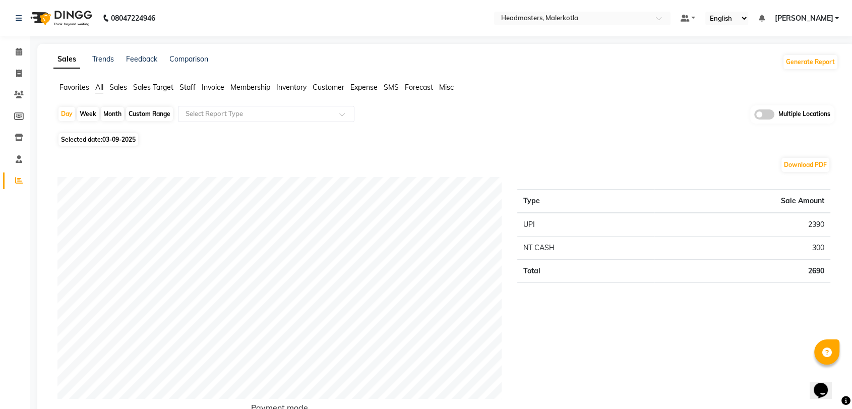
click at [78, 89] on span "Favorites" at bounding box center [74, 87] width 30 height 9
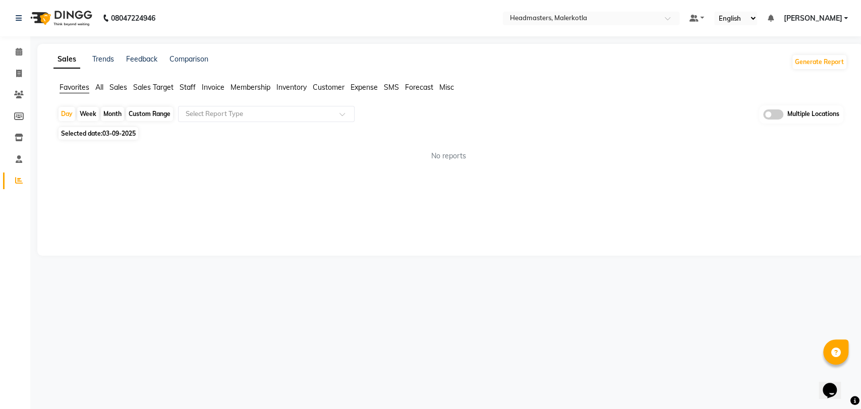
click at [220, 122] on div "Day Week Month Custom Range Select Report Type Multiple Locations" at bounding box center [449, 114] width 785 height 19
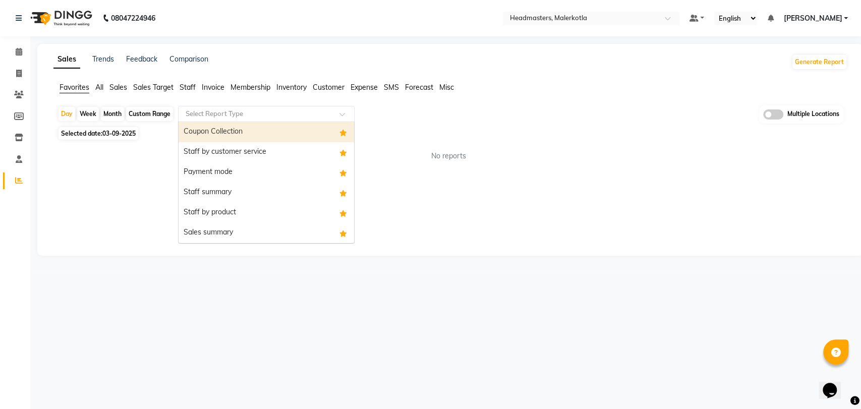
click at [230, 115] on input "text" at bounding box center [256, 114] width 145 height 10
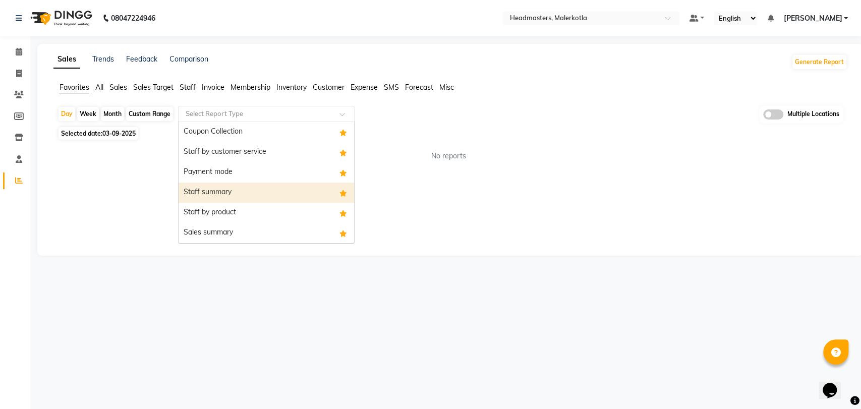
click at [239, 199] on div "Staff summary" at bounding box center [265, 192] width 175 height 20
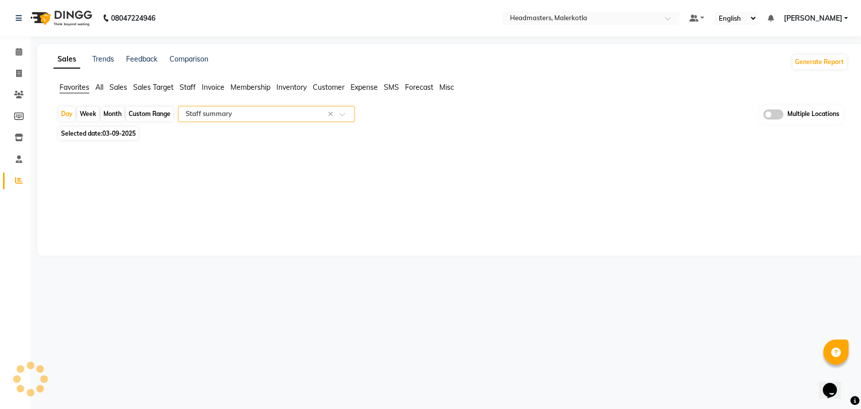
select select "full_report"
select select "csv"
click at [76, 137] on span "Selected date: [DATE]" at bounding box center [98, 133] width 80 height 13
select select "9"
select select "2025"
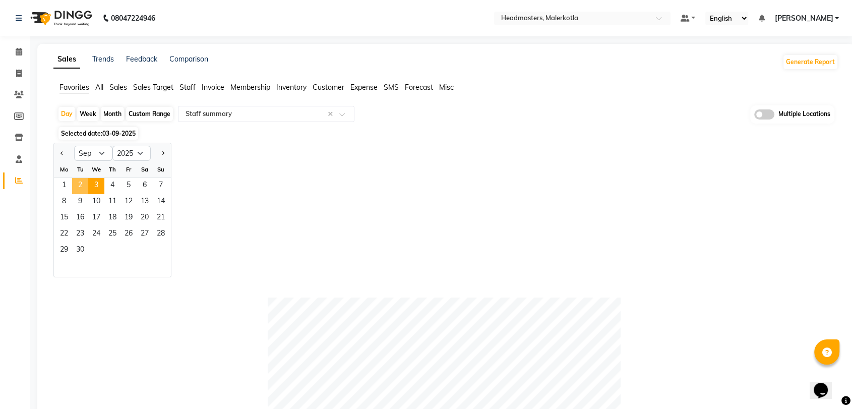
click at [72, 186] on span "2" at bounding box center [80, 186] width 16 height 16
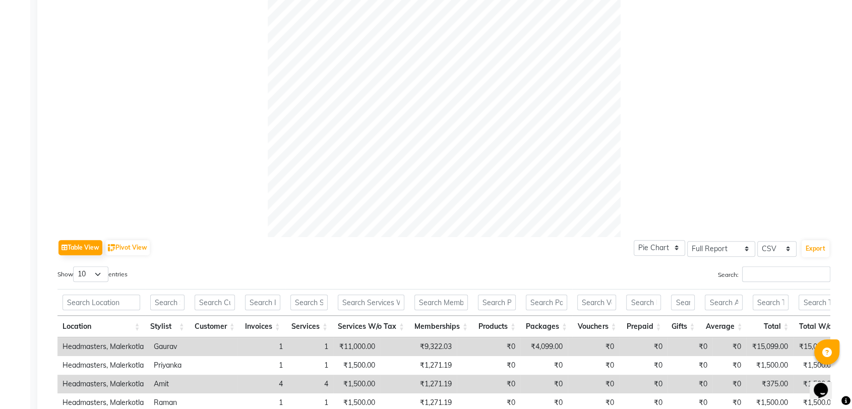
scroll to position [431, 0]
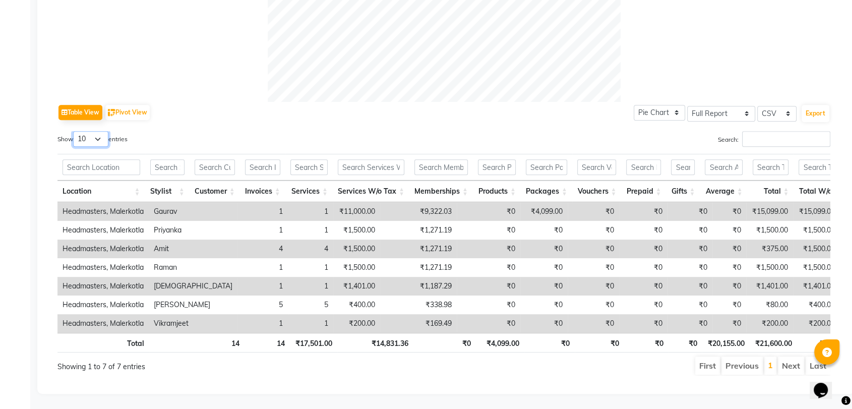
click at [100, 131] on select "10 25 50 100" at bounding box center [90, 139] width 35 height 16
select select "100"
click at [75, 131] on select "10 25 50 100" at bounding box center [90, 139] width 35 height 16
click at [813, 105] on button "Export" at bounding box center [816, 113] width 28 height 17
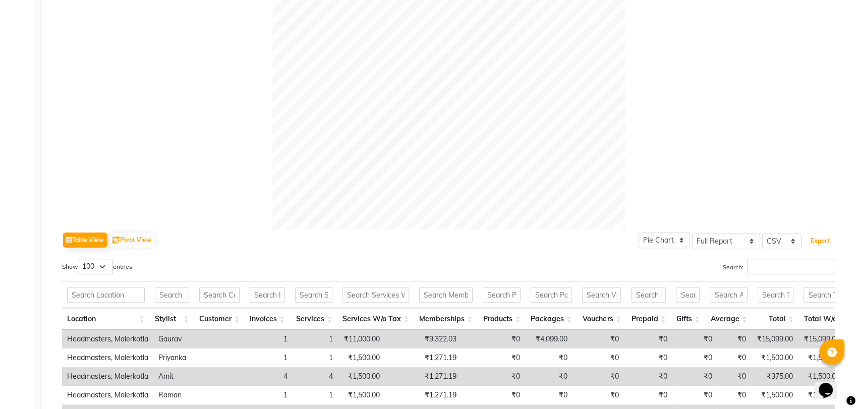
scroll to position [0, 0]
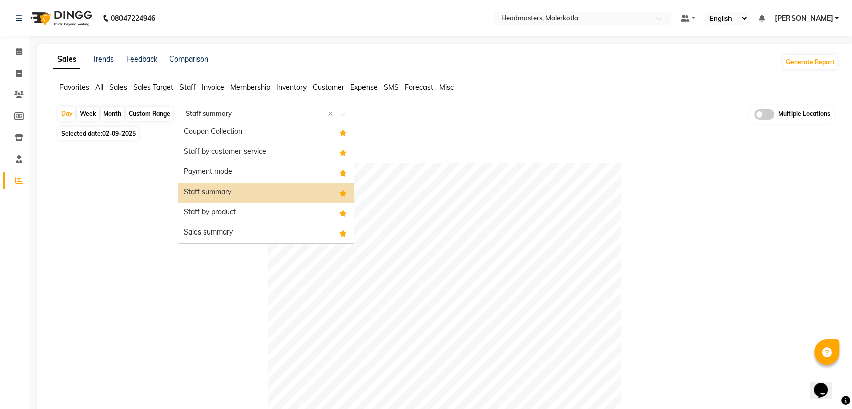
click at [206, 117] on input "text" at bounding box center [256, 114] width 145 height 10
click at [254, 214] on div "Staff by product" at bounding box center [265, 213] width 175 height 20
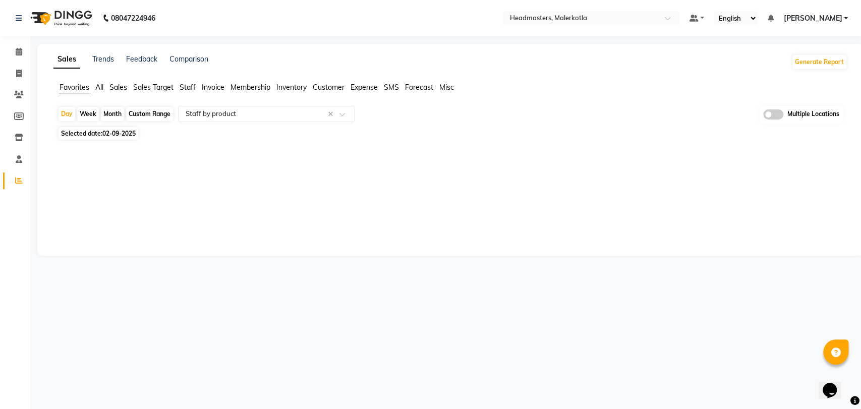
click at [429, 224] on div "Sales Trends Feedback Comparison Generate Report Favorites All Sales Sales Targ…" at bounding box center [450, 150] width 826 height 212
click at [272, 179] on div "Sales Trends Feedback Comparison Generate Report Favorites All Sales Sales Targ…" at bounding box center [450, 150] width 826 height 212
click at [248, 147] on div at bounding box center [448, 151] width 798 height 16
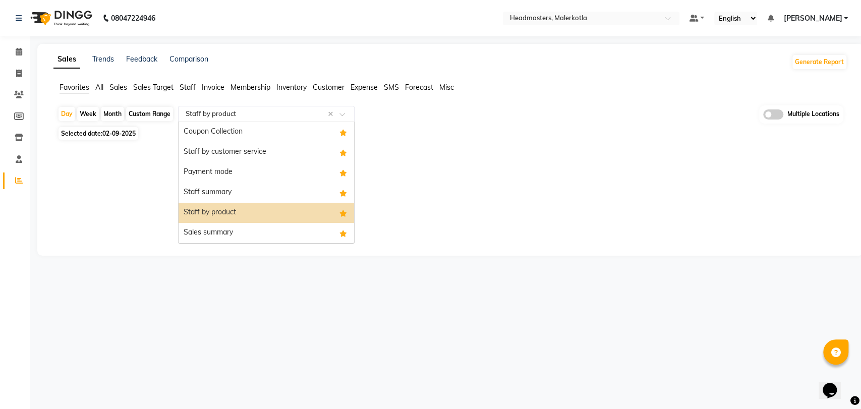
click at [270, 117] on input "text" at bounding box center [256, 114] width 145 height 10
click at [233, 208] on div "Staff by product" at bounding box center [265, 213] width 175 height 20
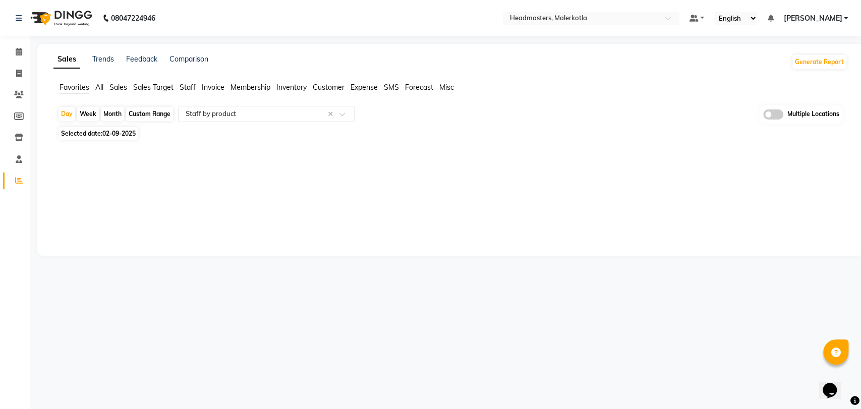
click at [427, 181] on div "Sales Trends Feedback Comparison Generate Report Favorites All Sales Sales Targ…" at bounding box center [450, 150] width 826 height 212
click at [283, 167] on div "Sales Trends Feedback Comparison Generate Report Favorites All Sales Sales Targ…" at bounding box center [450, 150] width 826 height 212
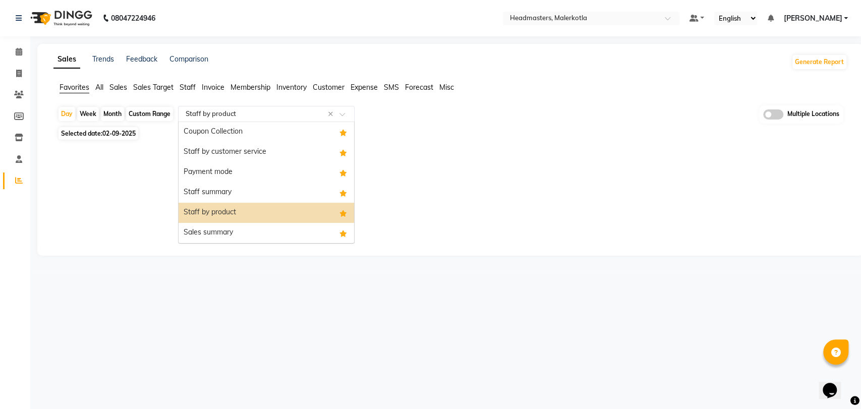
click at [225, 109] on input "text" at bounding box center [256, 114] width 145 height 10
click at [229, 218] on div "Staff by product" at bounding box center [265, 213] width 175 height 20
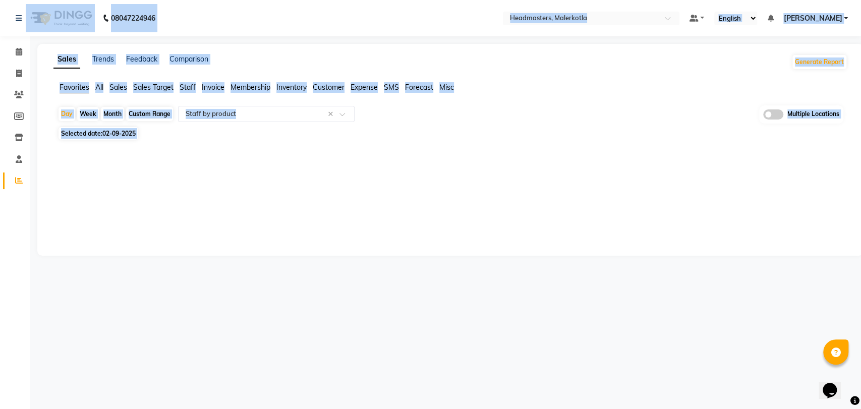
drag, startPoint x: 331, startPoint y: 165, endPoint x: 58, endPoint y: -15, distance: 326.9
click at [58, 0] on html "08047224946 Select Location × Headmasters, Malerkotla Default Panel My Panel En…" at bounding box center [430, 204] width 861 height 409
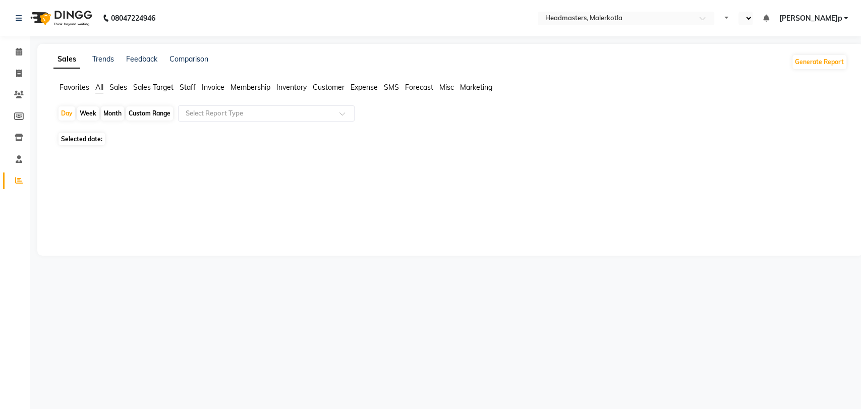
select select "en"
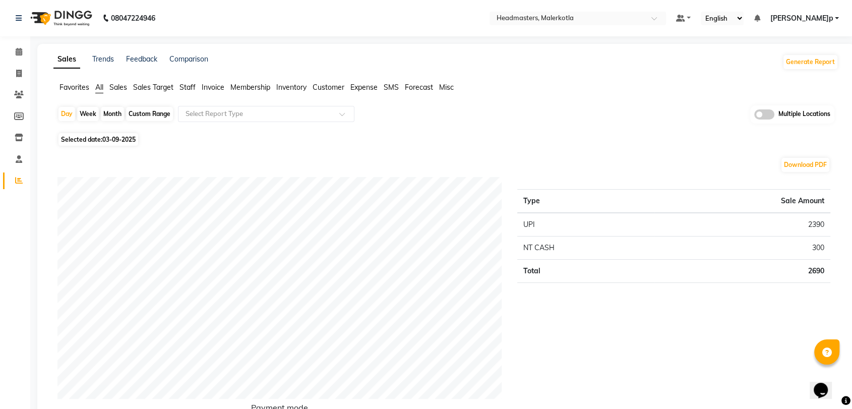
click at [99, 139] on span "Selected date: 0[DATE]" at bounding box center [98, 139] width 80 height 13
select select "9"
select select "2025"
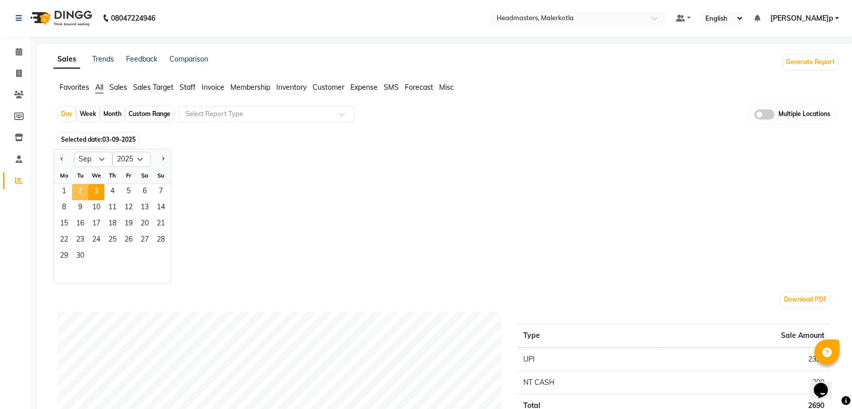
click at [84, 187] on span "2" at bounding box center [80, 192] width 16 height 16
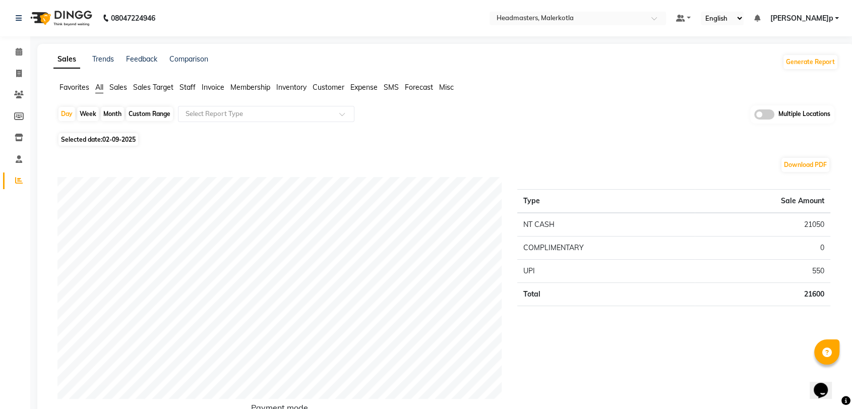
click at [101, 63] on link "Trends" at bounding box center [103, 58] width 22 height 9
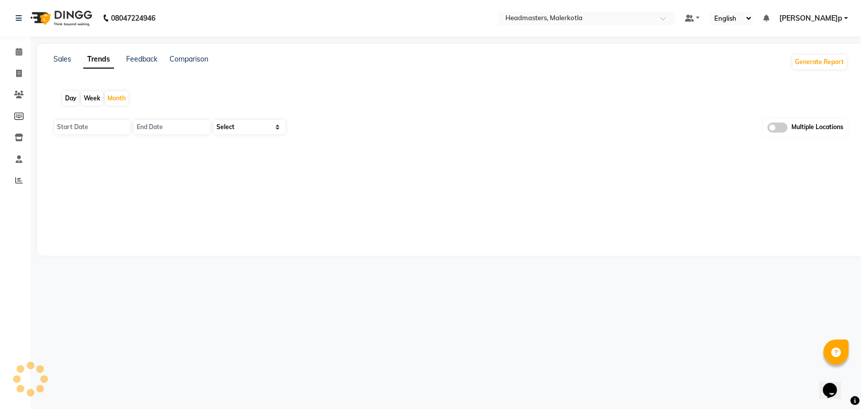
type input "01-09-2025"
type input "[DATE]"
select select "by_client"
click at [62, 60] on link "Sales" at bounding box center [62, 58] width 18 height 9
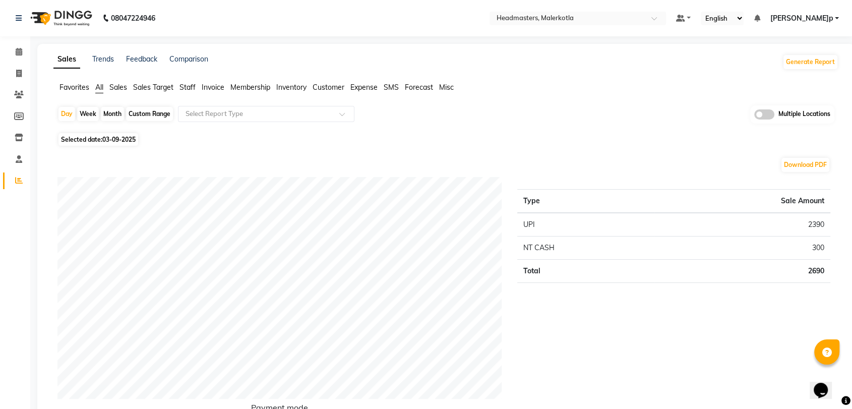
click at [77, 89] on span "Favorites" at bounding box center [74, 87] width 30 height 9
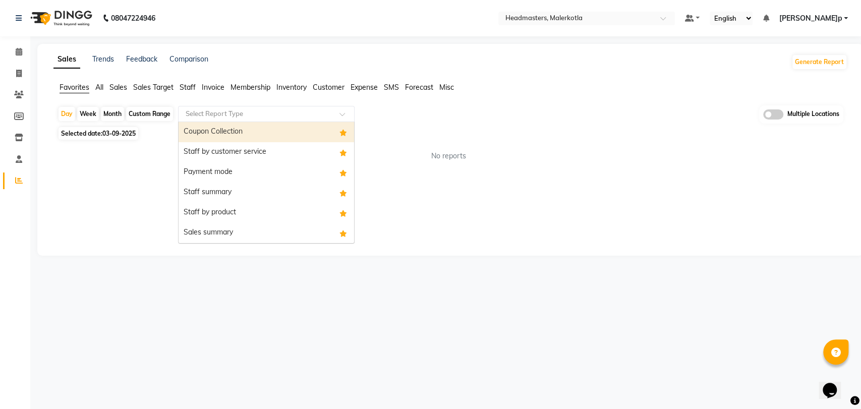
click at [193, 107] on div "Select Report Type" at bounding box center [266, 114] width 176 height 16
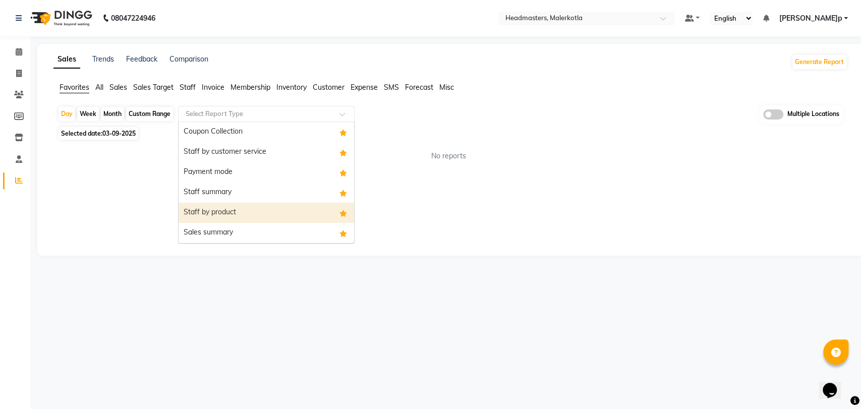
click at [253, 207] on div "Staff by product" at bounding box center [265, 213] width 175 height 20
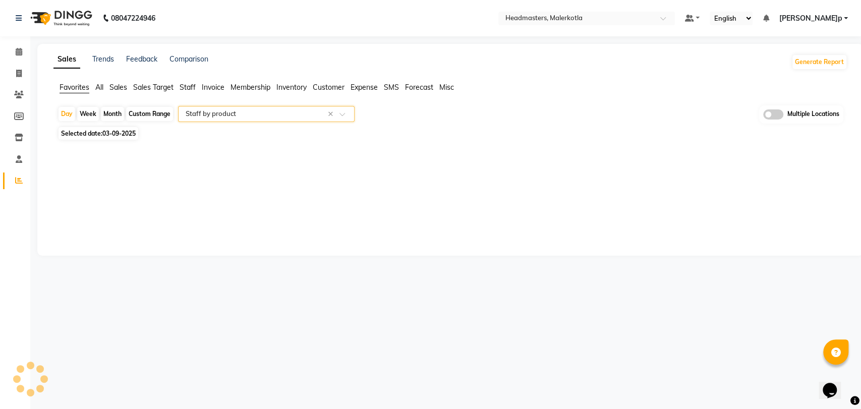
select select "full_report"
select select "csv"
click at [116, 129] on span "Selected date: 0[DATE]" at bounding box center [98, 133] width 80 height 13
select select "9"
select select "2025"
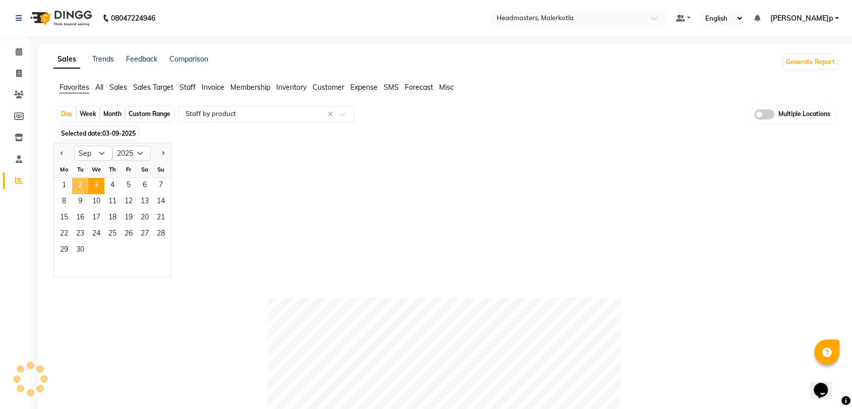
click at [76, 185] on span "2" at bounding box center [80, 186] width 16 height 16
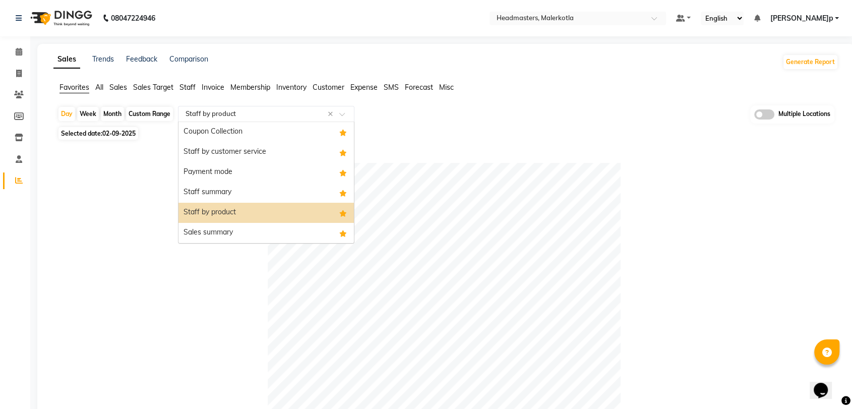
click at [212, 109] on input "text" at bounding box center [256, 114] width 145 height 10
click at [222, 235] on div "Sales summary" at bounding box center [265, 233] width 175 height 20
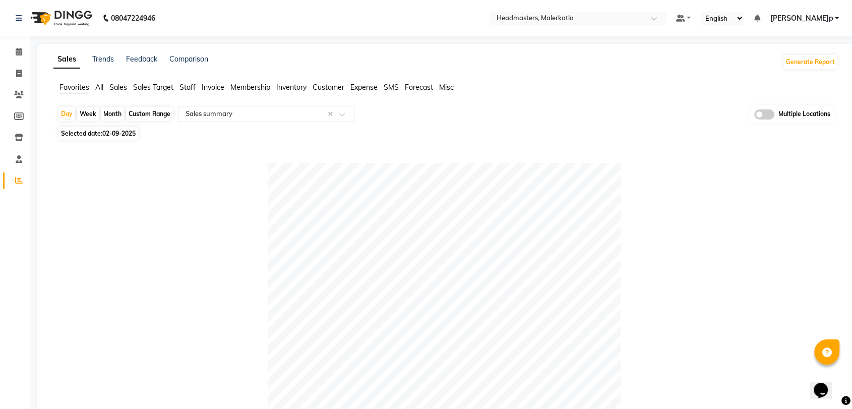
click at [109, 137] on span "Selected date: 0[DATE]" at bounding box center [98, 133] width 80 height 13
select select "9"
select select "2025"
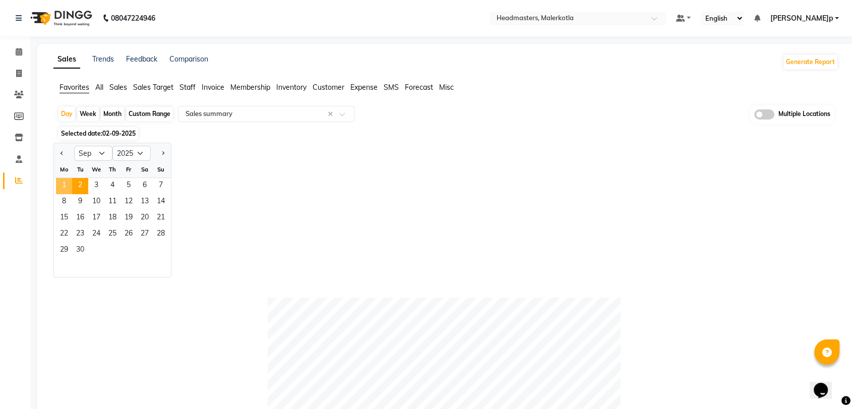
click at [63, 183] on span "1" at bounding box center [64, 186] width 16 height 16
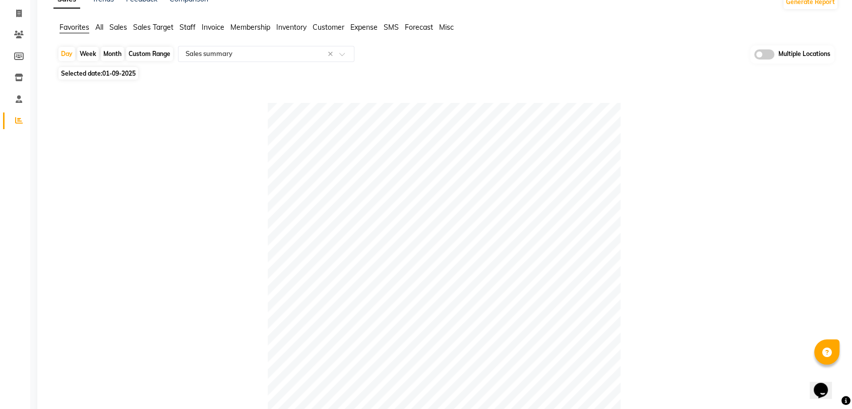
scroll to position [57, 0]
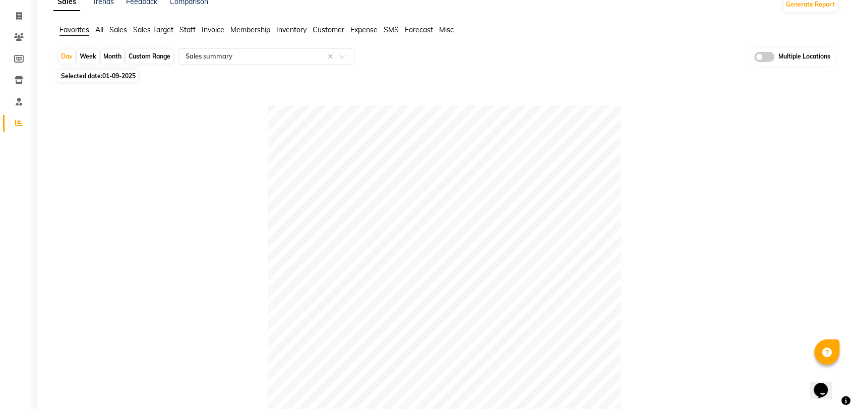
click at [117, 75] on span "01-09-2025" at bounding box center [118, 76] width 33 height 8
select select "9"
select select "2025"
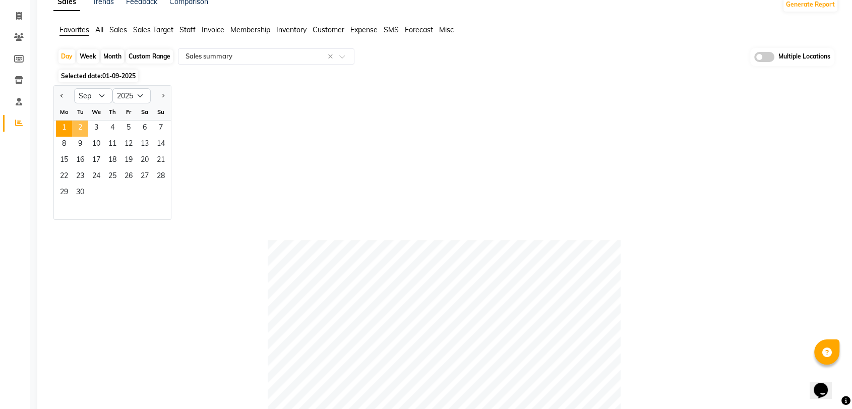
click at [87, 128] on span "2" at bounding box center [80, 128] width 16 height 16
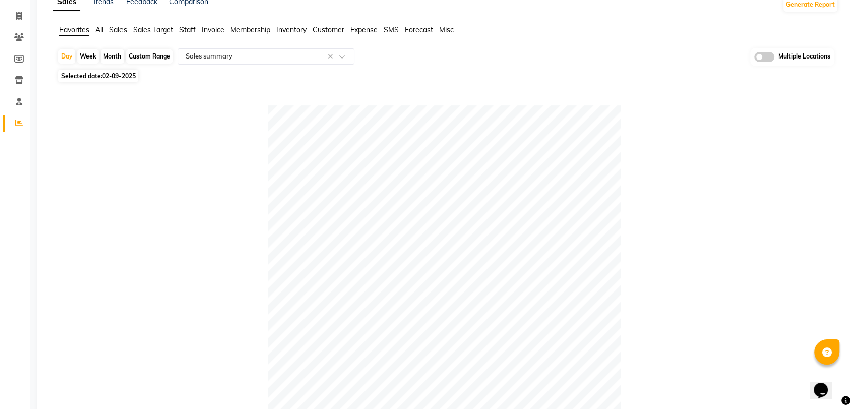
click at [234, 127] on div at bounding box center [443, 281] width 773 height 353
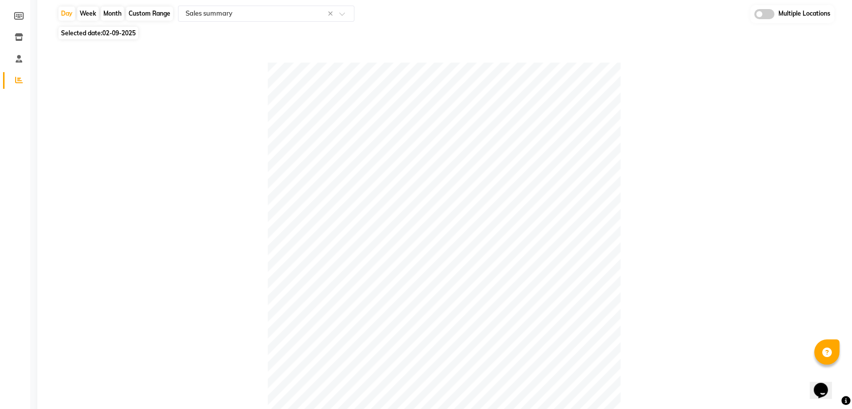
scroll to position [0, 0]
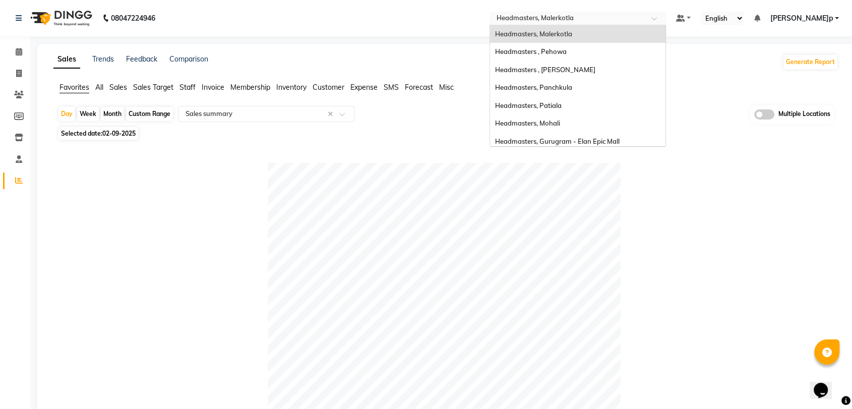
click at [563, 22] on input "text" at bounding box center [568, 19] width 146 height 10
click at [583, 94] on div "Headmasters, Panchkula" at bounding box center [577, 88] width 175 height 18
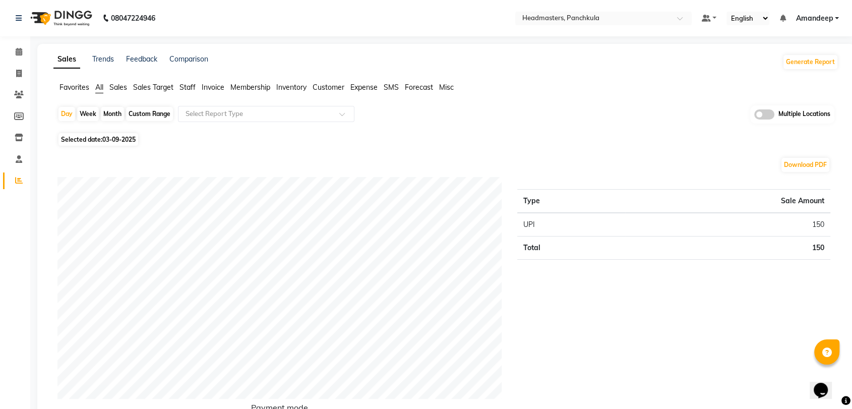
click at [70, 90] on span "Favorites" at bounding box center [74, 87] width 30 height 9
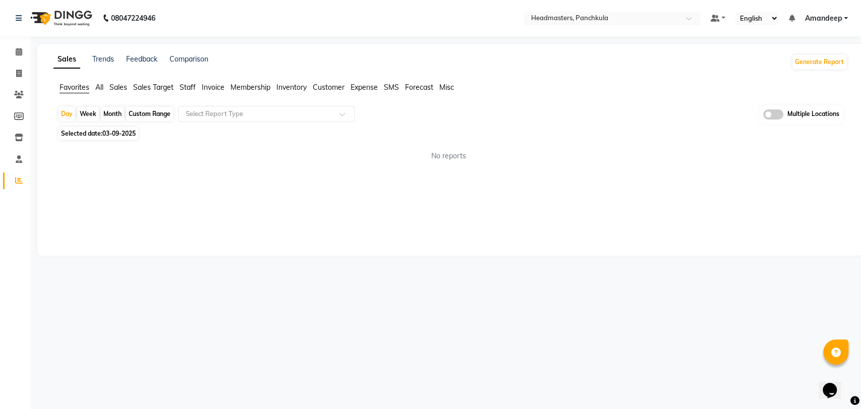
click at [120, 139] on span "Selected date: [DATE]" at bounding box center [98, 133] width 80 height 13
select select "9"
select select "2025"
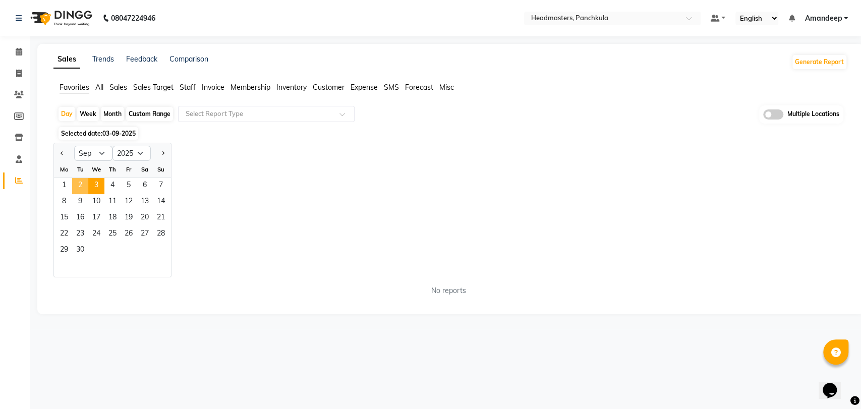
click at [82, 185] on span "2" at bounding box center [80, 186] width 16 height 16
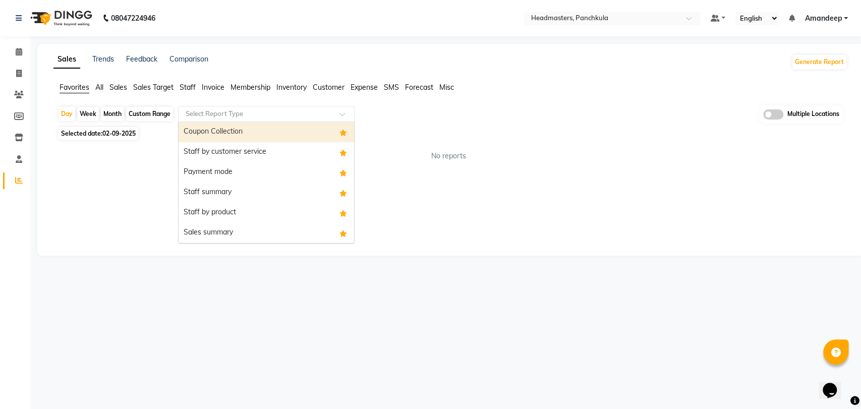
click at [226, 114] on input "text" at bounding box center [256, 114] width 145 height 10
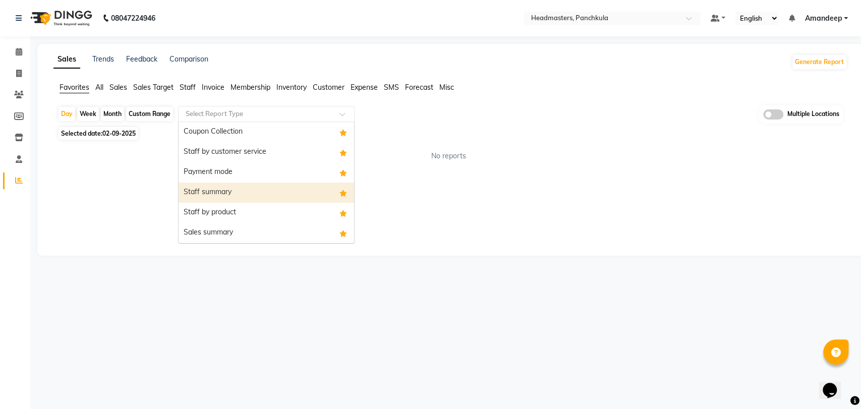
click at [229, 199] on div "Staff summary" at bounding box center [265, 192] width 175 height 20
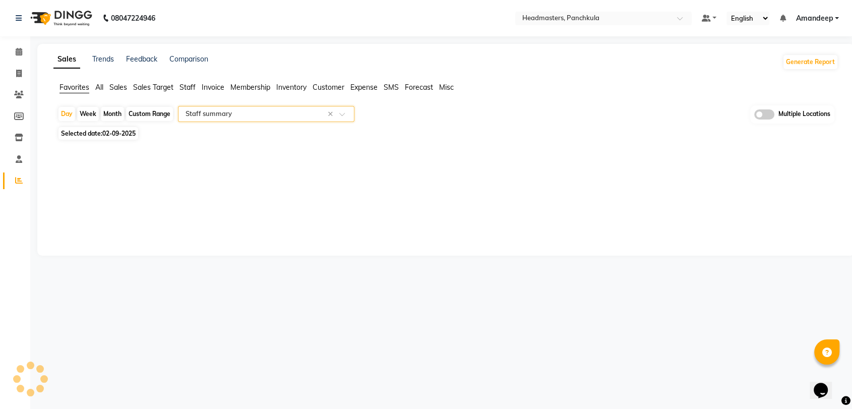
select select "full_report"
select select "csv"
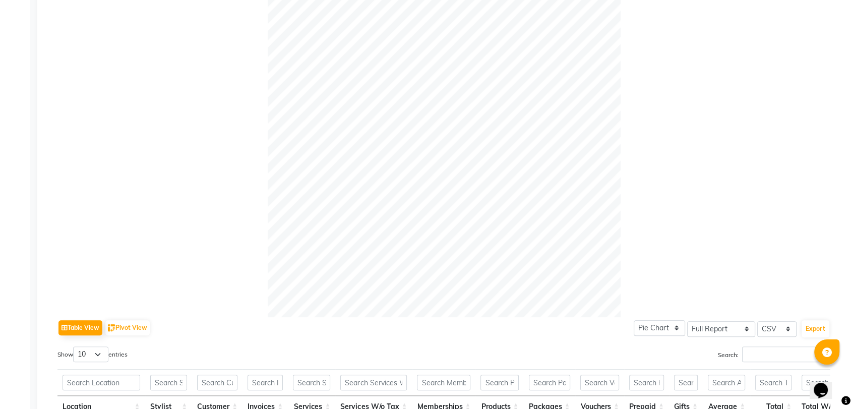
scroll to position [375, 0]
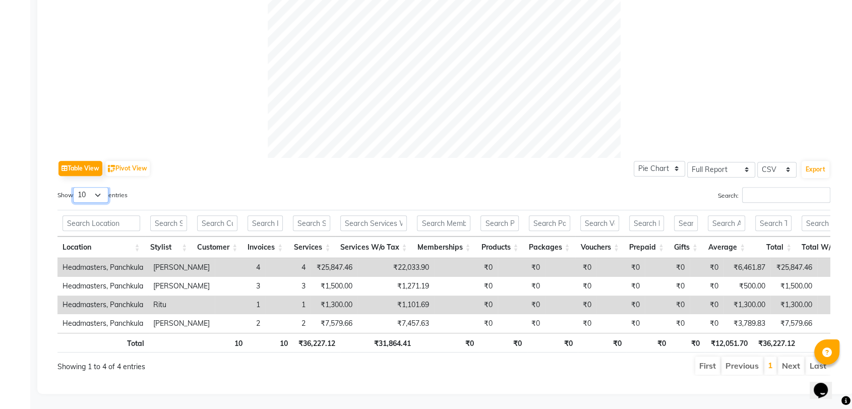
click at [93, 187] on select "10 25 50 100" at bounding box center [90, 195] width 35 height 16
select select "100"
click at [75, 187] on select "10 25 50 100" at bounding box center [90, 195] width 35 height 16
click at [811, 161] on button "Export" at bounding box center [816, 169] width 28 height 17
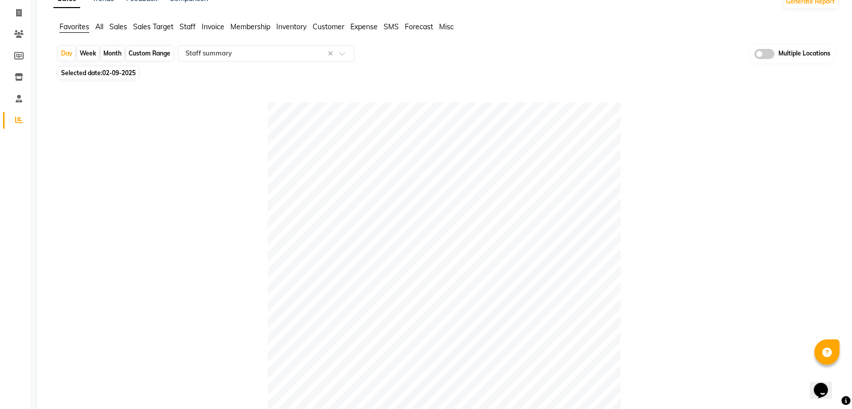
scroll to position [0, 0]
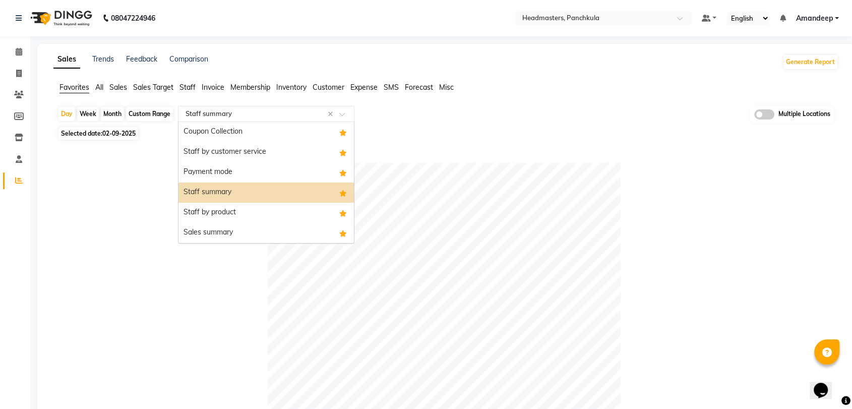
click at [230, 120] on div "Select Report Type × Staff summary ×" at bounding box center [266, 114] width 176 height 16
click at [241, 190] on div "Staff summary" at bounding box center [265, 192] width 175 height 20
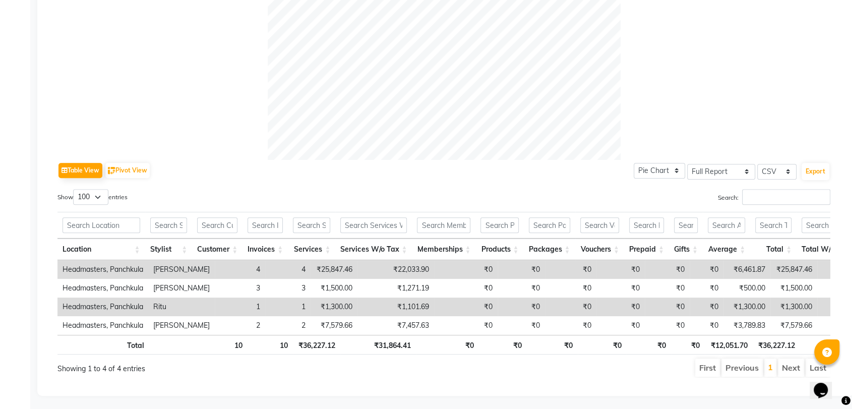
scroll to position [356, 0]
click at [775, 196] on input "Search:" at bounding box center [786, 197] width 88 height 16
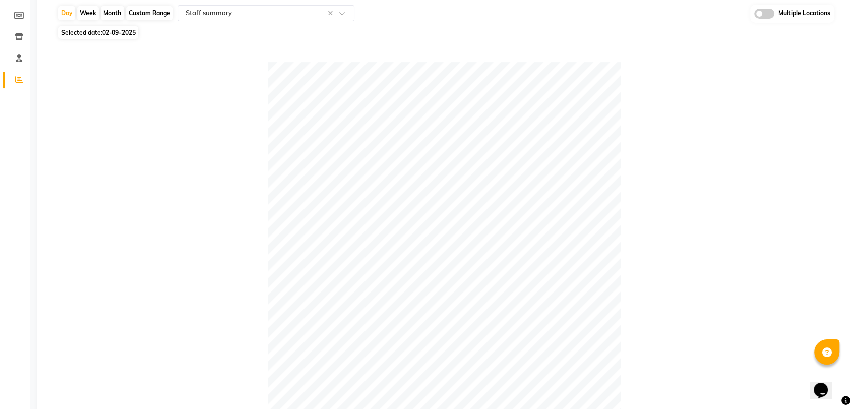
scroll to position [0, 0]
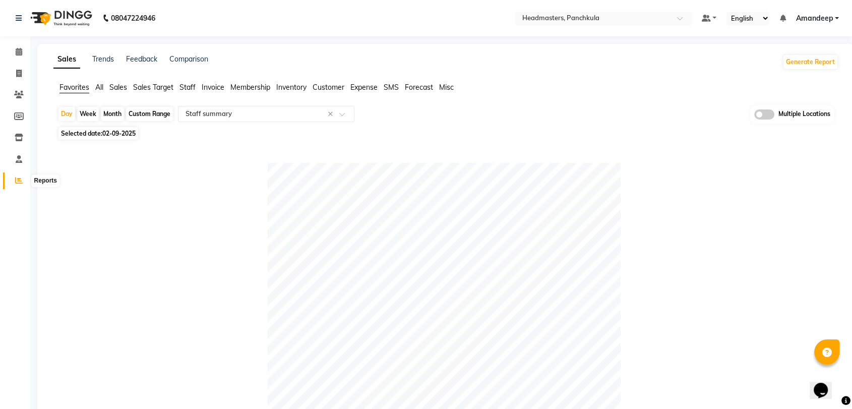
type input "RITU"
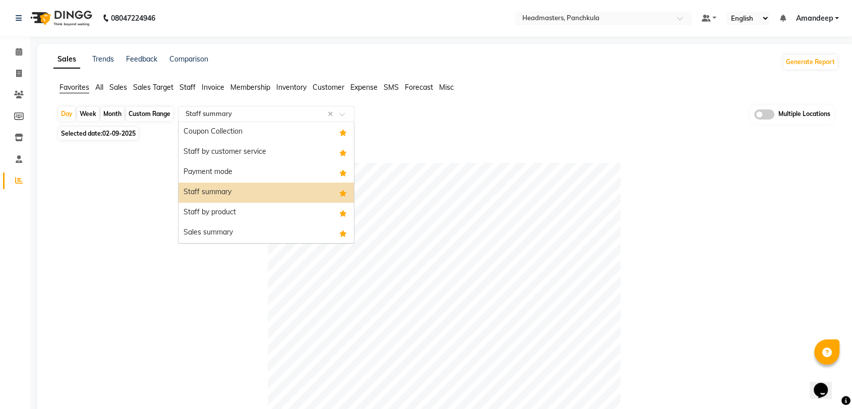
click at [225, 115] on input "text" at bounding box center [256, 114] width 145 height 10
click at [236, 149] on div "Staff by customer service" at bounding box center [265, 152] width 175 height 20
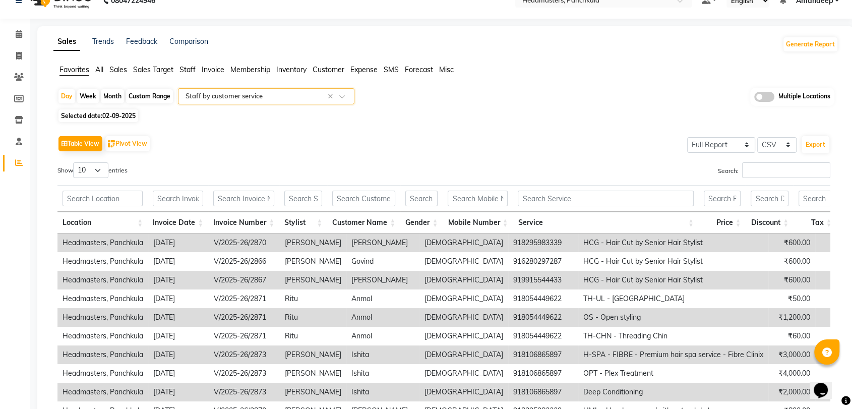
scroll to position [121, 0]
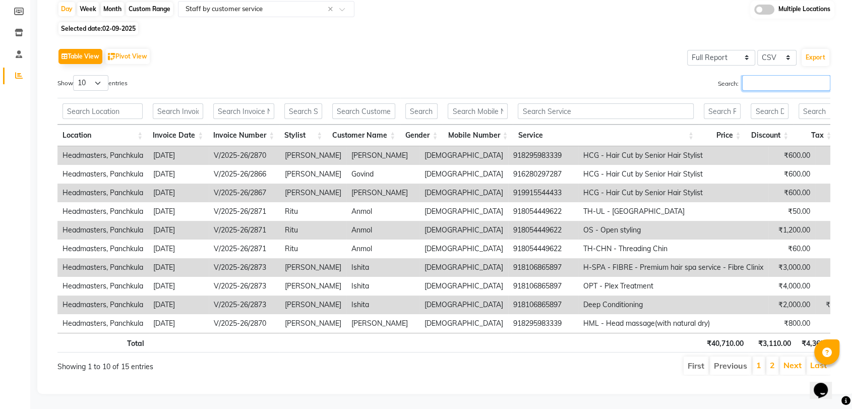
click at [782, 75] on input "Search:" at bounding box center [786, 83] width 88 height 16
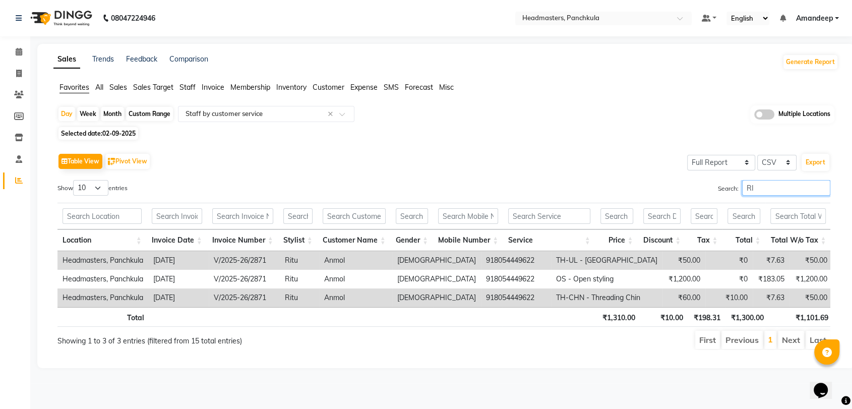
scroll to position [0, 0]
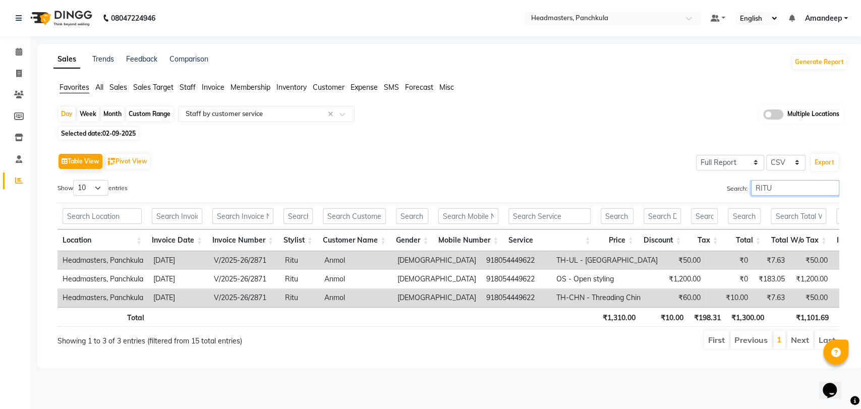
type input "RITU"
click at [122, 86] on span "Sales" at bounding box center [118, 87] width 18 height 9
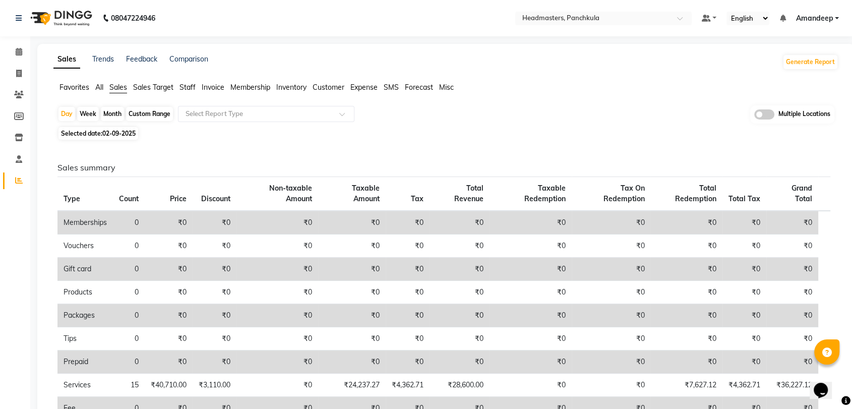
click at [68, 92] on li "Favorites" at bounding box center [74, 87] width 30 height 11
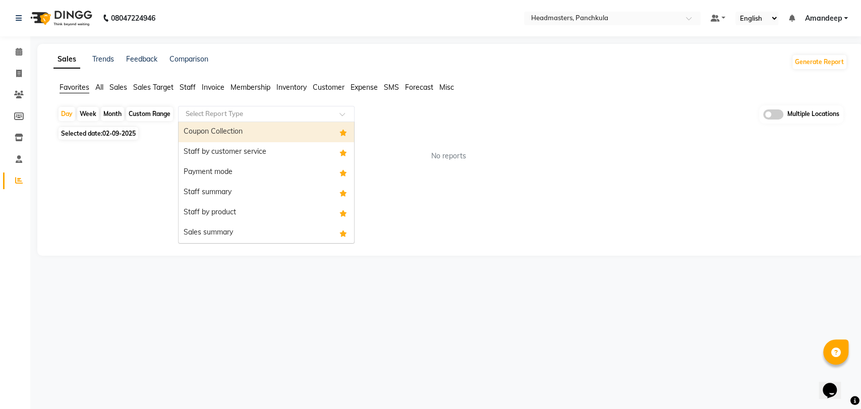
click at [210, 106] on div "Select Report Type" at bounding box center [266, 114] width 176 height 16
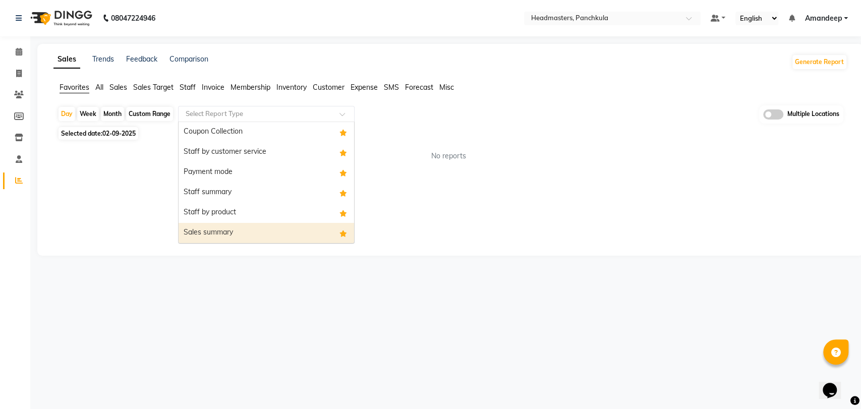
click at [231, 231] on div "Sales summary" at bounding box center [265, 233] width 175 height 20
select select "full_report"
select select "csv"
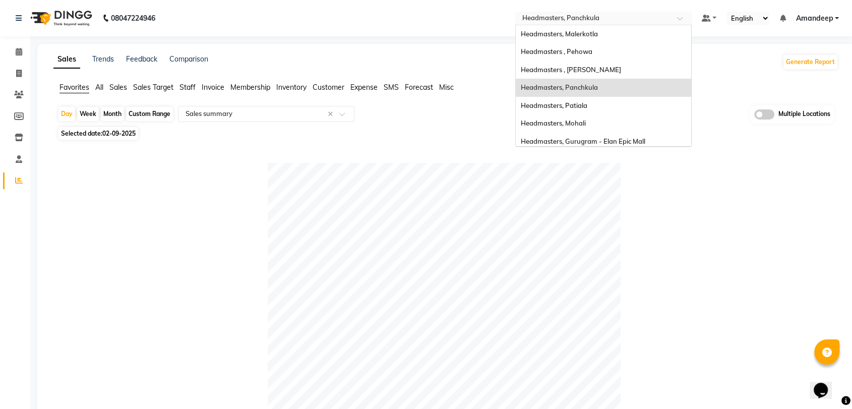
click at [595, 18] on input "text" at bounding box center [593, 19] width 146 height 10
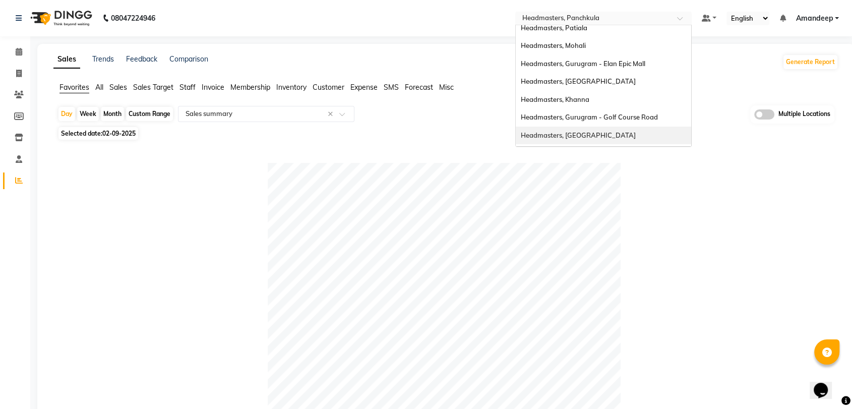
scroll to position [111, 0]
click at [588, 134] on span "Headmasters, [GEOGRAPHIC_DATA]" at bounding box center [578, 137] width 115 height 8
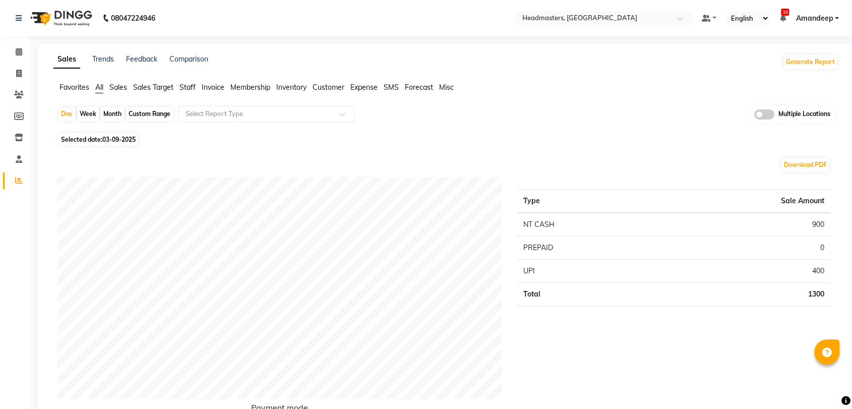
click at [106, 142] on span "03-09-2025" at bounding box center [118, 140] width 33 height 8
select select "9"
select select "2025"
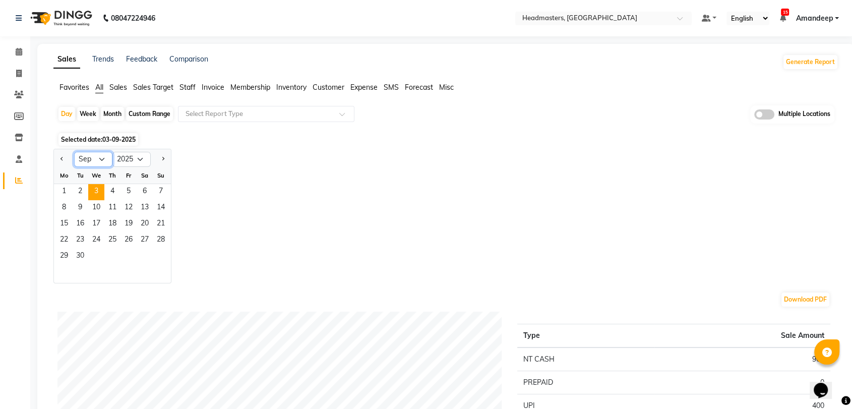
click at [99, 157] on select "Jan Feb Mar Apr May Jun [DATE] Aug Sep Oct Nov Dec" at bounding box center [93, 159] width 38 height 15
click at [79, 187] on span "2" at bounding box center [80, 192] width 16 height 16
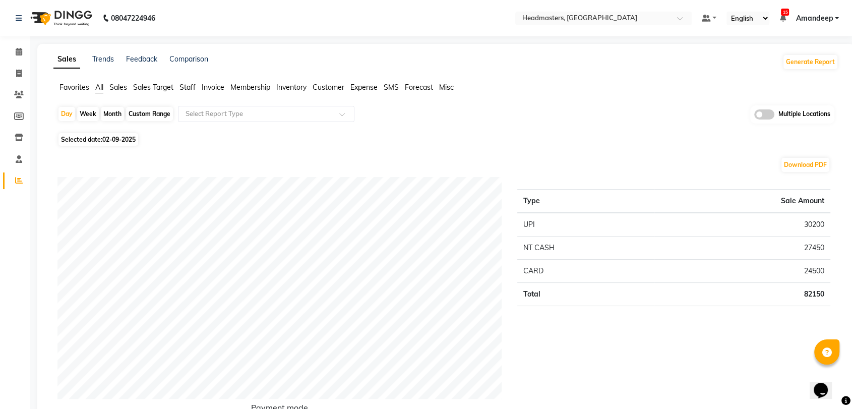
click at [237, 136] on div "Selected date: [DATE]" at bounding box center [447, 139] width 781 height 11
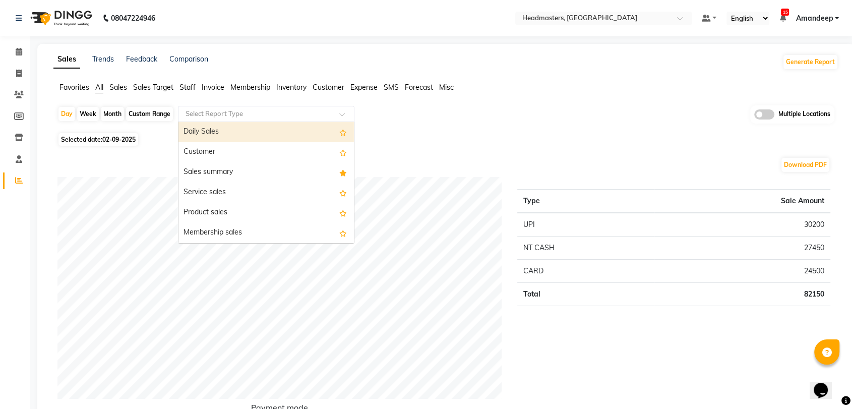
click at [234, 110] on input "text" at bounding box center [256, 114] width 145 height 10
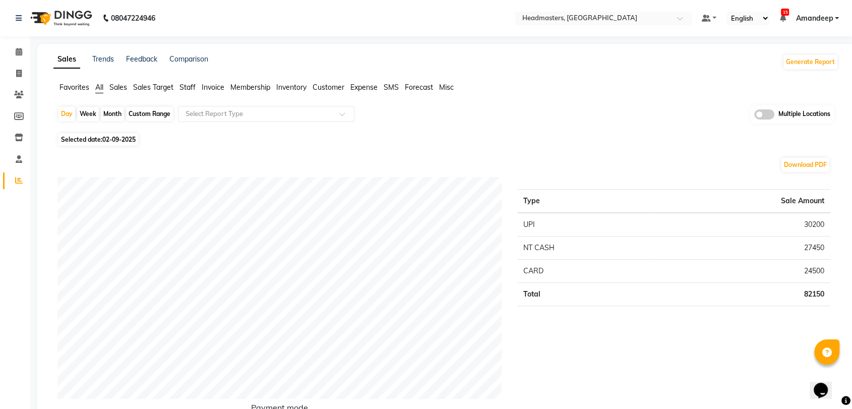
click at [69, 85] on span "Favorites" at bounding box center [74, 87] width 30 height 9
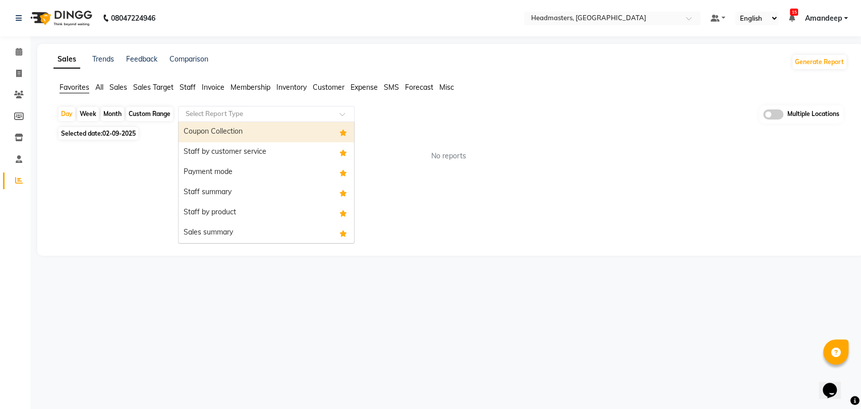
click at [234, 114] on input "text" at bounding box center [256, 114] width 145 height 10
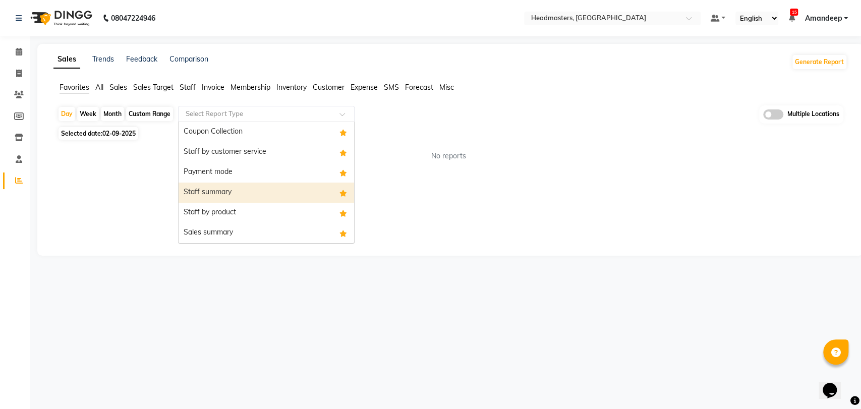
click at [232, 193] on div "Staff summary" at bounding box center [265, 192] width 175 height 20
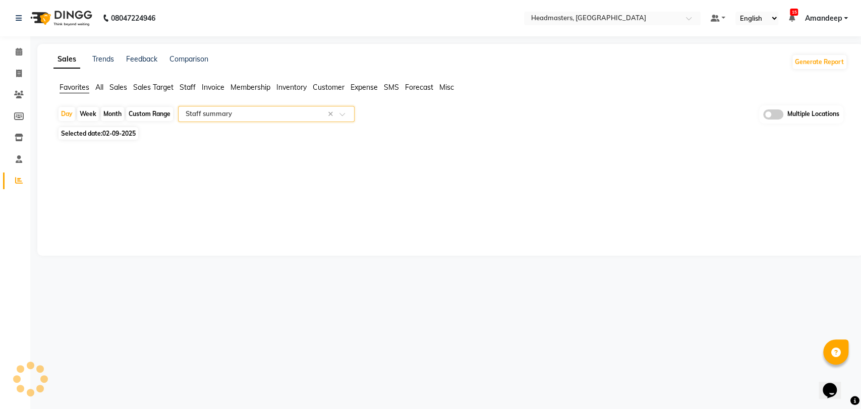
select select "full_report"
select select "csv"
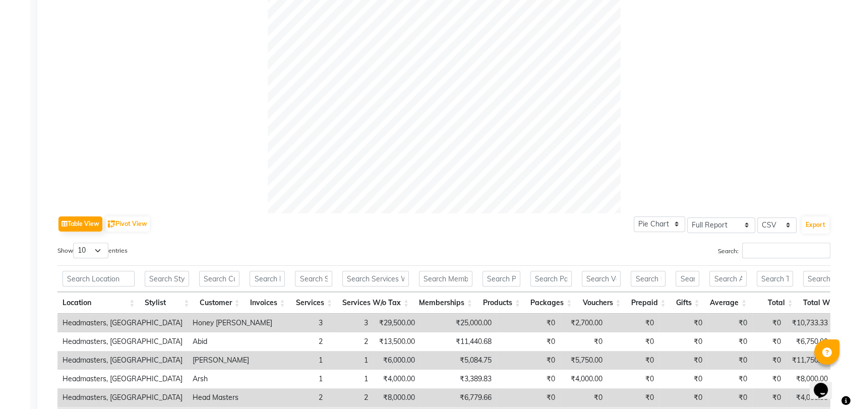
scroll to position [468, 0]
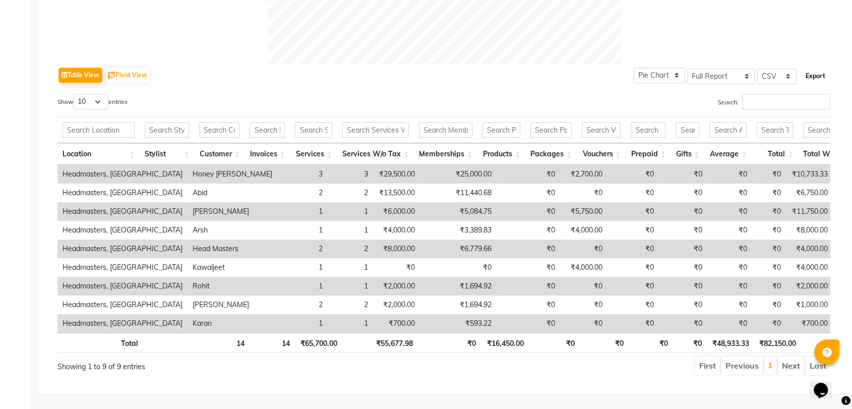
click at [818, 68] on button "Export" at bounding box center [816, 76] width 28 height 17
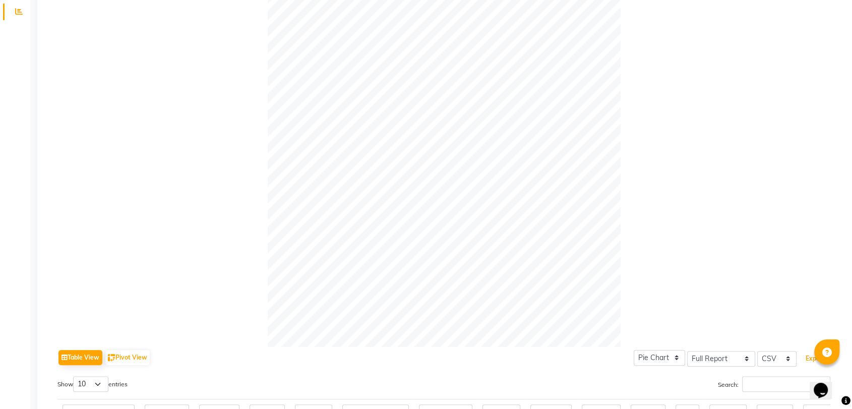
scroll to position [0, 0]
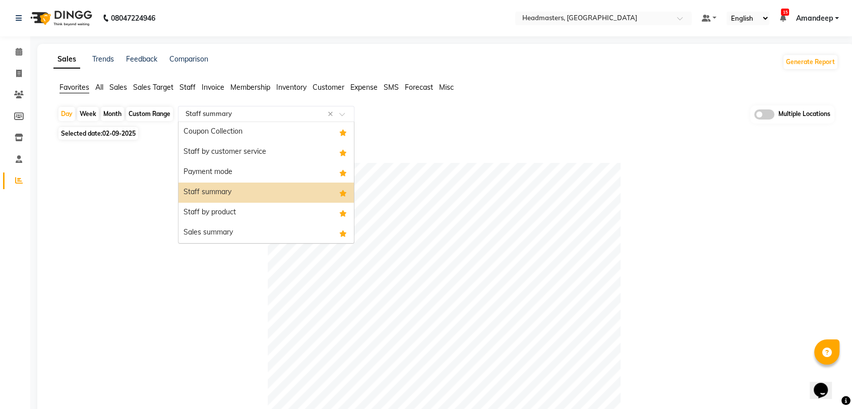
click at [231, 118] on input "text" at bounding box center [256, 114] width 145 height 10
click at [240, 175] on div "Payment mode" at bounding box center [265, 172] width 175 height 20
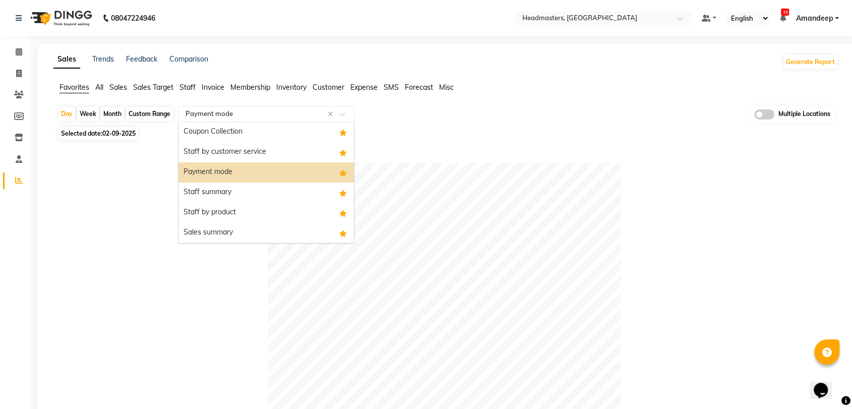
click at [229, 116] on input "text" at bounding box center [256, 114] width 145 height 10
click at [222, 216] on div "Staff by product" at bounding box center [265, 213] width 175 height 20
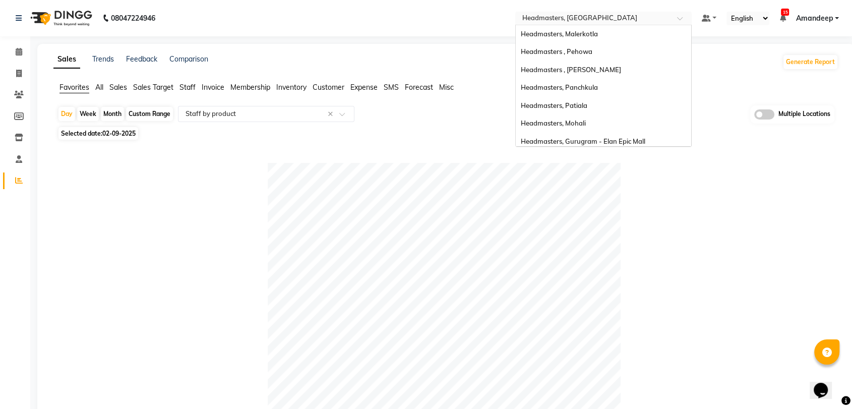
click at [567, 22] on input "text" at bounding box center [593, 19] width 146 height 10
click at [560, 45] on div "Headmasters , Pehowa" at bounding box center [603, 52] width 175 height 18
click at [576, 15] on input "text" at bounding box center [593, 19] width 146 height 10
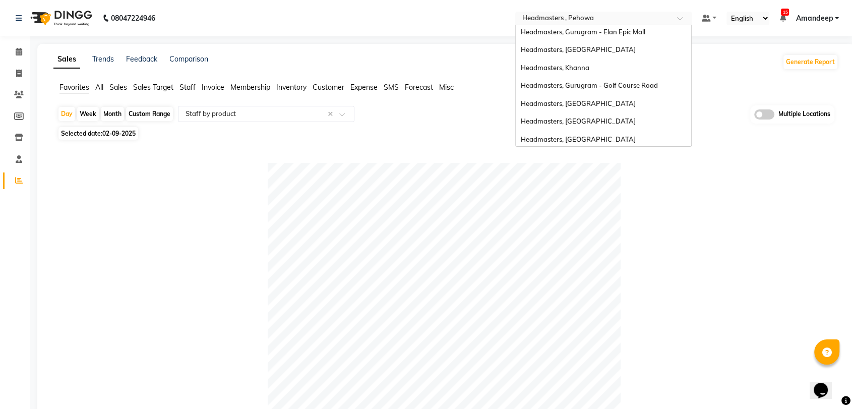
scroll to position [111, 0]
click at [592, 131] on div "Headmasters, Amritsar" at bounding box center [603, 138] width 175 height 18
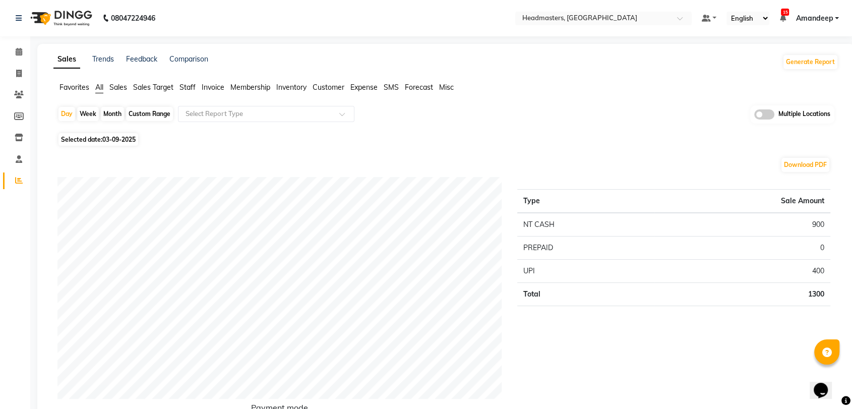
click at [72, 88] on span "Favorites" at bounding box center [74, 87] width 30 height 9
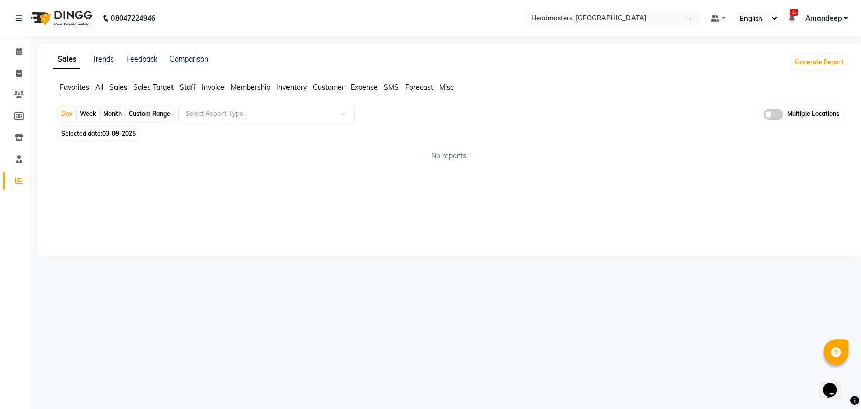
click at [138, 138] on span "Selected date: [DATE]" at bounding box center [98, 133] width 80 height 13
select select "9"
select select "2025"
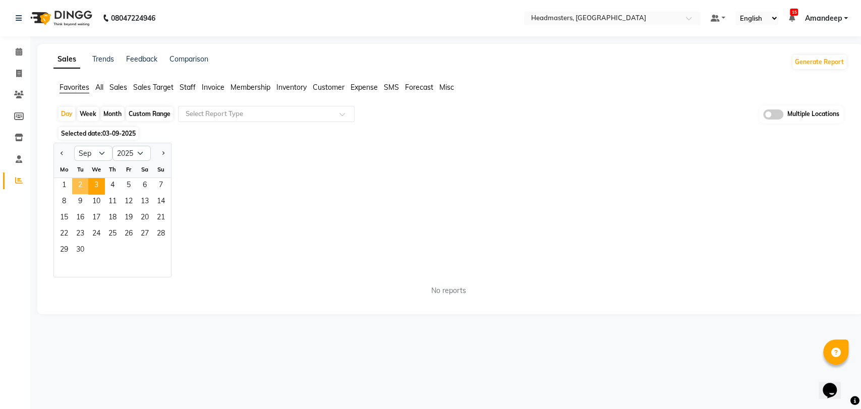
click at [77, 184] on span "2" at bounding box center [80, 186] width 16 height 16
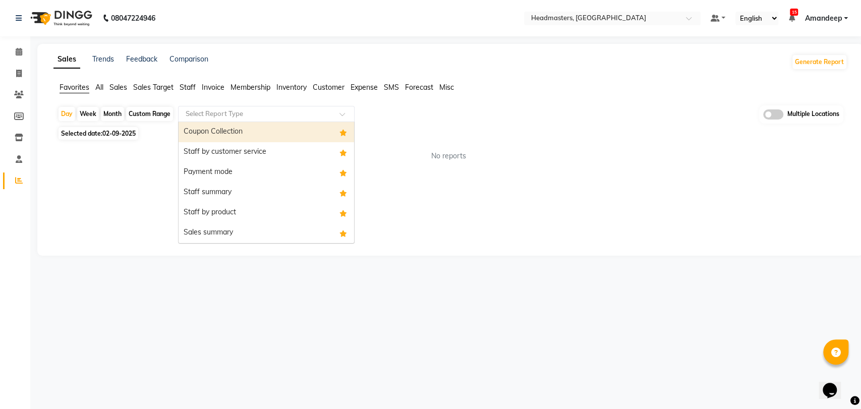
click at [235, 108] on div "Select Report Type" at bounding box center [266, 114] width 176 height 16
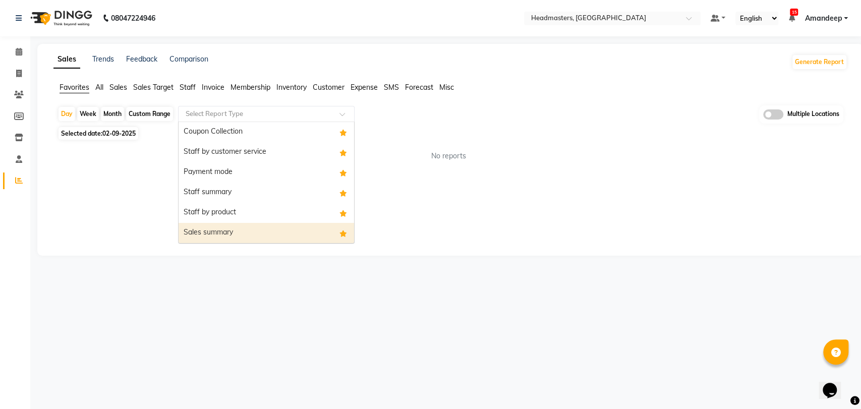
click at [233, 223] on div "Sales summary" at bounding box center [265, 233] width 175 height 20
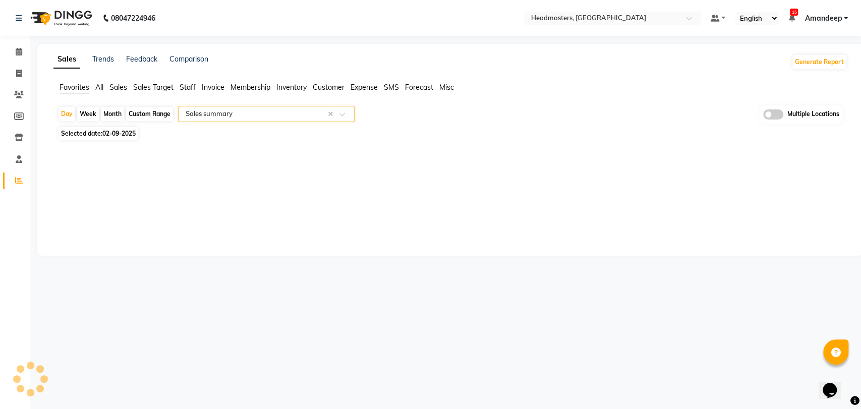
select select "full_report"
select select "csv"
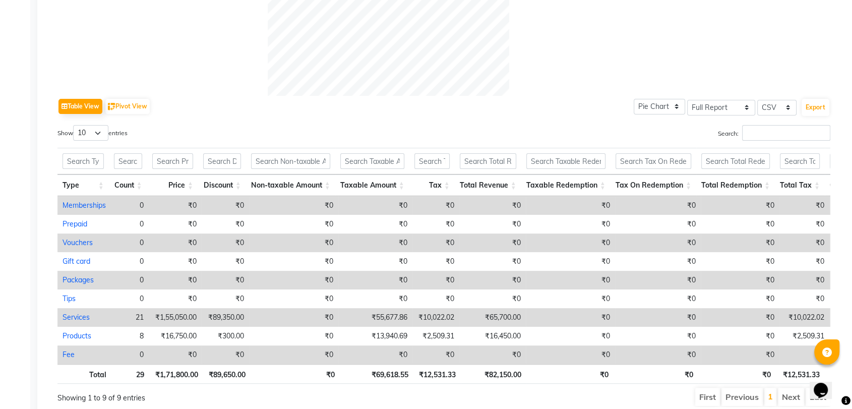
scroll to position [356, 0]
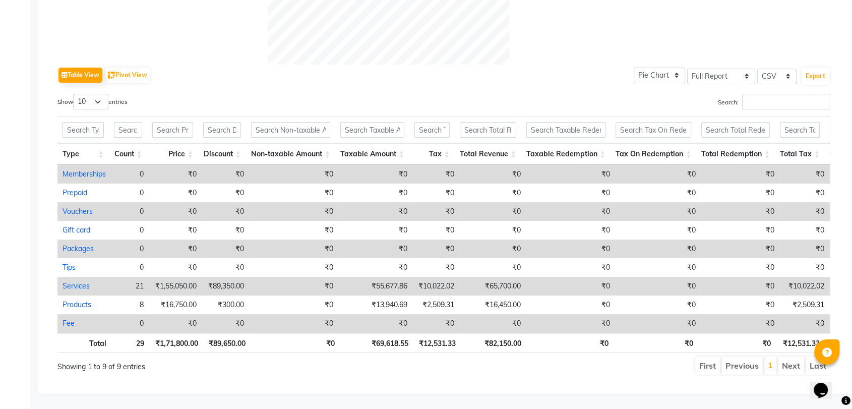
click at [295, 65] on div "Table View Pivot View Pie Chart Bar Chart Select Full Report Filtered Report Se…" at bounding box center [443, 75] width 773 height 21
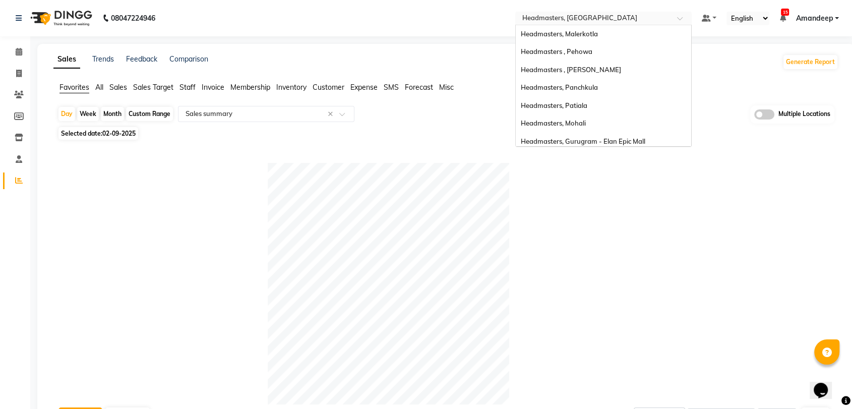
scroll to position [111, 0]
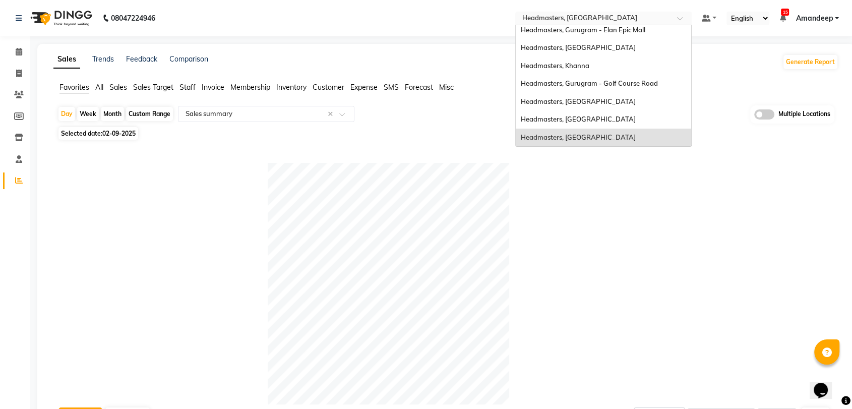
click at [607, 16] on input "text" at bounding box center [593, 19] width 146 height 10
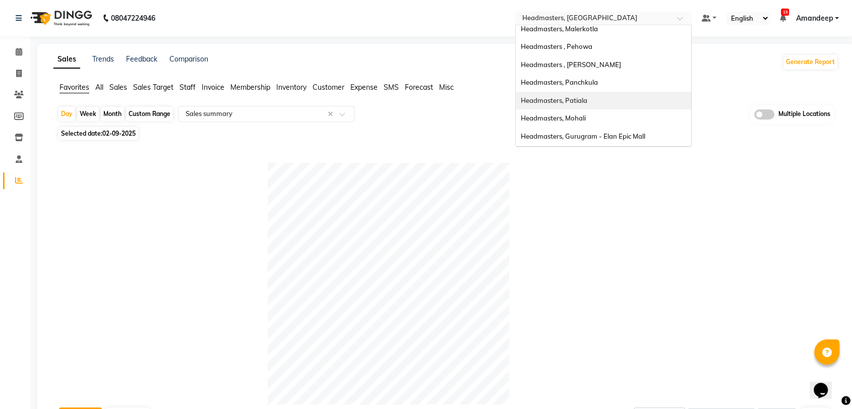
scroll to position [0, 0]
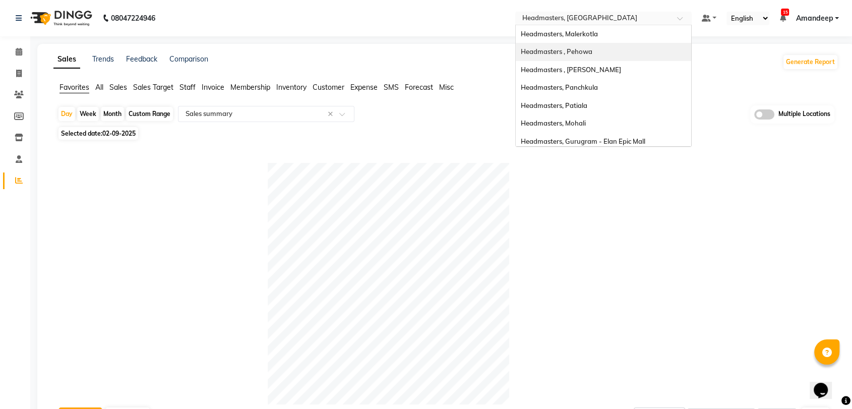
click at [579, 48] on span "Headmasters , Pehowa" at bounding box center [557, 51] width 72 height 8
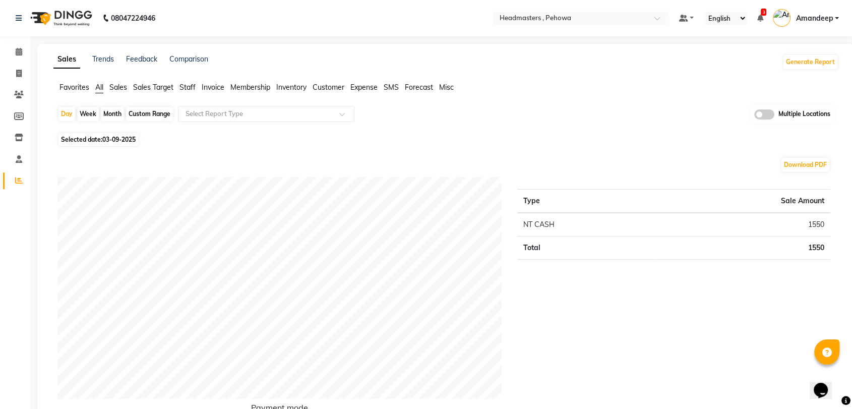
click at [100, 138] on span "Selected date: [DATE]" at bounding box center [98, 139] width 80 height 13
select select "9"
select select "2025"
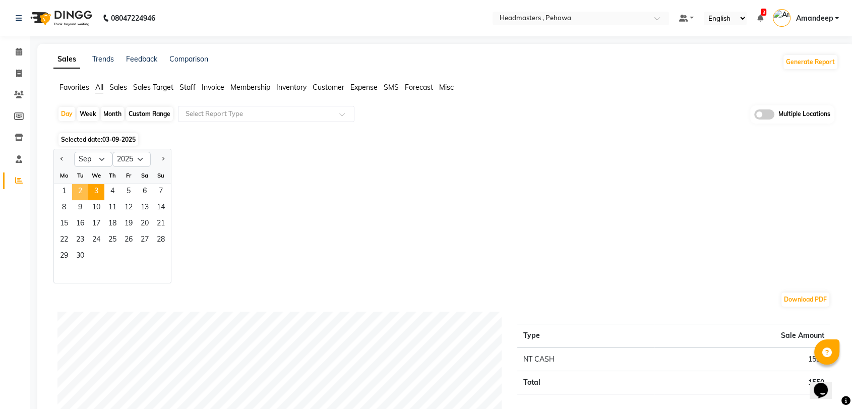
click at [78, 191] on span "2" at bounding box center [80, 192] width 16 height 16
click at [212, 142] on div "Selected date: [DATE]" at bounding box center [447, 139] width 781 height 11
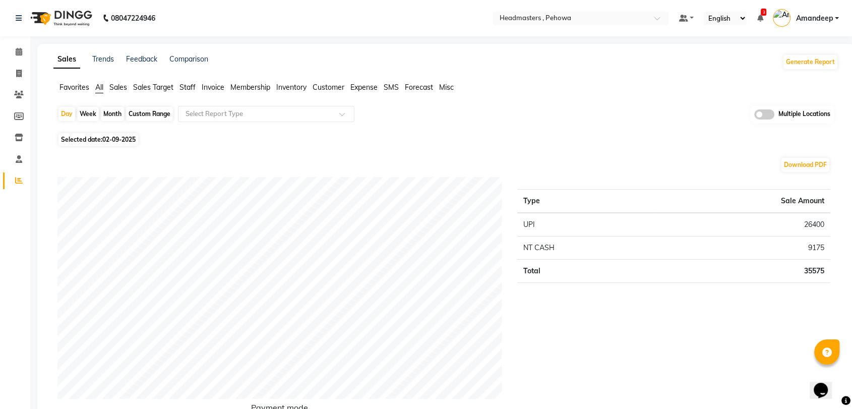
click at [212, 142] on div "Selected date: [DATE]" at bounding box center [447, 139] width 781 height 11
click at [76, 84] on span "Favorites" at bounding box center [74, 87] width 30 height 9
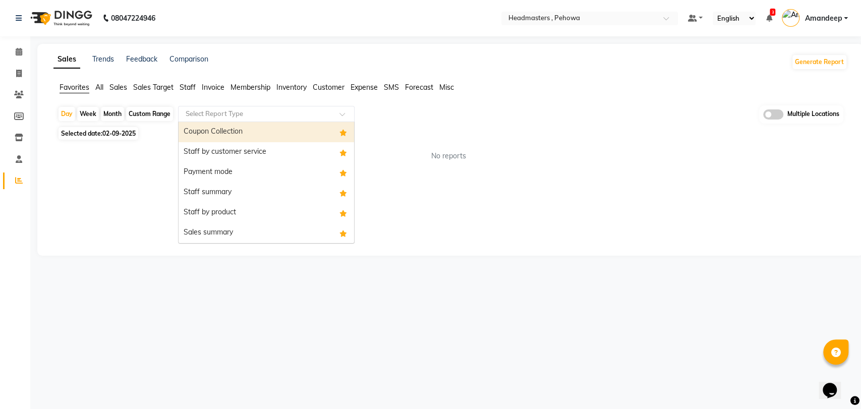
click at [222, 106] on div "Select Report Type" at bounding box center [266, 114] width 176 height 16
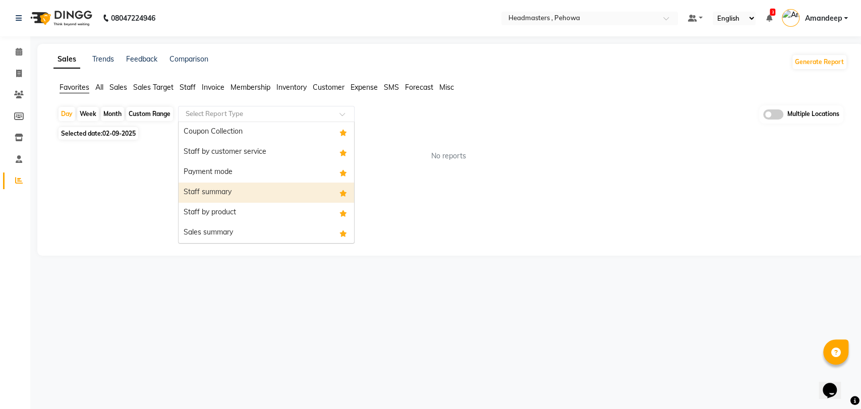
click at [235, 195] on div "Staff summary" at bounding box center [265, 192] width 175 height 20
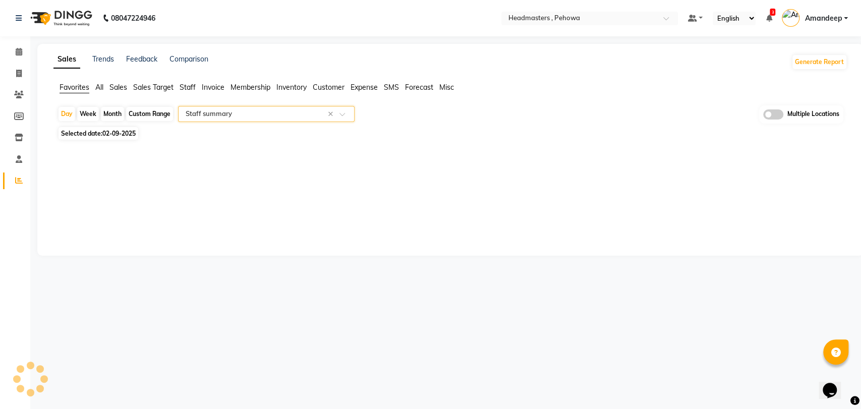
select select "full_report"
select select "csv"
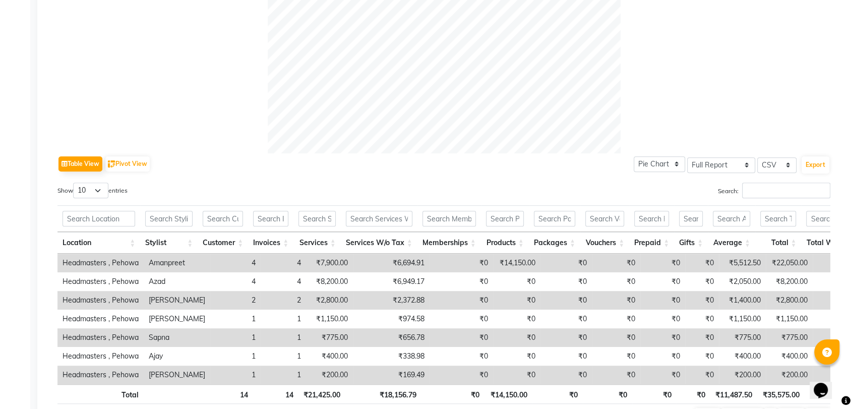
scroll to position [431, 0]
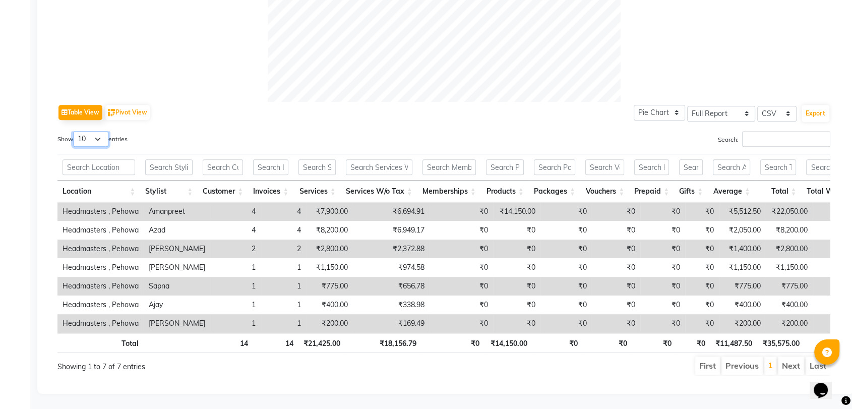
click at [81, 131] on select "10 25 50 100" at bounding box center [90, 139] width 35 height 16
select select "100"
click at [75, 131] on select "10 25 50 100" at bounding box center [90, 139] width 35 height 16
click at [828, 105] on button "Export" at bounding box center [816, 113] width 28 height 17
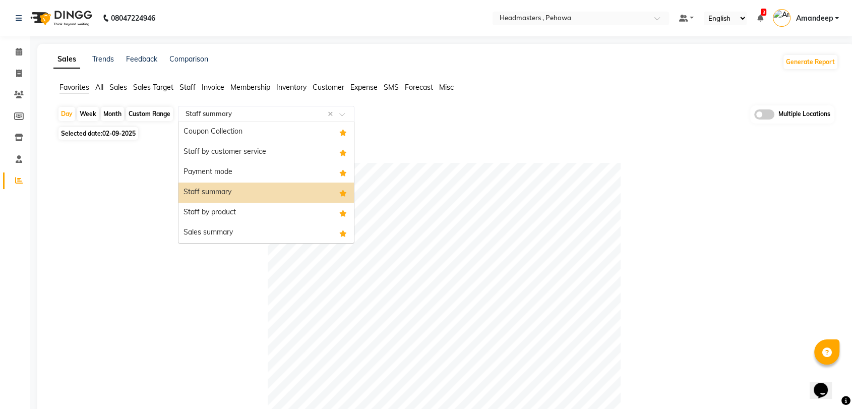
click at [210, 115] on input "text" at bounding box center [256, 114] width 145 height 10
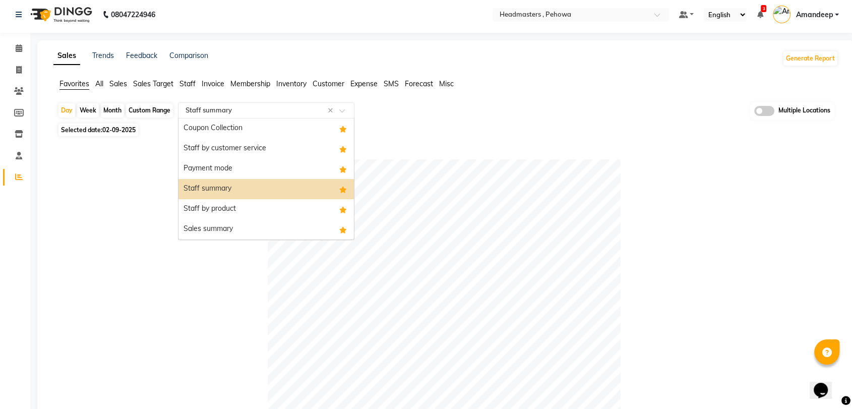
scroll to position [2, 0]
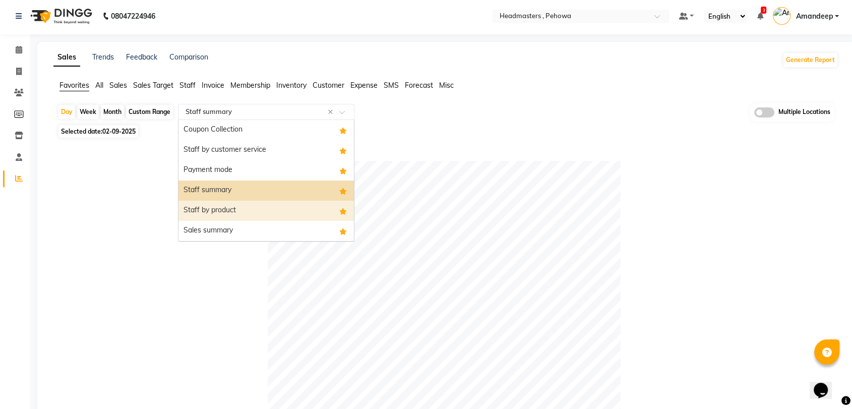
click at [227, 211] on div "Staff by product" at bounding box center [265, 211] width 175 height 20
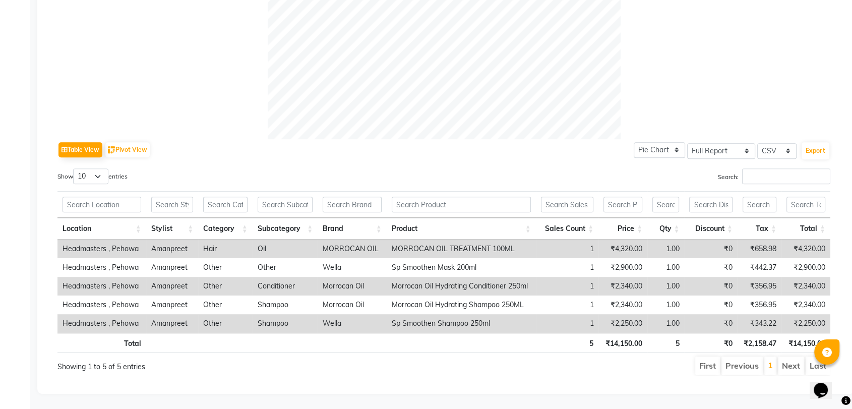
scroll to position [0, 0]
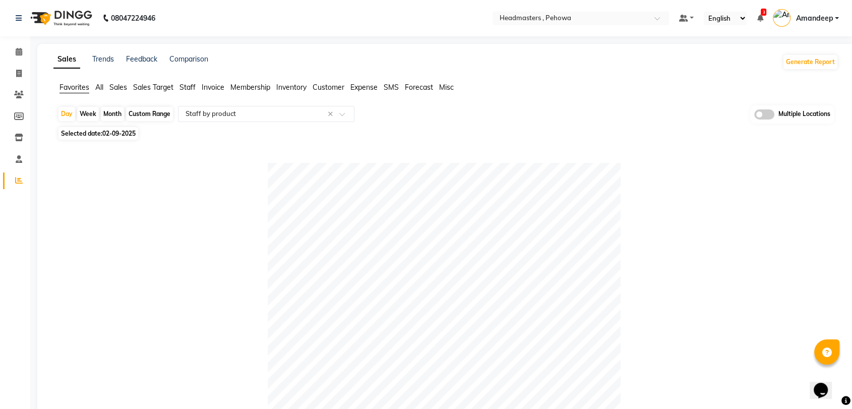
click at [78, 90] on span "Favorites" at bounding box center [74, 87] width 30 height 9
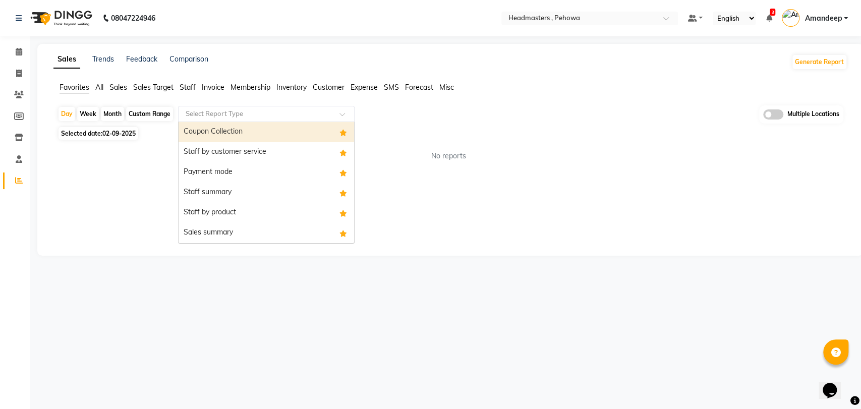
click at [207, 118] on div "Select Report Type" at bounding box center [266, 114] width 176 height 16
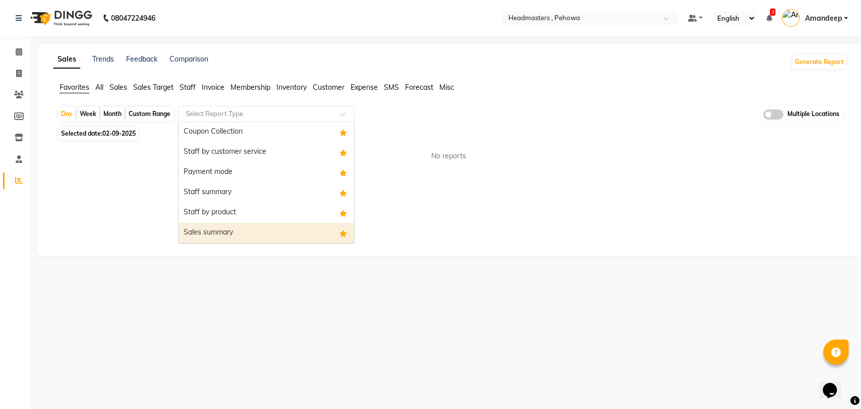
click at [235, 231] on div "Sales summary" at bounding box center [265, 233] width 175 height 20
select select "full_report"
select select "csv"
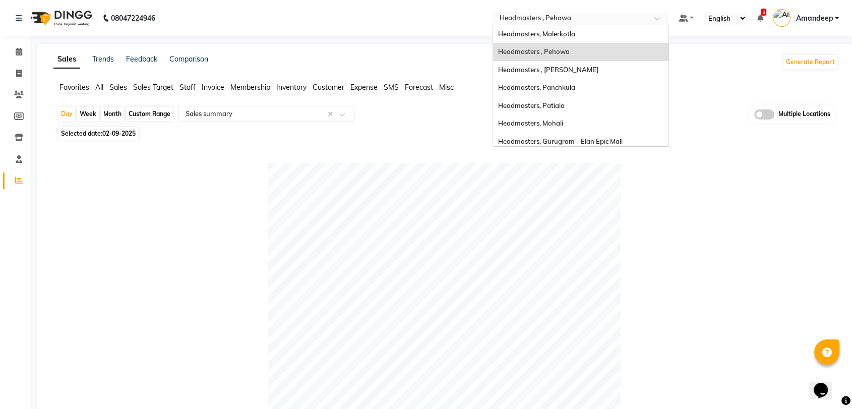
click at [603, 19] on input "text" at bounding box center [571, 19] width 146 height 10
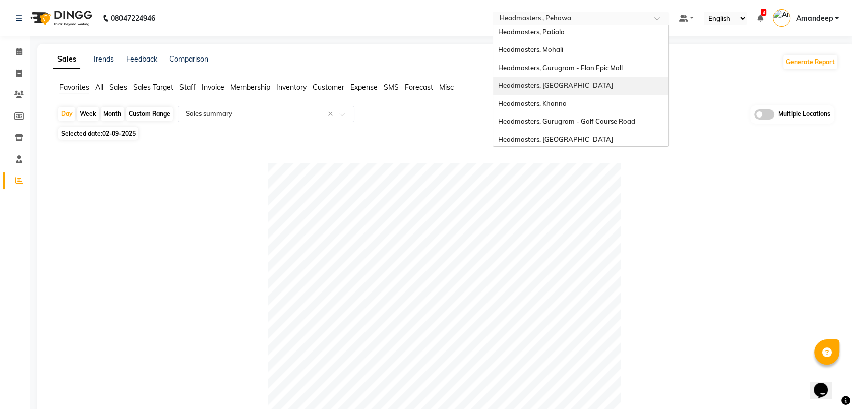
scroll to position [111, 0]
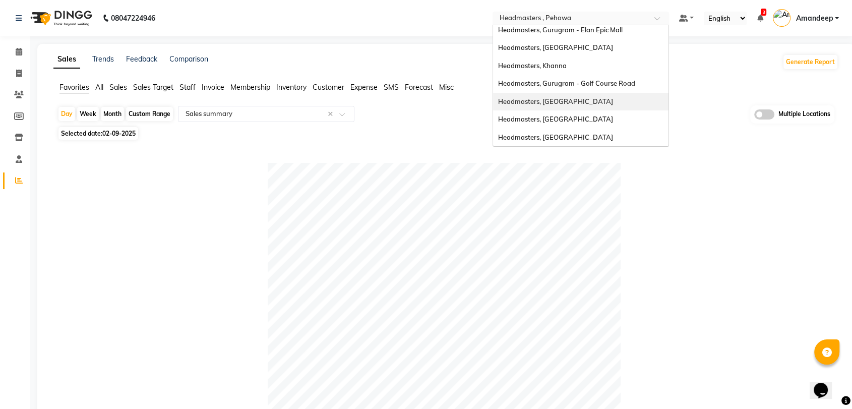
click at [559, 103] on span "Headmasters, [GEOGRAPHIC_DATA]" at bounding box center [555, 101] width 115 height 8
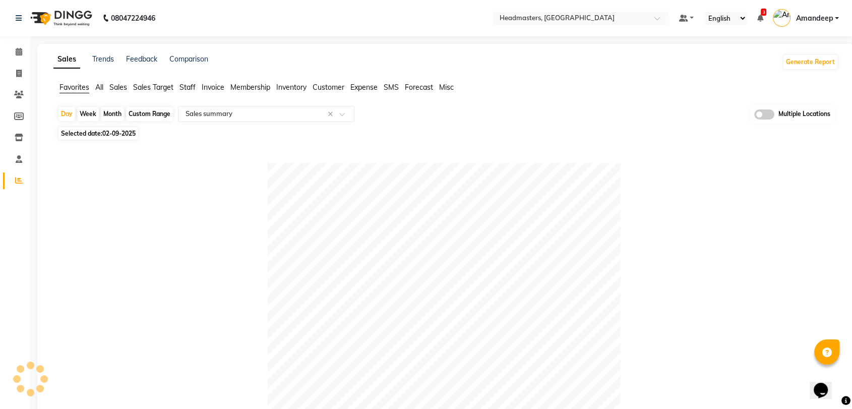
click at [633, 106] on div "Day Week Month Custom Range Select Report Type × Sales summary × Multiple Locat…" at bounding box center [445, 114] width 777 height 19
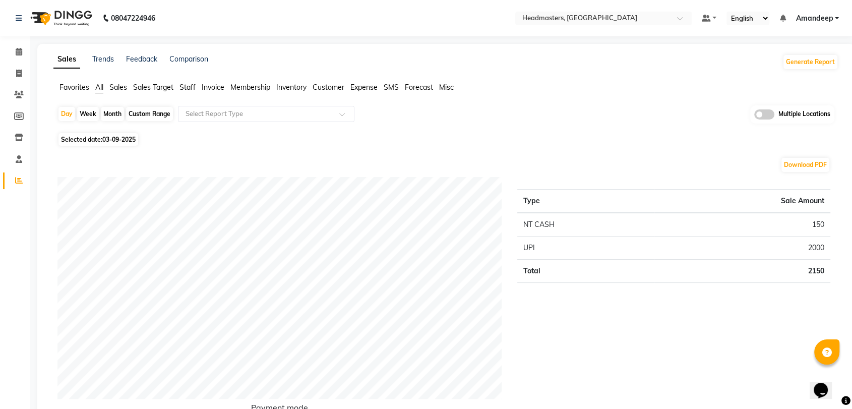
click at [142, 142] on div "Selected date: [DATE]" at bounding box center [447, 139] width 781 height 11
click at [136, 142] on span "03-09-2025" at bounding box center [118, 140] width 33 height 8
select select "9"
select select "2025"
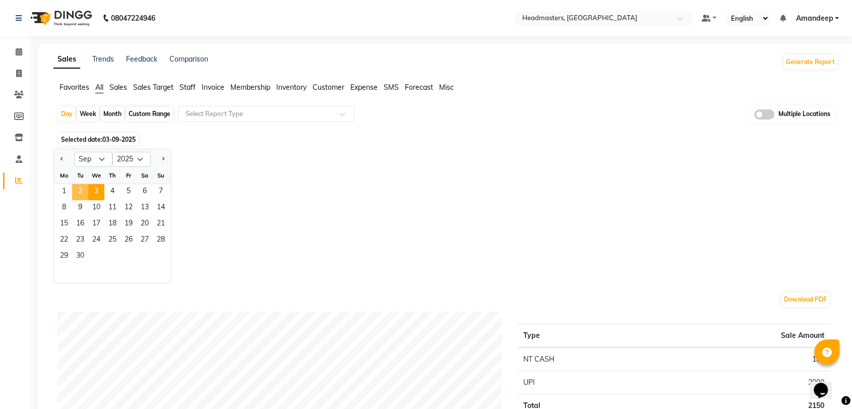
click at [78, 191] on span "2" at bounding box center [80, 192] width 16 height 16
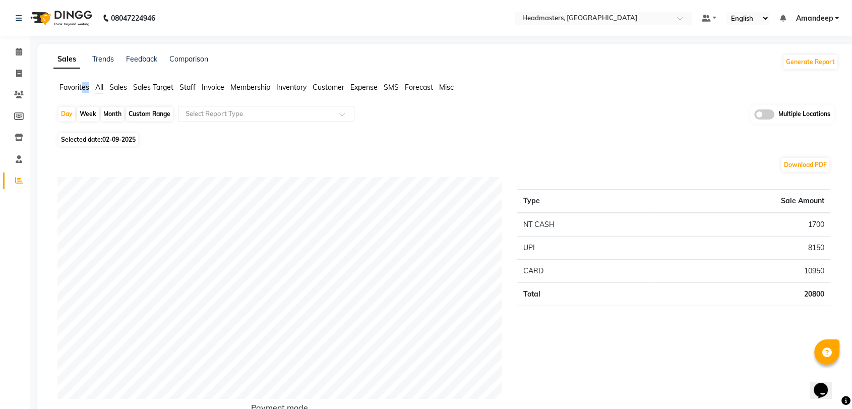
click at [80, 89] on div "Favorites All Sales Sales Target Staff Invoice Membership Inventory Customer Ex…" at bounding box center [446, 91] width 800 height 19
click at [80, 89] on span "Favorites" at bounding box center [74, 87] width 30 height 9
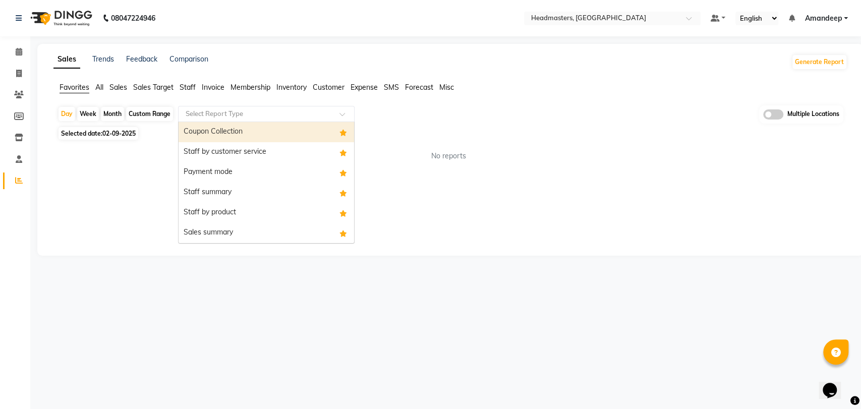
click at [283, 116] on input "text" at bounding box center [256, 114] width 145 height 10
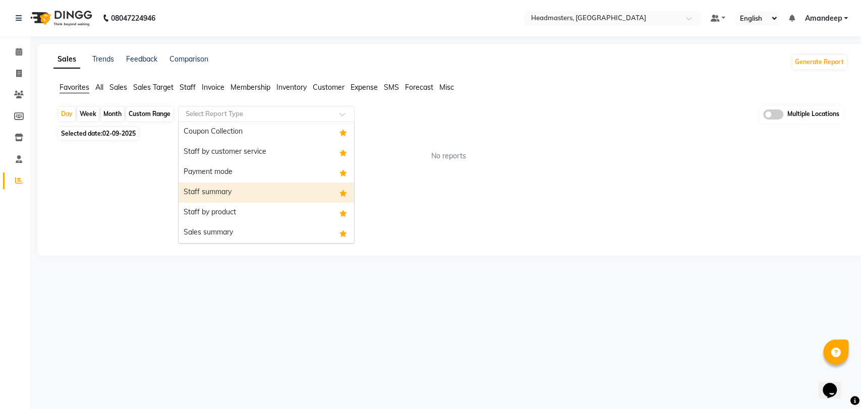
click at [242, 191] on div "Staff summary" at bounding box center [265, 192] width 175 height 20
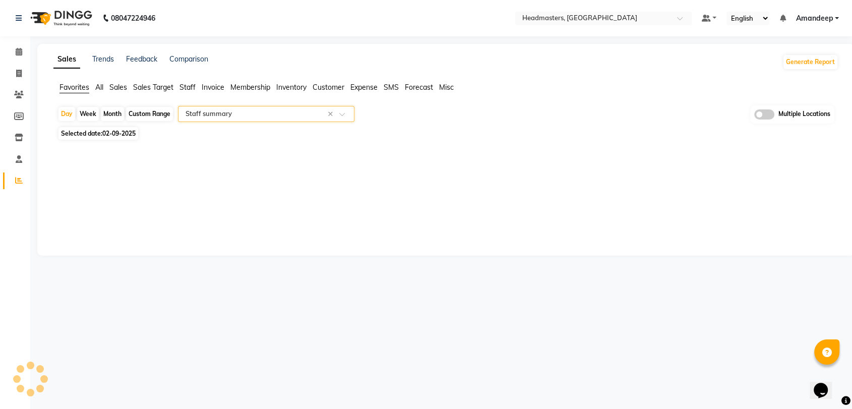
select select "full_report"
select select "csv"
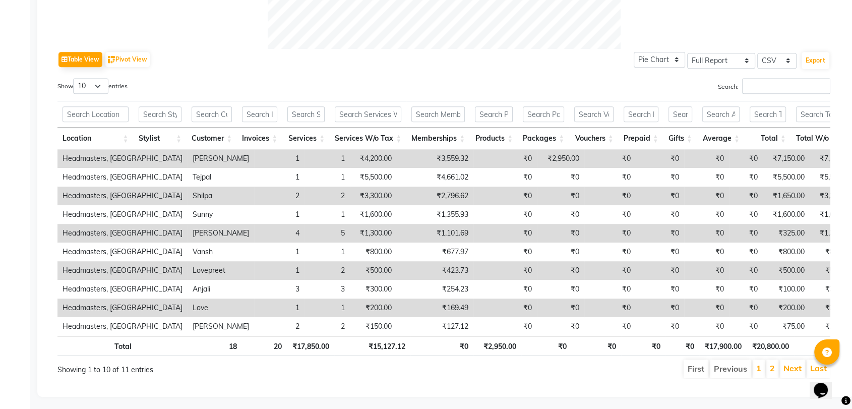
scroll to position [473, 0]
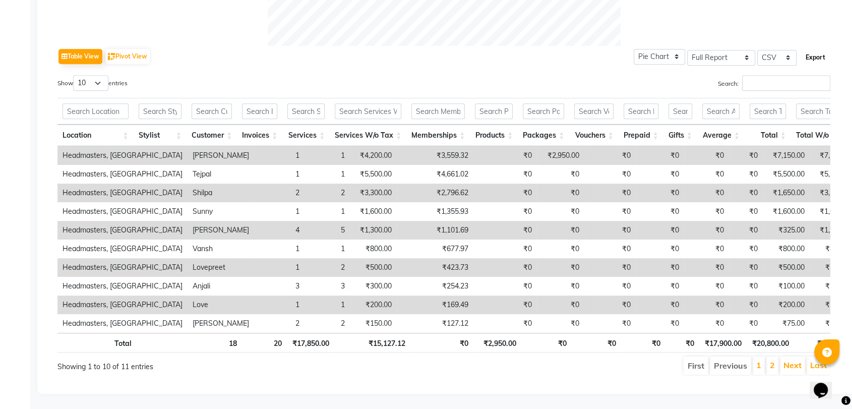
click at [817, 50] on button "Export" at bounding box center [816, 57] width 28 height 17
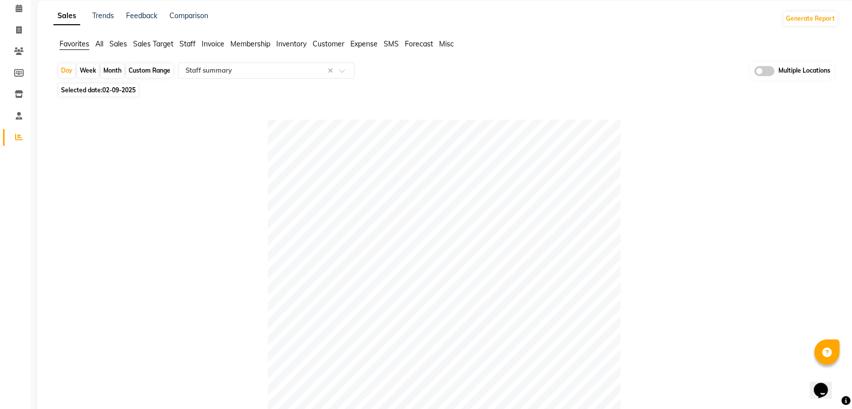
scroll to position [0, 0]
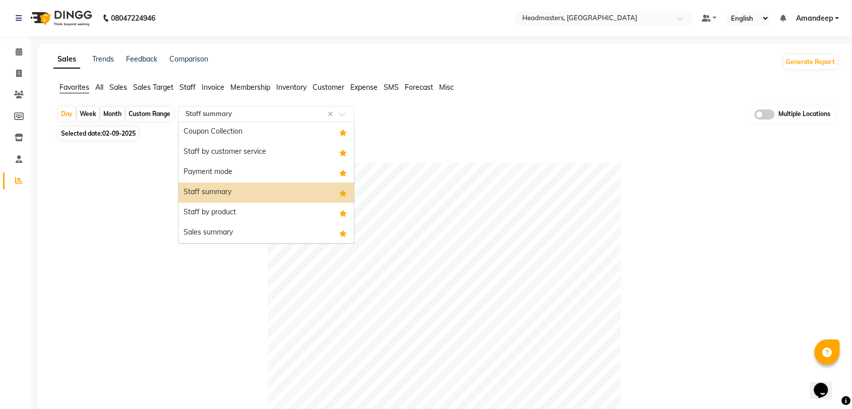
click at [248, 121] on ng-select "Select Report Type × Staff summary × Coupon Collection Staff by customer servic…" at bounding box center [266, 114] width 176 height 16
click at [240, 210] on div "Staff by product" at bounding box center [265, 213] width 175 height 20
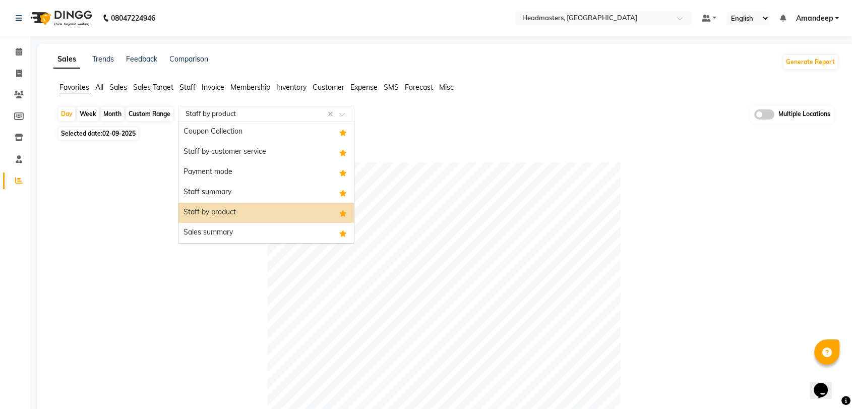
click at [233, 111] on input "text" at bounding box center [256, 114] width 145 height 10
click at [229, 225] on div "Sales summary" at bounding box center [265, 233] width 175 height 20
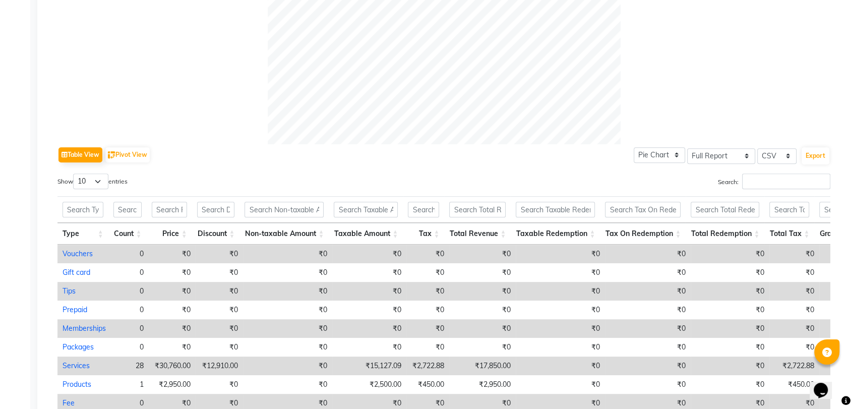
scroll to position [468, 0]
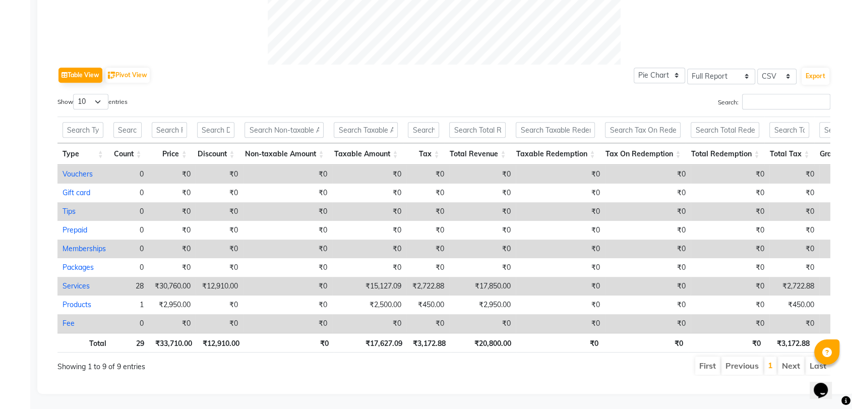
click at [552, 94] on div "Search:" at bounding box center [641, 104] width 379 height 20
click at [394, 65] on div "Table View Pivot View Pie Chart Bar Chart Select Full Report Filtered Report Se…" at bounding box center [443, 75] width 773 height 21
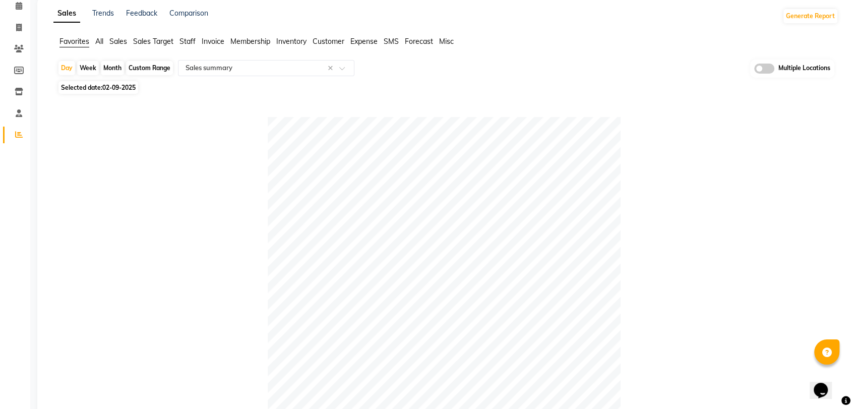
scroll to position [0, 0]
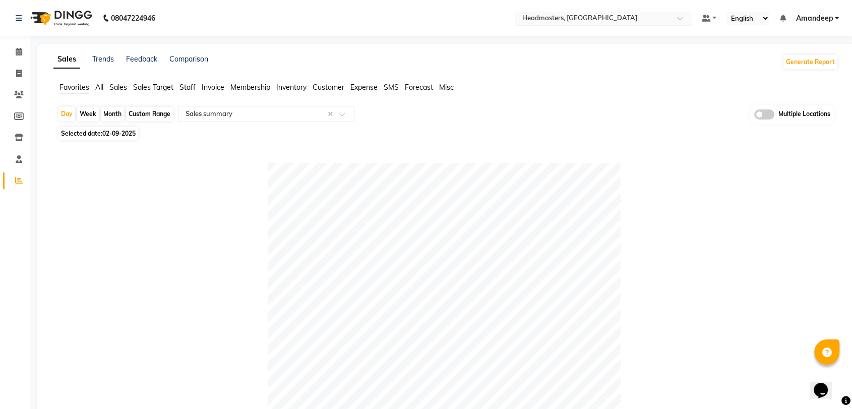
click at [603, 16] on input "text" at bounding box center [593, 19] width 146 height 10
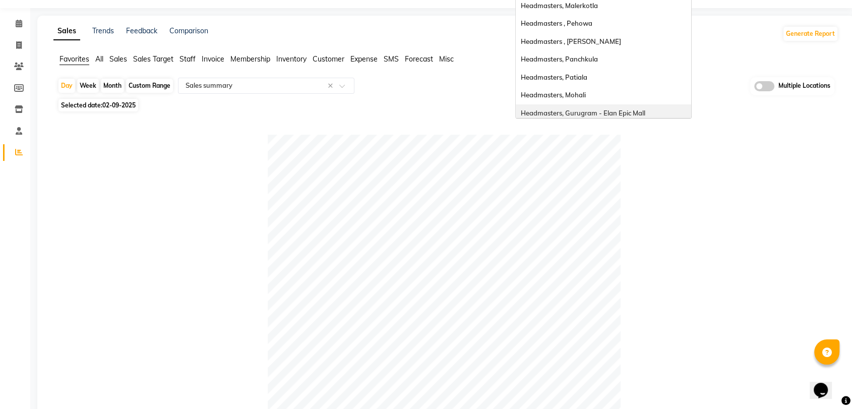
scroll to position [24, 0]
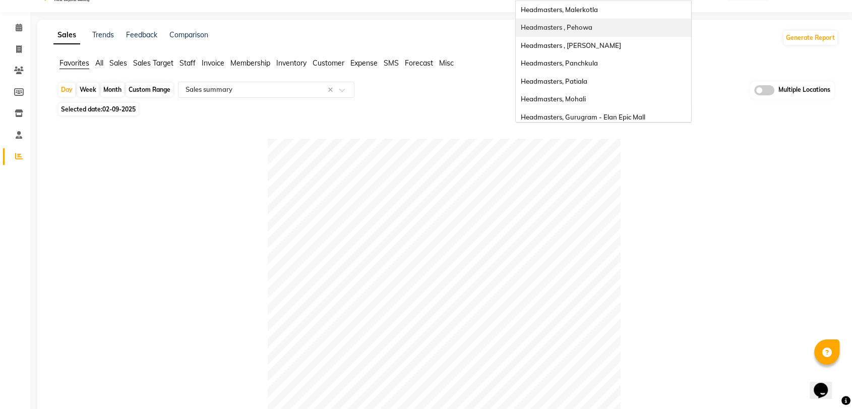
click at [578, 27] on span "Headmasters , Pehowa" at bounding box center [557, 27] width 72 height 8
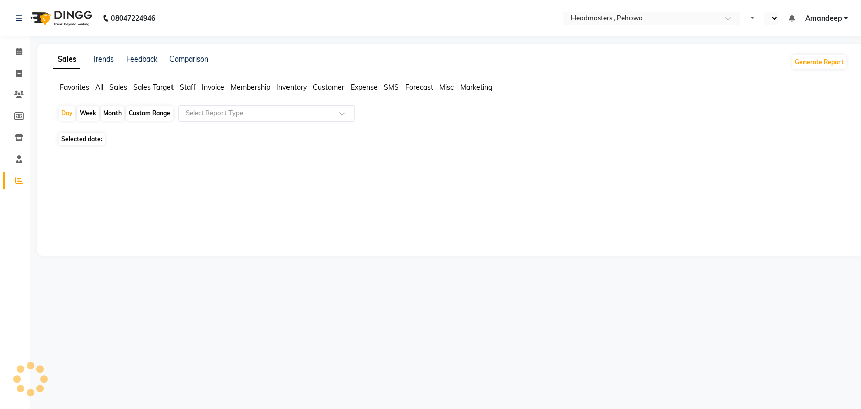
select select "en"
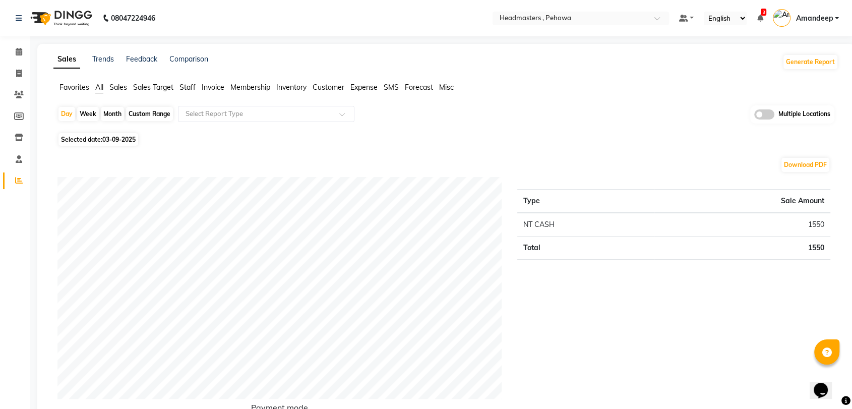
click at [111, 137] on span "03-09-2025" at bounding box center [118, 140] width 33 height 8
select select "9"
select select "2025"
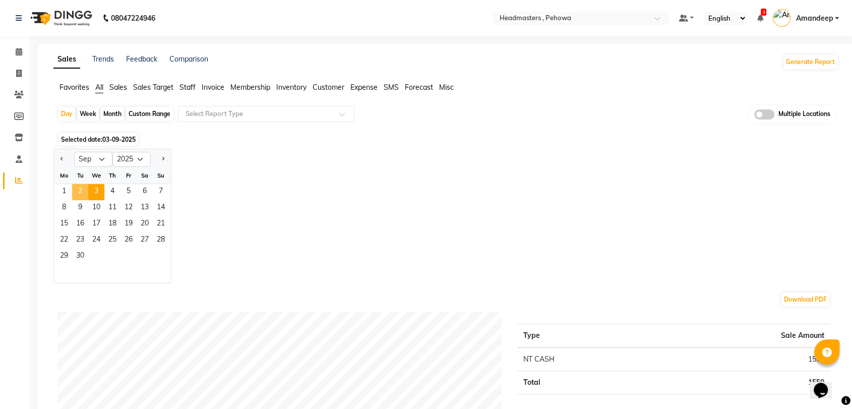
click at [84, 192] on span "2" at bounding box center [80, 192] width 16 height 16
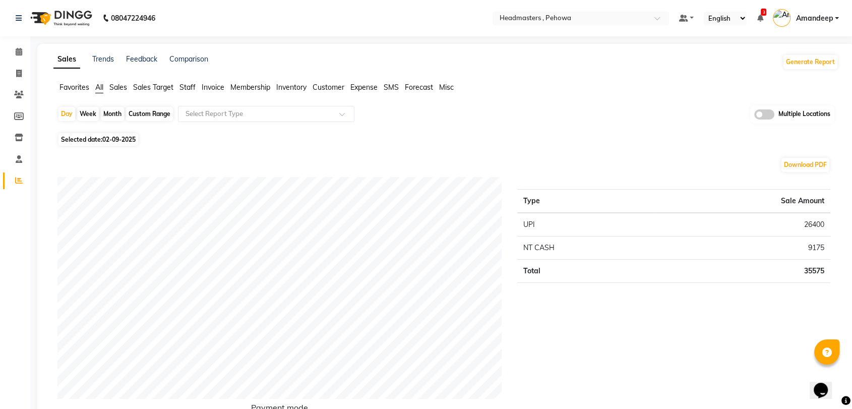
click at [80, 86] on span "Favorites" at bounding box center [74, 87] width 30 height 9
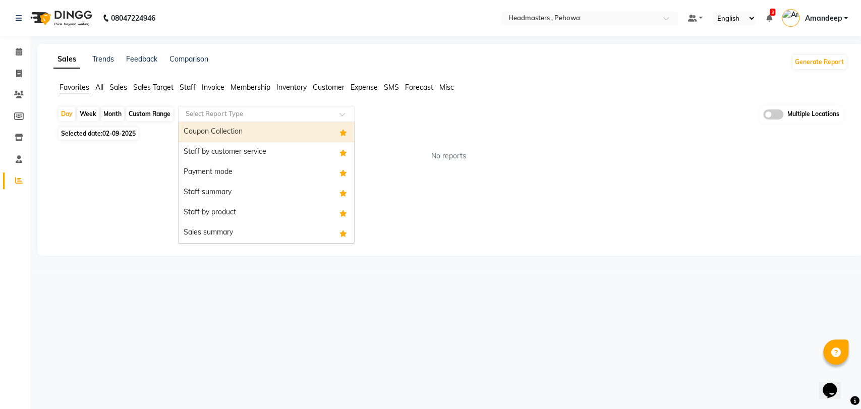
click at [236, 115] on input "text" at bounding box center [256, 114] width 145 height 10
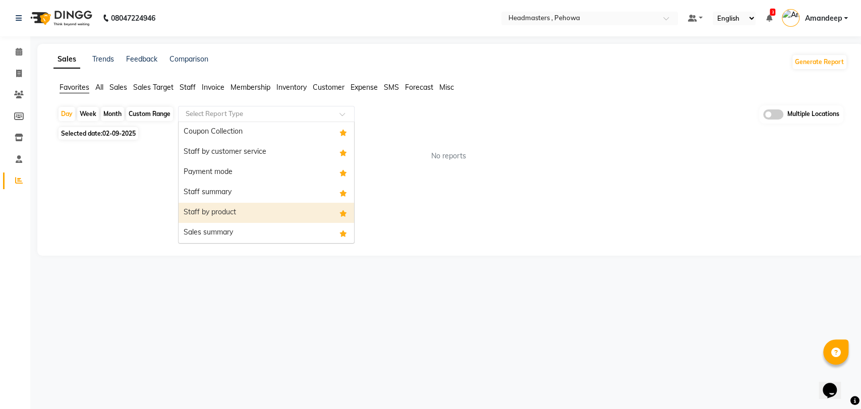
click at [241, 211] on div "Staff by product" at bounding box center [265, 213] width 175 height 20
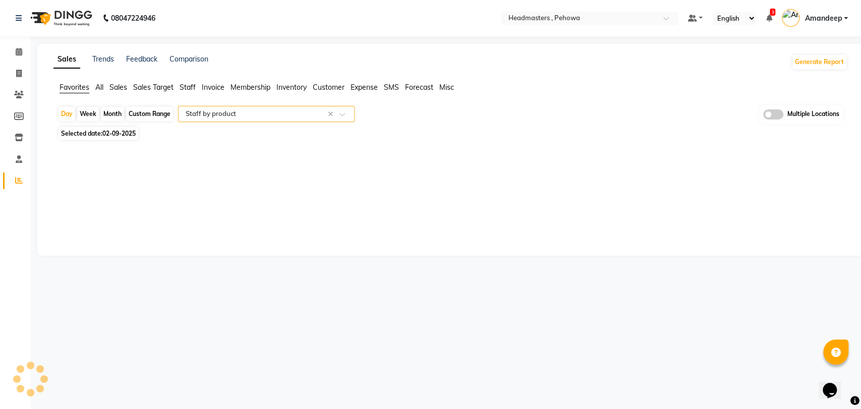
select select "full_report"
select select "csv"
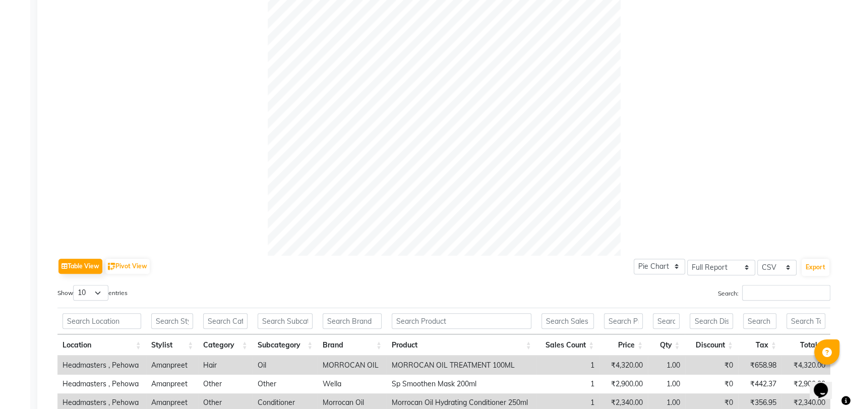
scroll to position [385, 0]
